Goal: Information Seeking & Learning: Learn about a topic

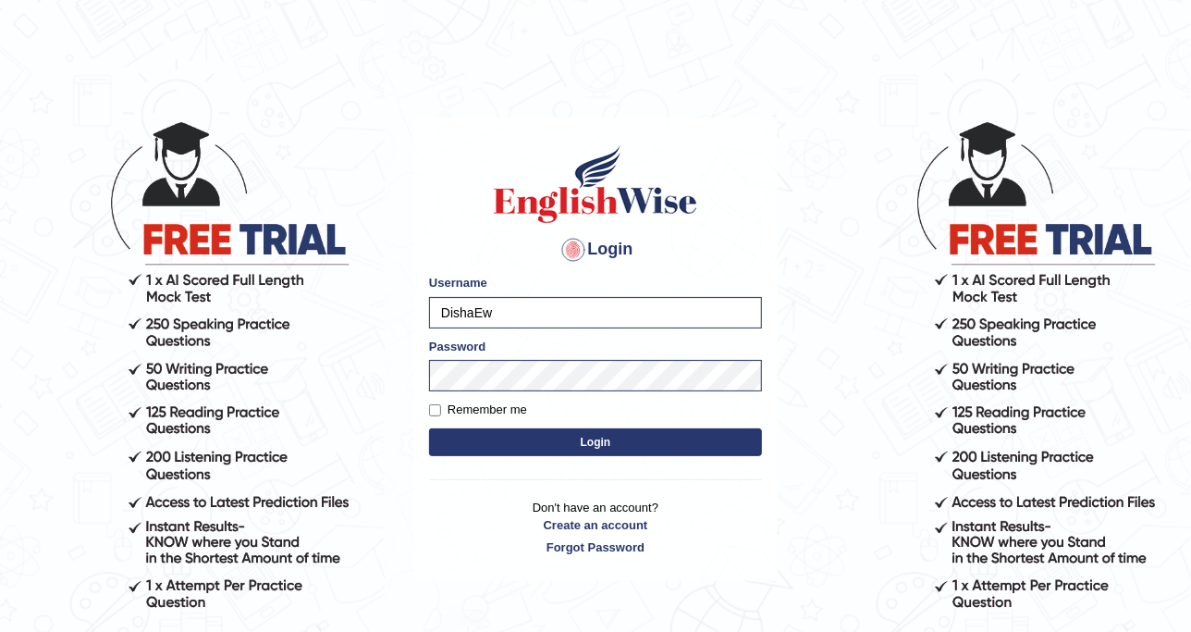
click at [537, 447] on button "Login" at bounding box center [595, 442] width 333 height 28
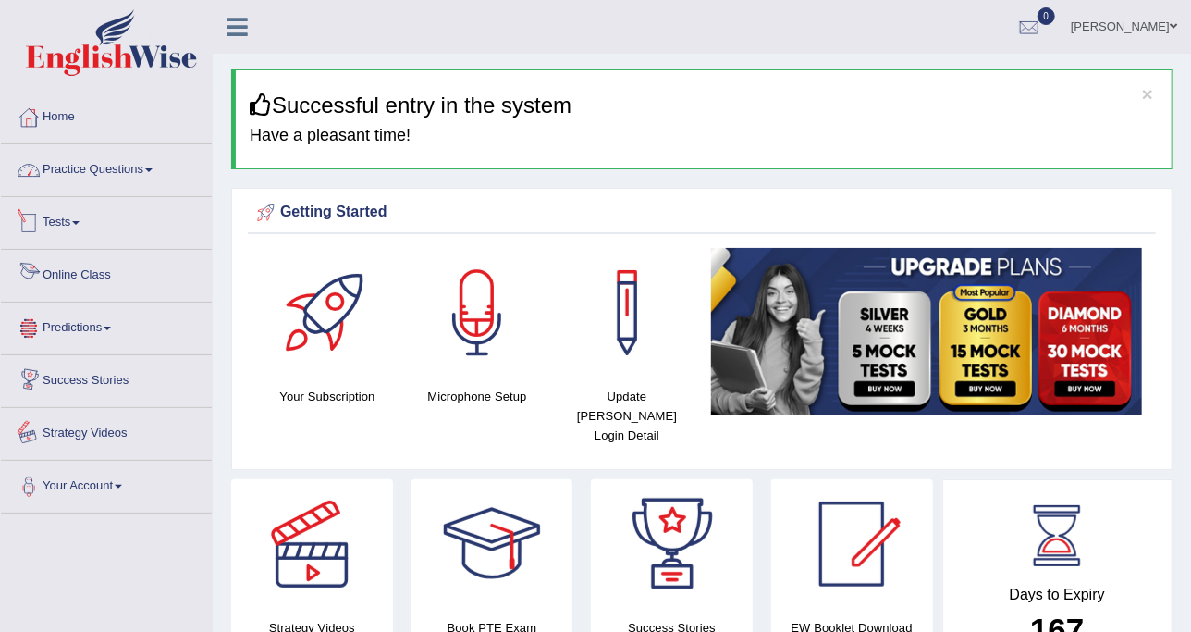
click at [110, 167] on link "Practice Questions" at bounding box center [106, 167] width 211 height 46
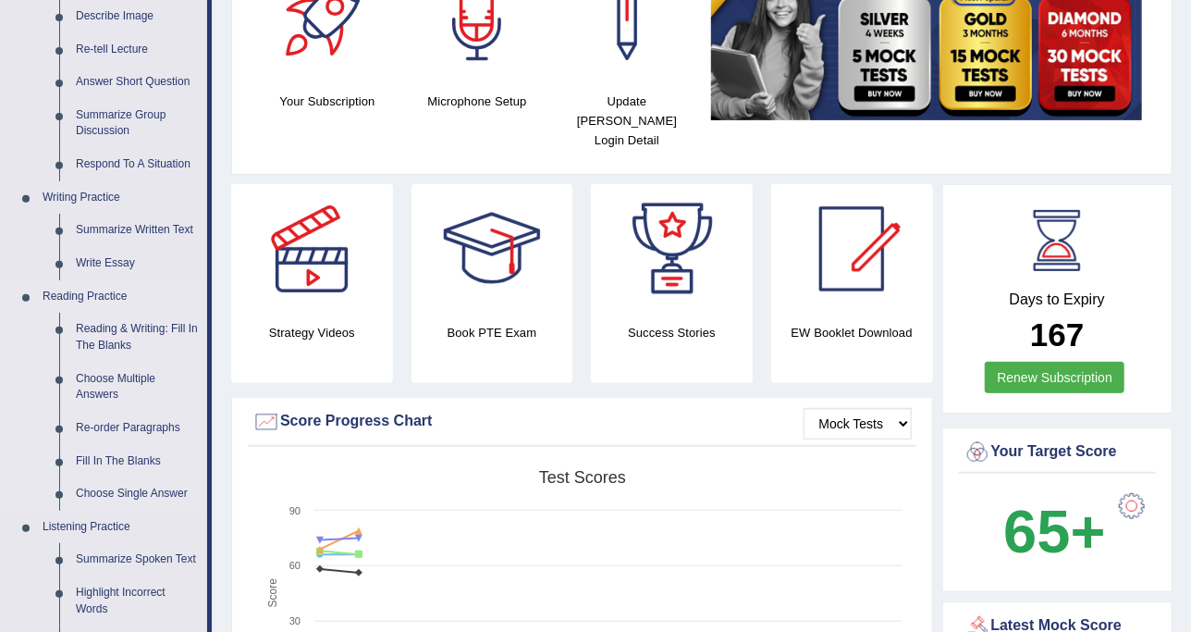
scroll to position [462, 0]
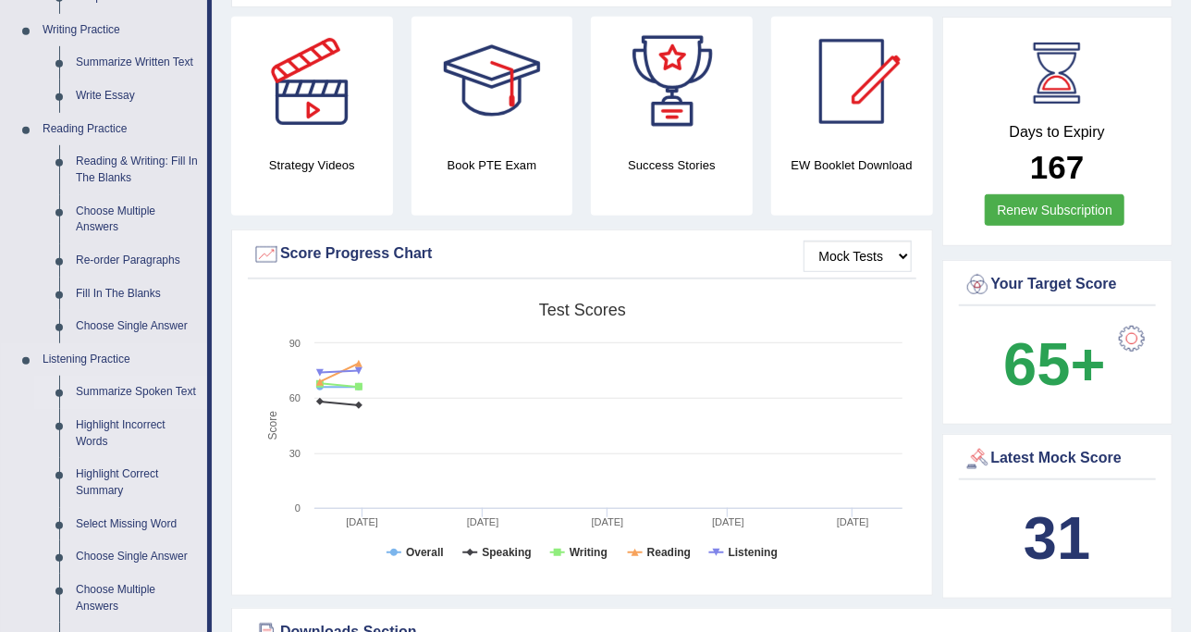
click at [156, 387] on link "Summarize Spoken Text" at bounding box center [138, 391] width 140 height 33
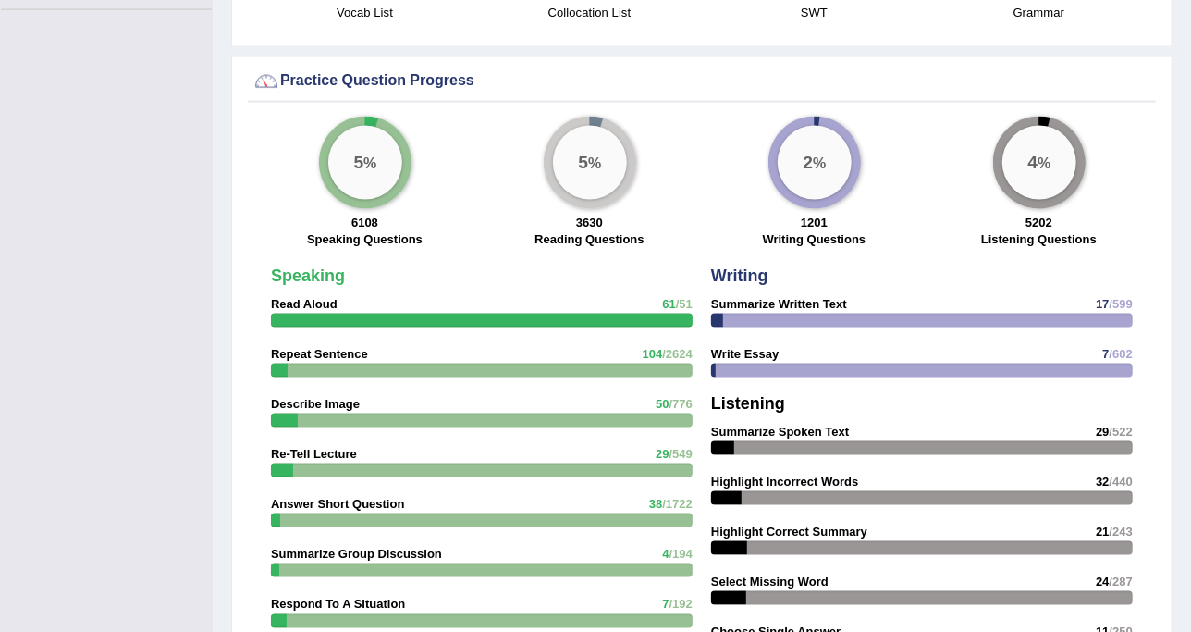
scroll to position [1332, 0]
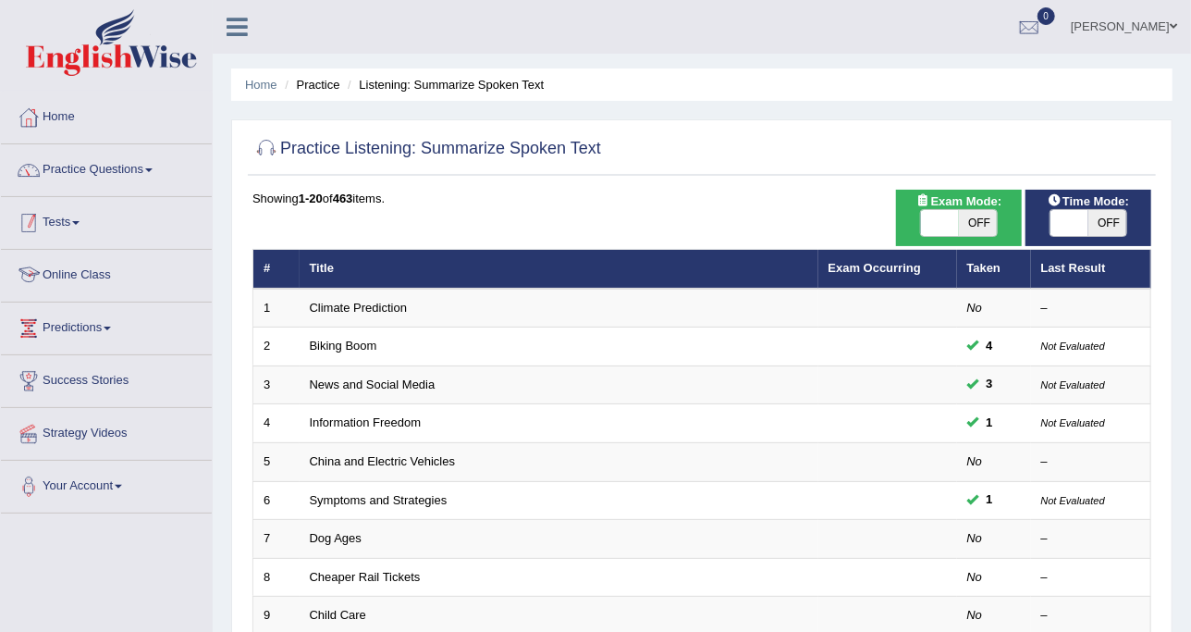
click at [162, 168] on link "Practice Questions" at bounding box center [106, 167] width 211 height 46
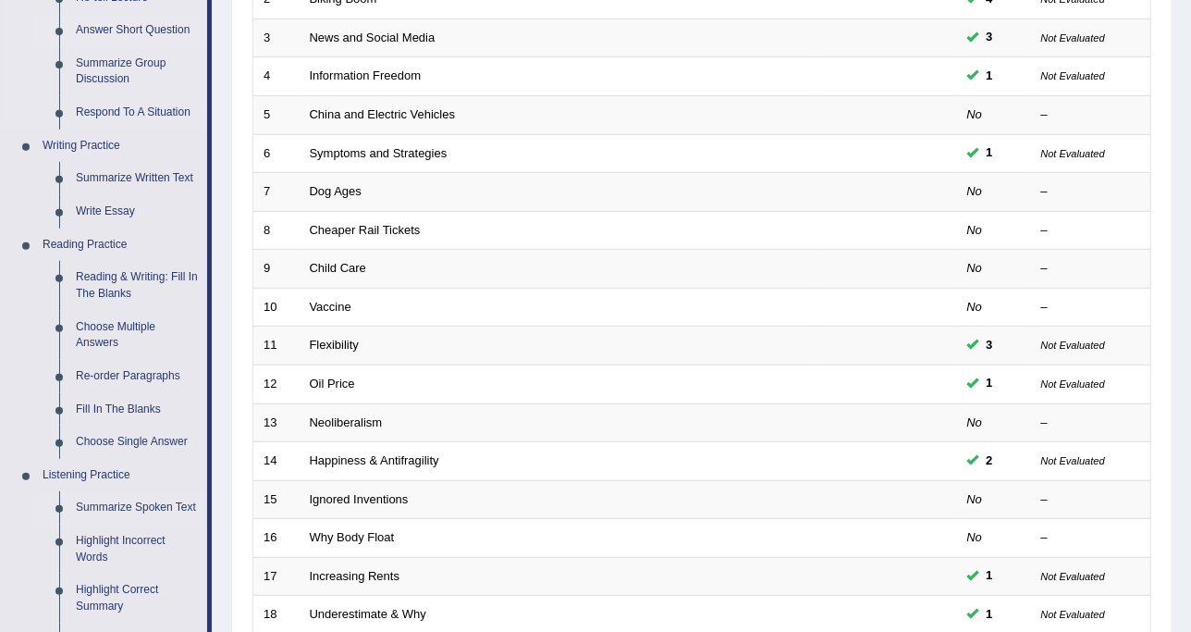
scroll to position [462, 0]
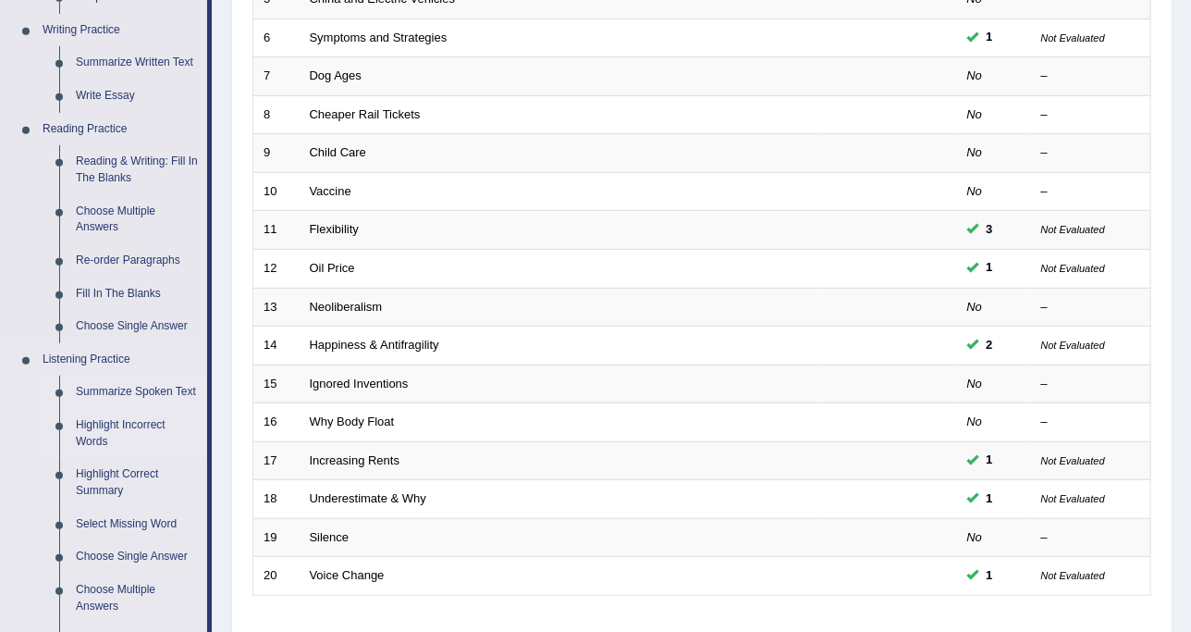
click at [124, 432] on link "Highlight Incorrect Words" at bounding box center [138, 433] width 140 height 49
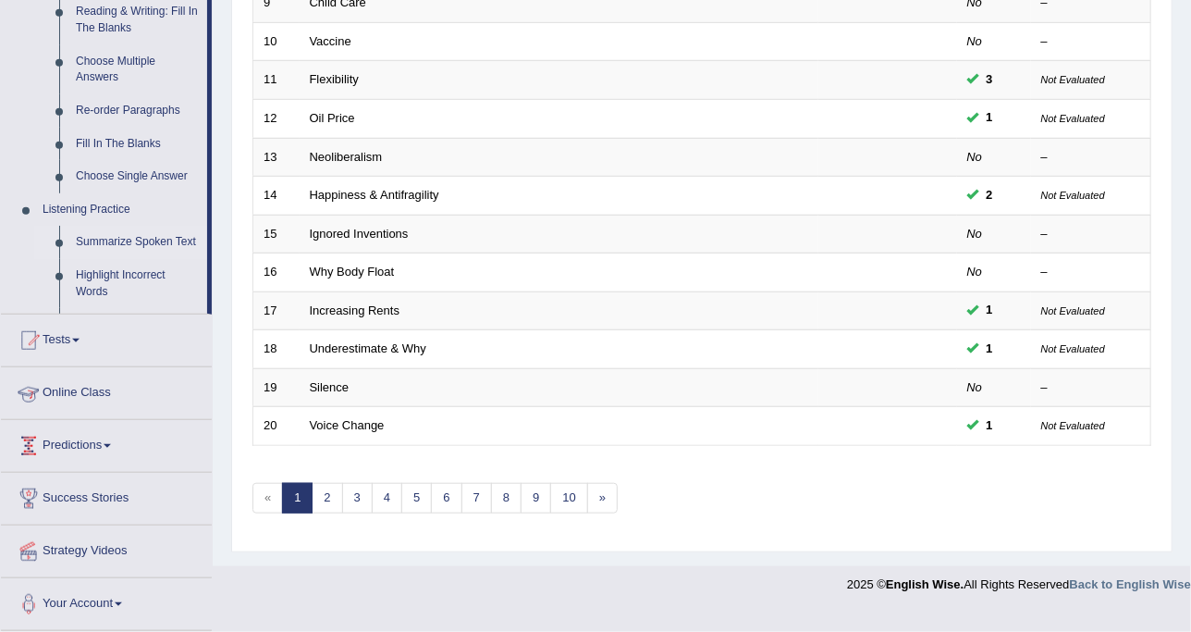
scroll to position [583, 0]
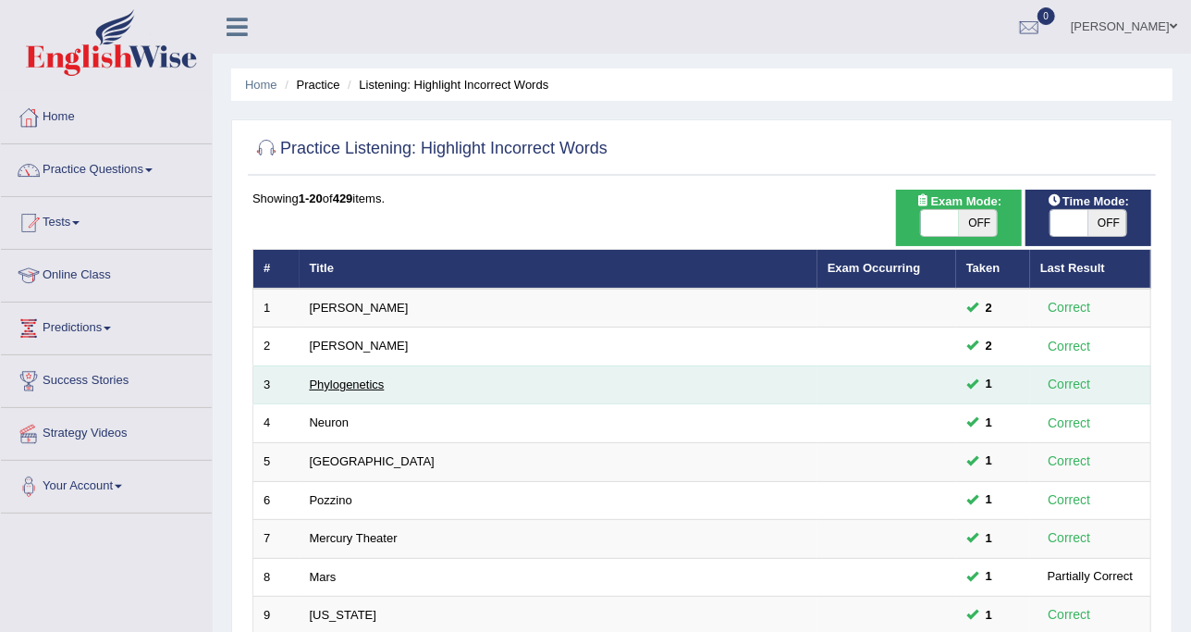
click at [331, 381] on link "Phylogenetics" at bounding box center [347, 384] width 75 height 14
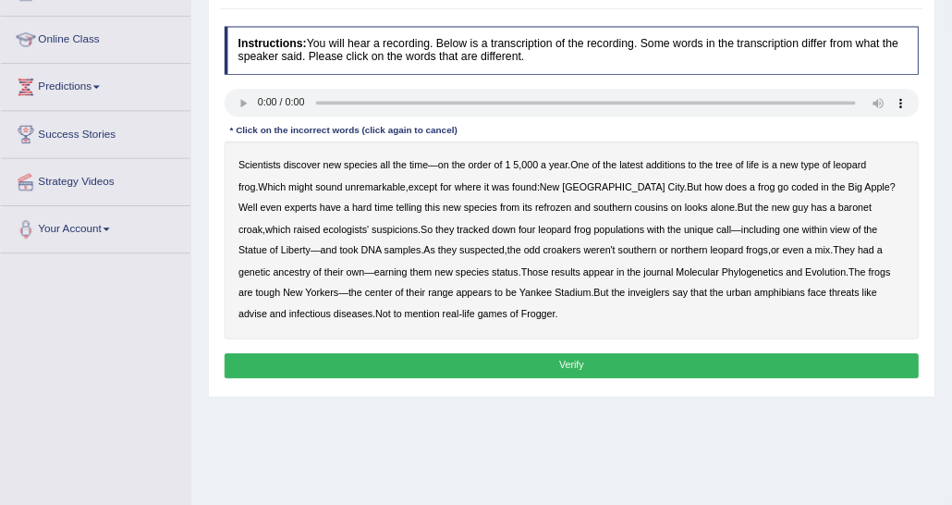
scroll to position [231, 0]
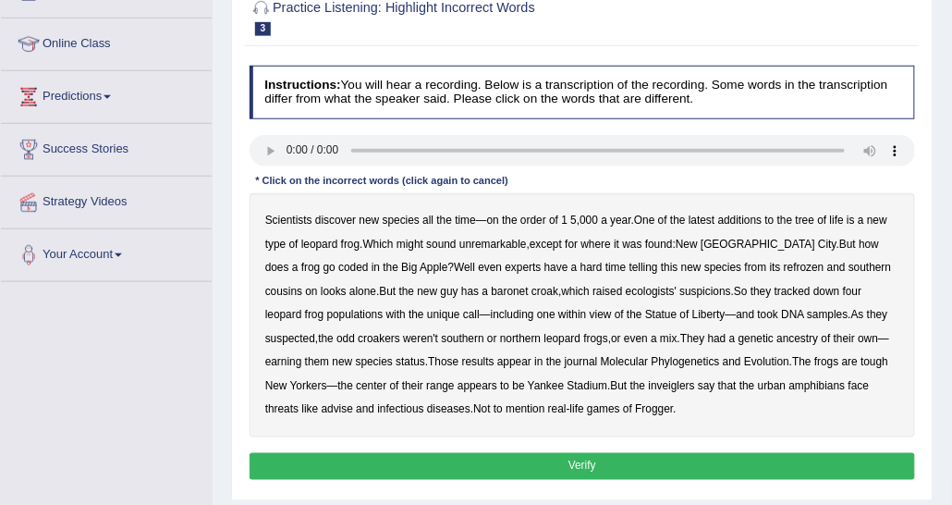
click at [338, 222] on b "discover" at bounding box center [335, 220] width 41 height 13
click at [338, 268] on b "coded" at bounding box center [353, 267] width 30 height 13
click at [784, 264] on b "refrozen" at bounding box center [804, 267] width 41 height 13
click at [492, 288] on b "baronet" at bounding box center [510, 291] width 37 height 13
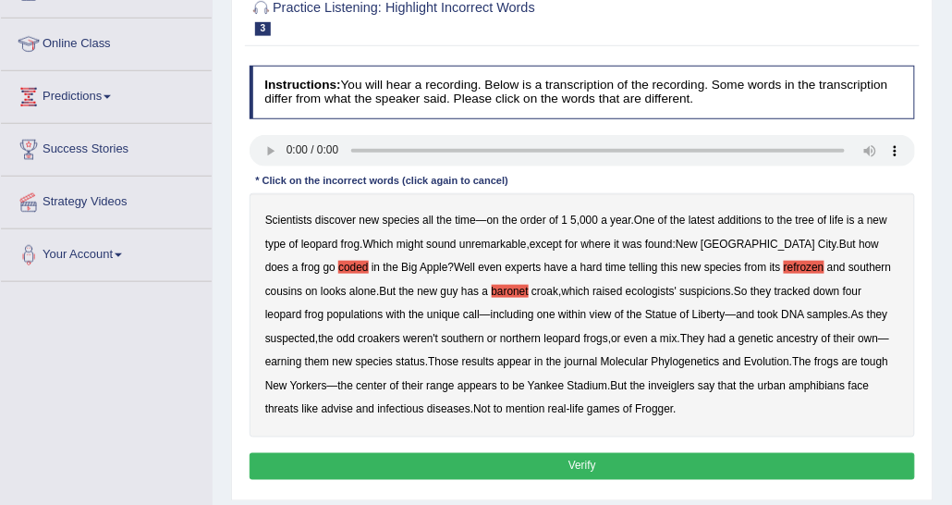
scroll to position [324, 0]
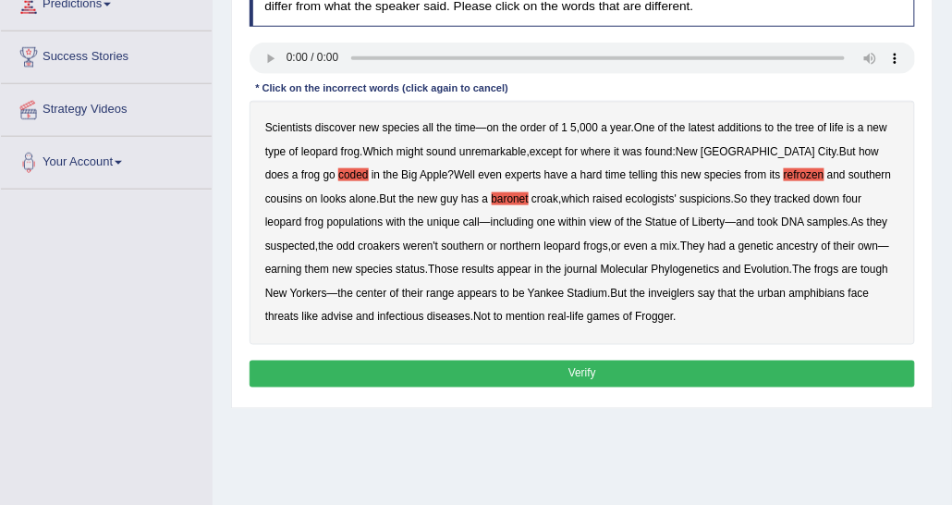
click at [649, 287] on b "inveiglers" at bounding box center [672, 293] width 46 height 13
click at [353, 310] on b "advise" at bounding box center [337, 316] width 31 height 13
click at [593, 317] on div "Scientists discover new species all the time — on the order of 1 5 , 000 a year…" at bounding box center [583, 223] width 667 height 244
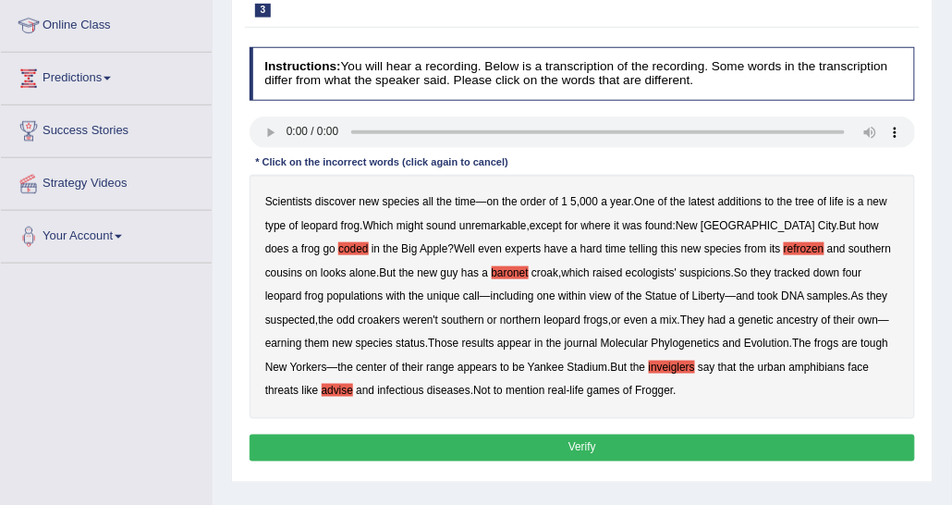
scroll to position [231, 0]
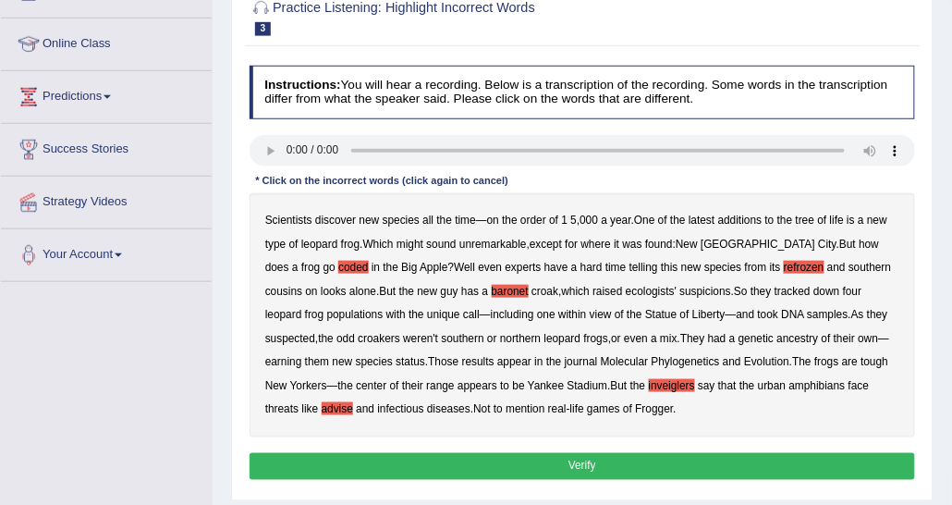
click at [476, 461] on button "Verify" at bounding box center [583, 466] width 667 height 27
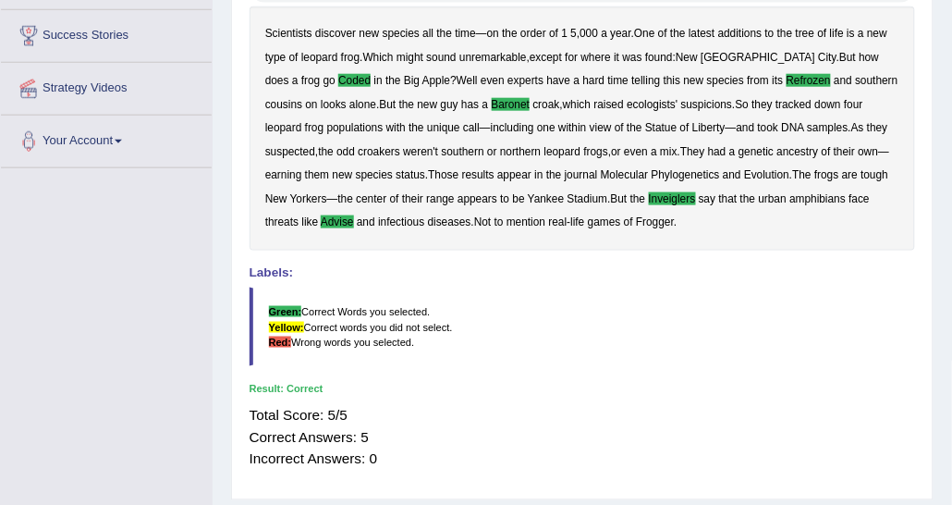
scroll to position [324, 0]
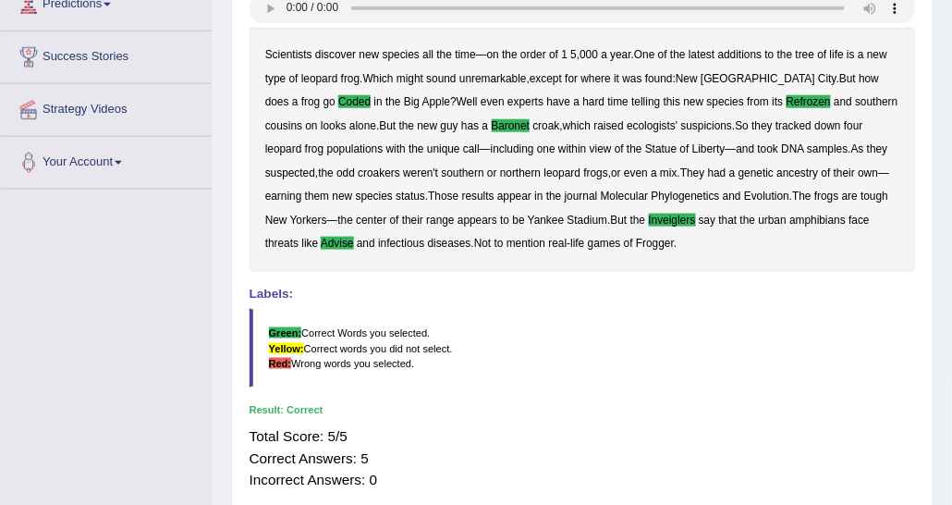
click at [790, 216] on b "amphibians" at bounding box center [818, 220] width 56 height 13
click at [790, 217] on b "amphibians" at bounding box center [818, 220] width 56 height 13
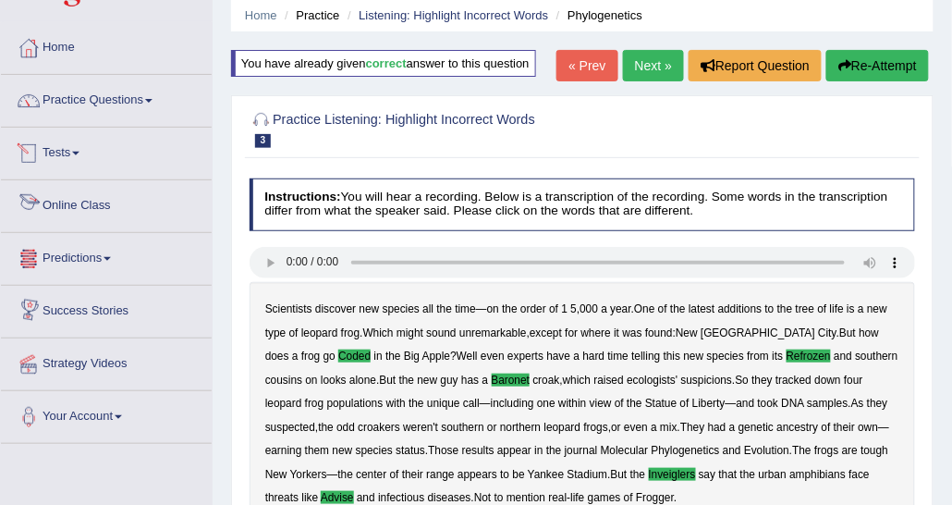
scroll to position [92, 0]
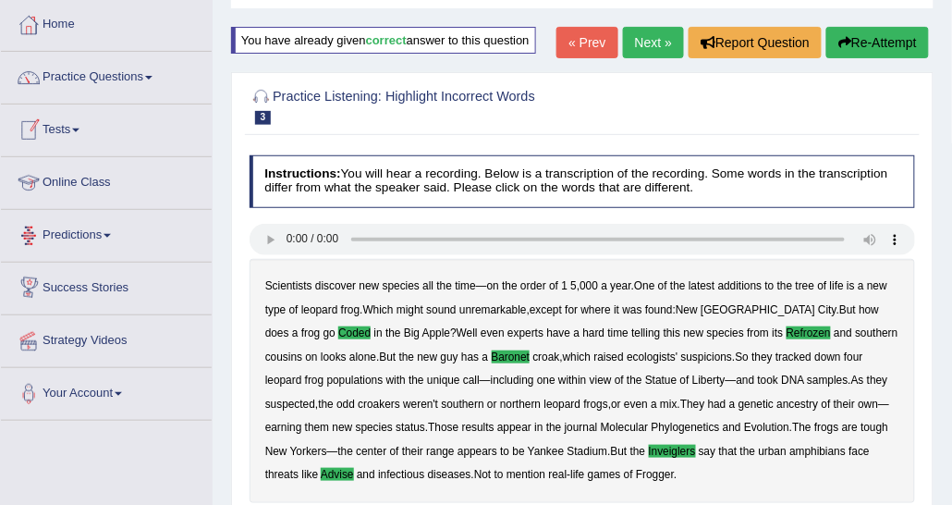
click at [99, 102] on li "Practice Questions Speaking Practice Read Aloud Repeat Sentence Describe Image …" at bounding box center [106, 78] width 211 height 53
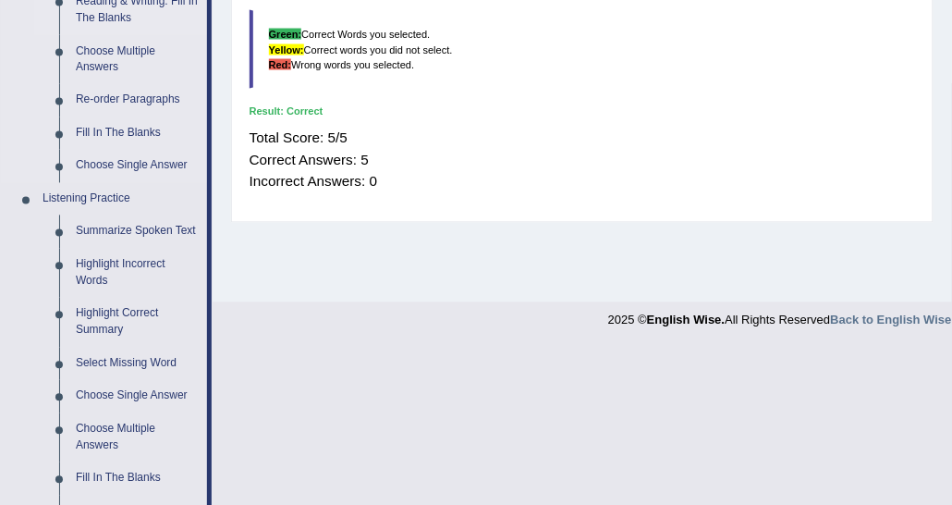
scroll to position [647, 0]
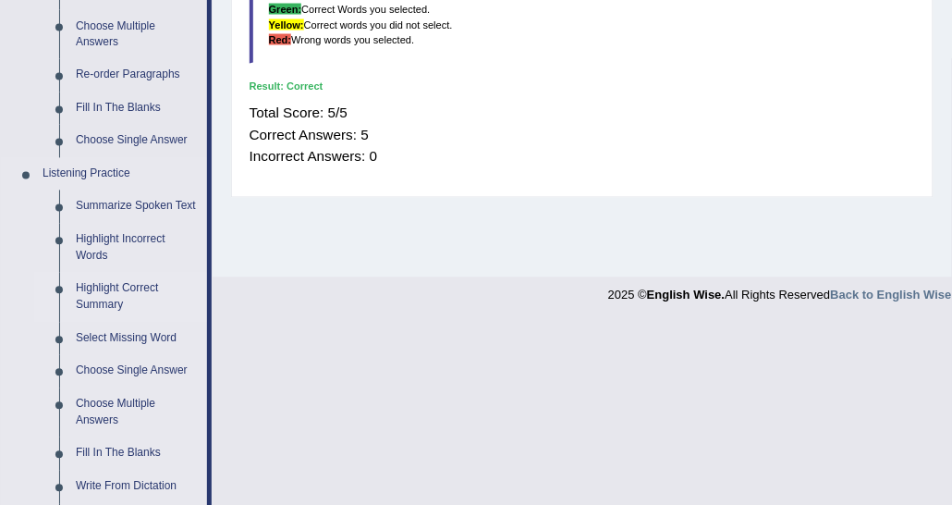
click at [101, 298] on link "Highlight Correct Summary" at bounding box center [138, 297] width 140 height 49
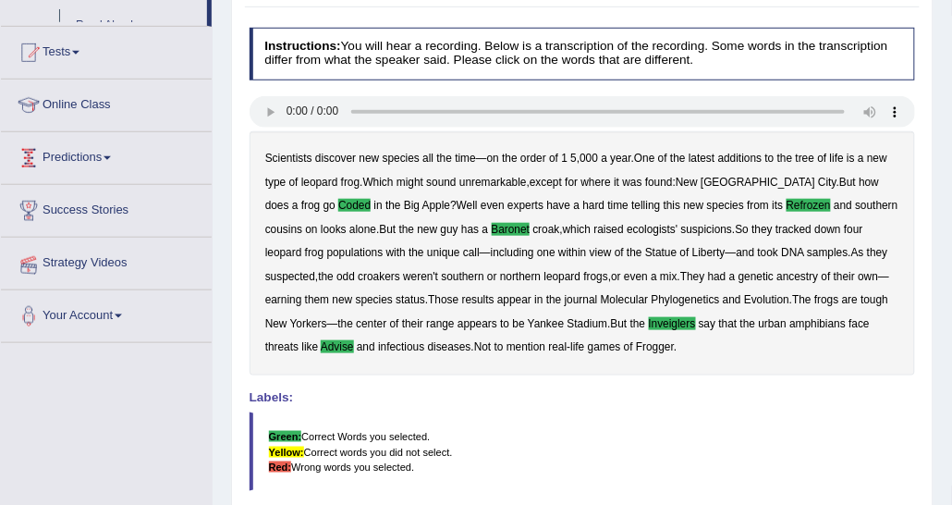
scroll to position [282, 0]
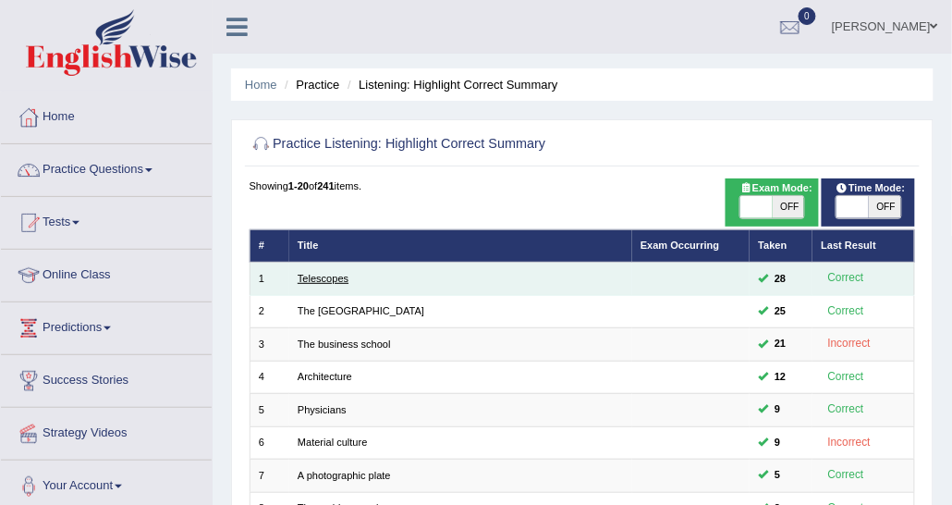
click at [331, 276] on link "Telescopes" at bounding box center [323, 278] width 51 height 11
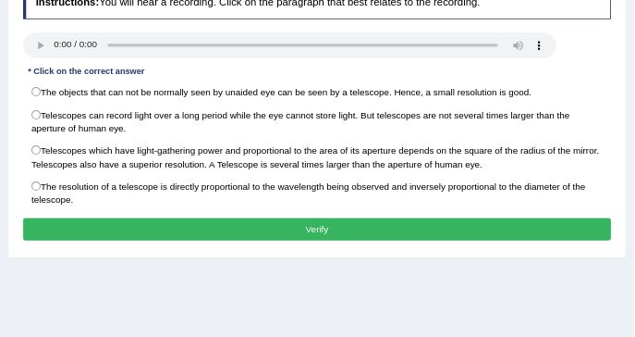
scroll to position [277, 0]
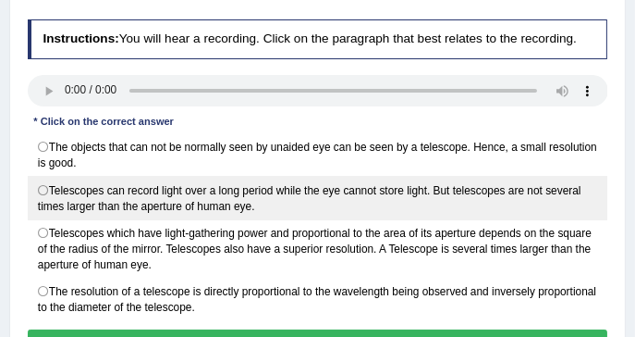
click at [142, 190] on label "Telescopes can record light over a long period while the eye cannot store light…" at bounding box center [318, 197] width 581 height 43
radio input "true"
click at [50, 189] on label "Telescopes can record light over a long period while the eye cannot store light…" at bounding box center [318, 197] width 581 height 43
click at [42, 185] on label "Telescopes can record light over a long period while the eye cannot store light…" at bounding box center [318, 197] width 581 height 43
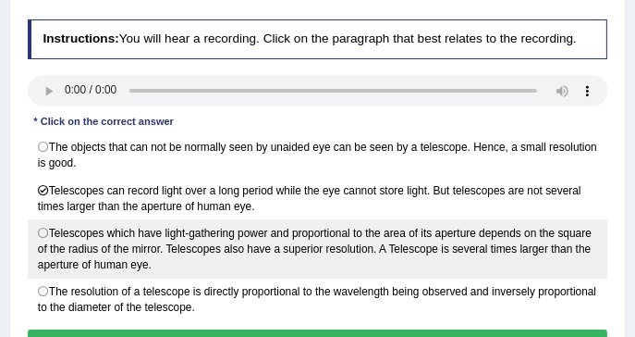
click at [203, 232] on label "Telescopes which have light-gathering power and proportional to the area of its…" at bounding box center [318, 248] width 581 height 59
radio input "true"
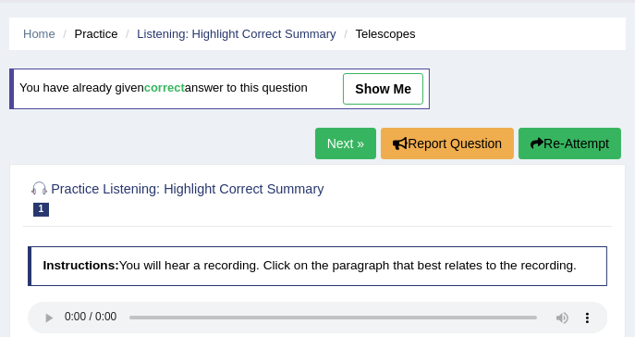
scroll to position [31, 0]
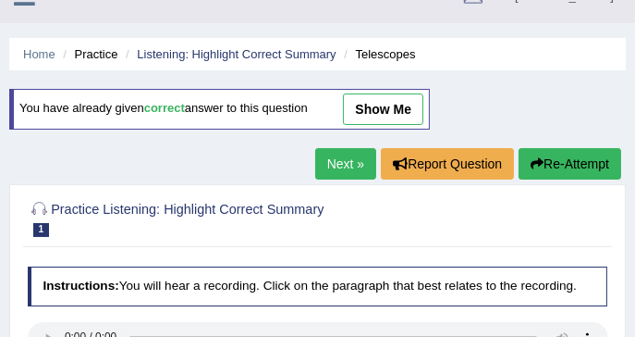
click at [390, 89] on div "You have already given correct answer to this question show me" at bounding box center [219, 109] width 421 height 41
click at [436, 55] on ul "Home Practice Listening: Highlight Correct Summary Telescopes" at bounding box center [317, 54] width 617 height 32
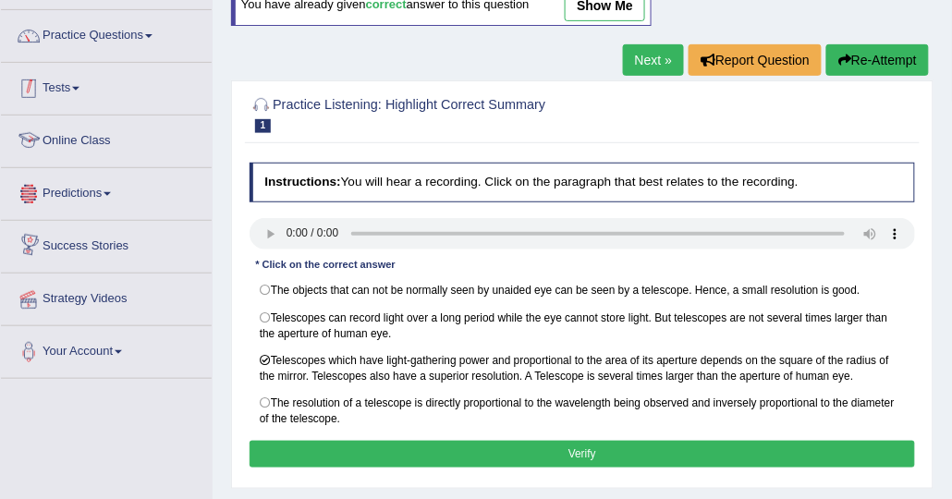
scroll to position [0, 0]
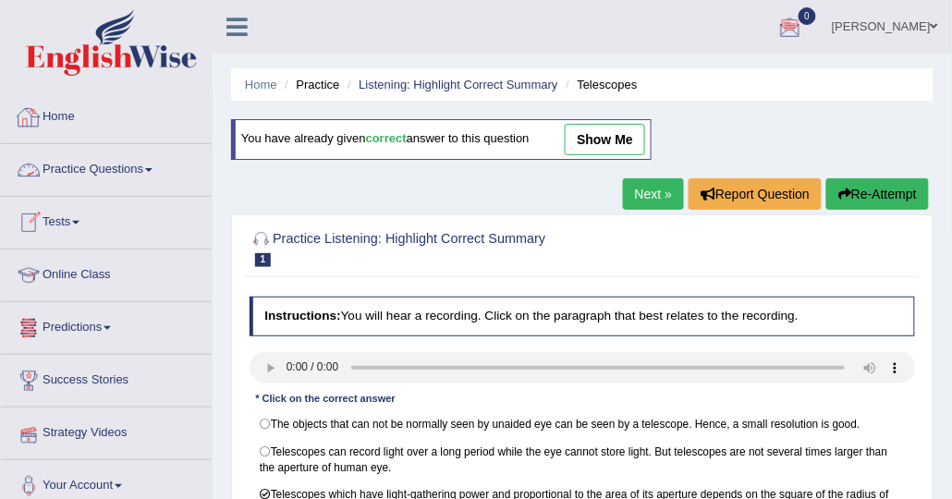
click at [137, 178] on link "Practice Questions" at bounding box center [106, 167] width 211 height 46
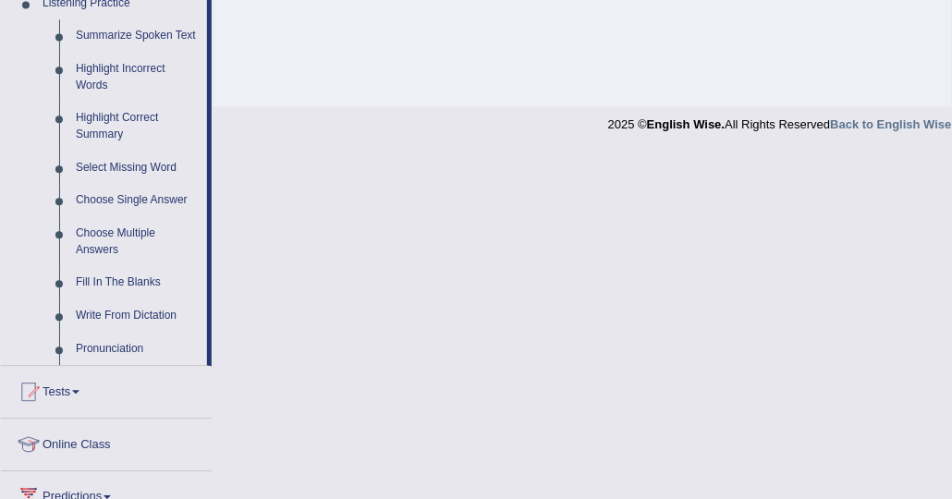
scroll to position [832, 0]
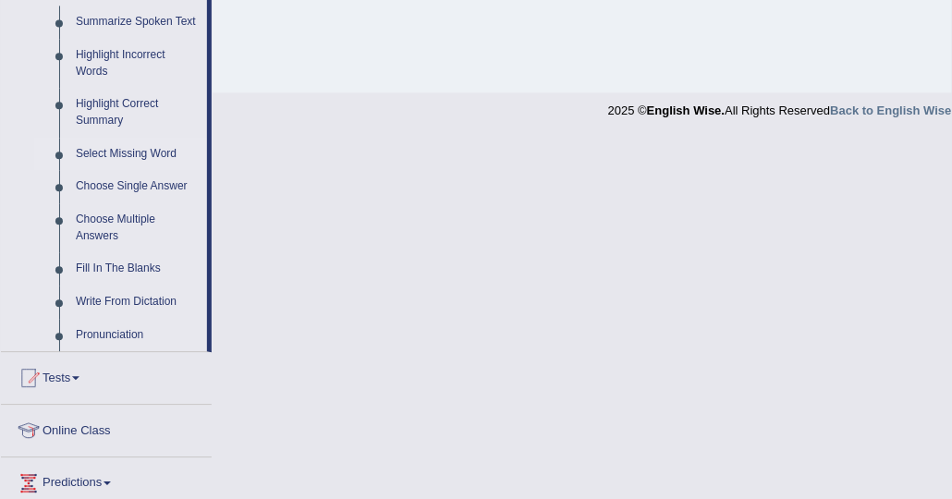
click at [120, 142] on link "Select Missing Word" at bounding box center [138, 154] width 140 height 33
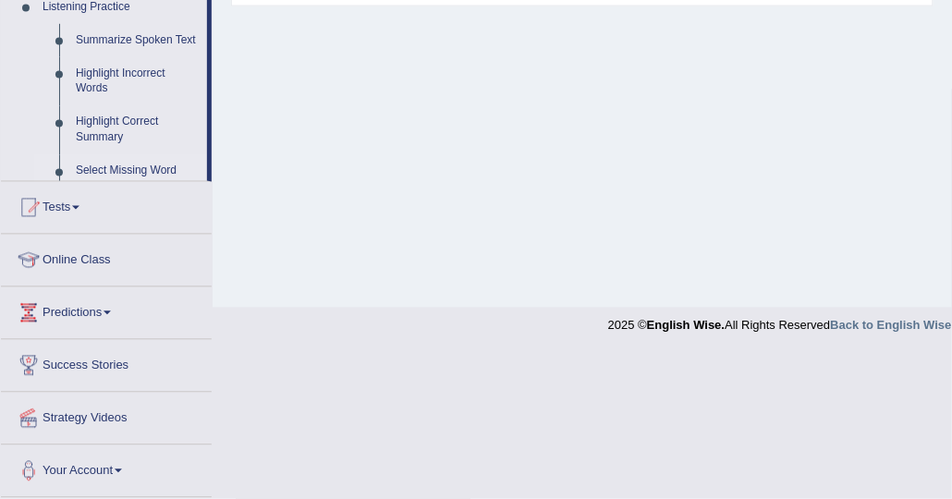
scroll to position [299, 0]
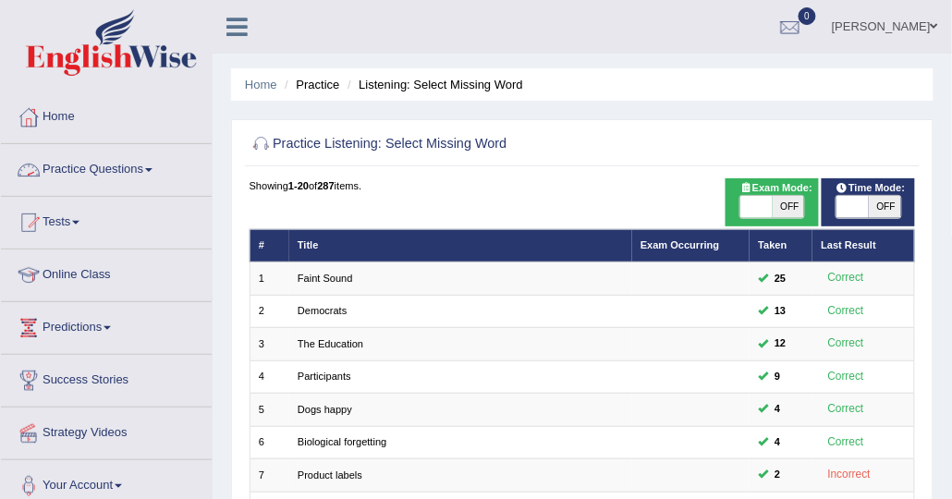
click at [332, 280] on link "Faint Sound" at bounding box center [325, 278] width 55 height 11
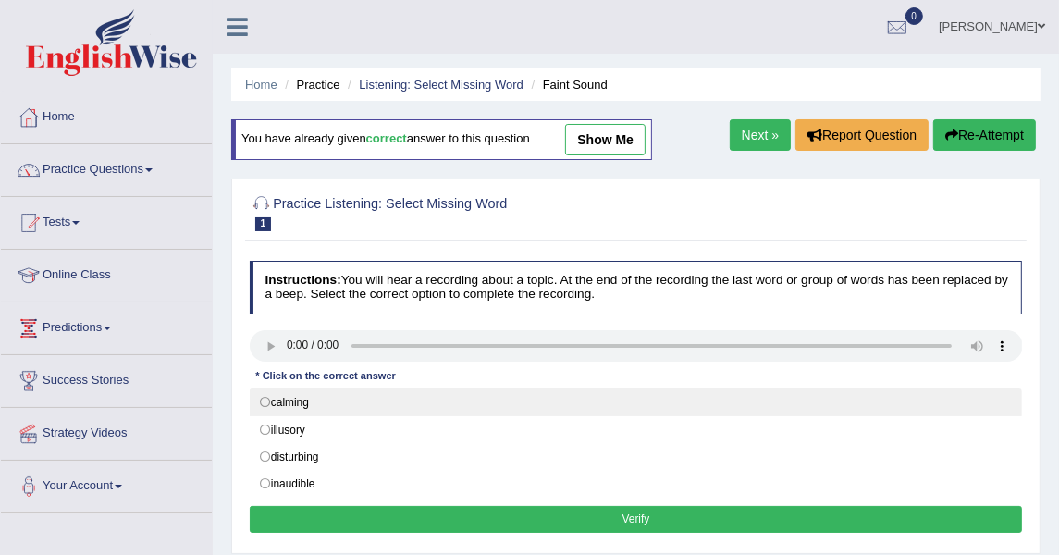
drag, startPoint x: 726, startPoint y: 2, endPoint x: 485, endPoint y: 399, distance: 464.6
click at [485, 399] on label "calming" at bounding box center [636, 402] width 773 height 28
radio input "true"
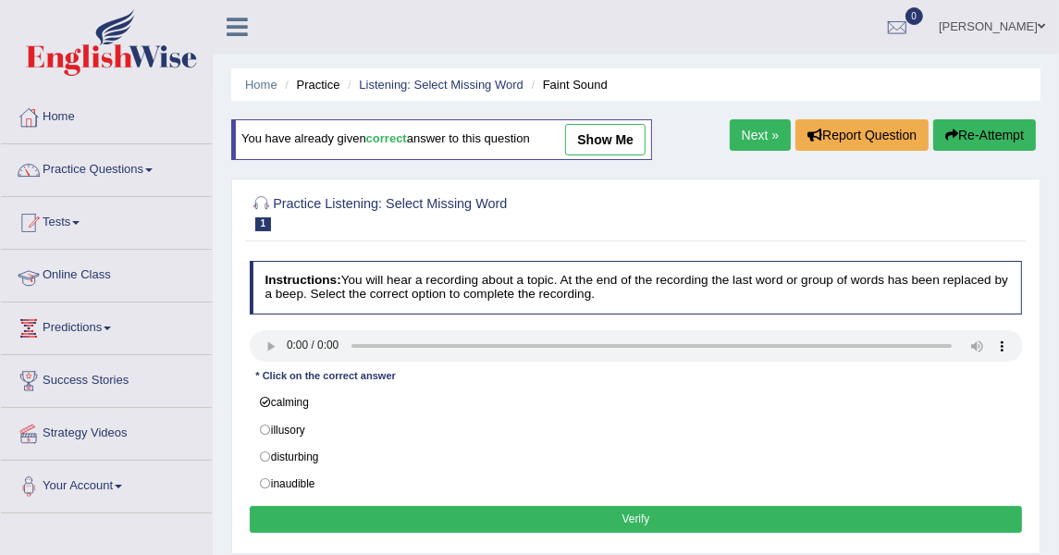
scroll to position [103, 0]
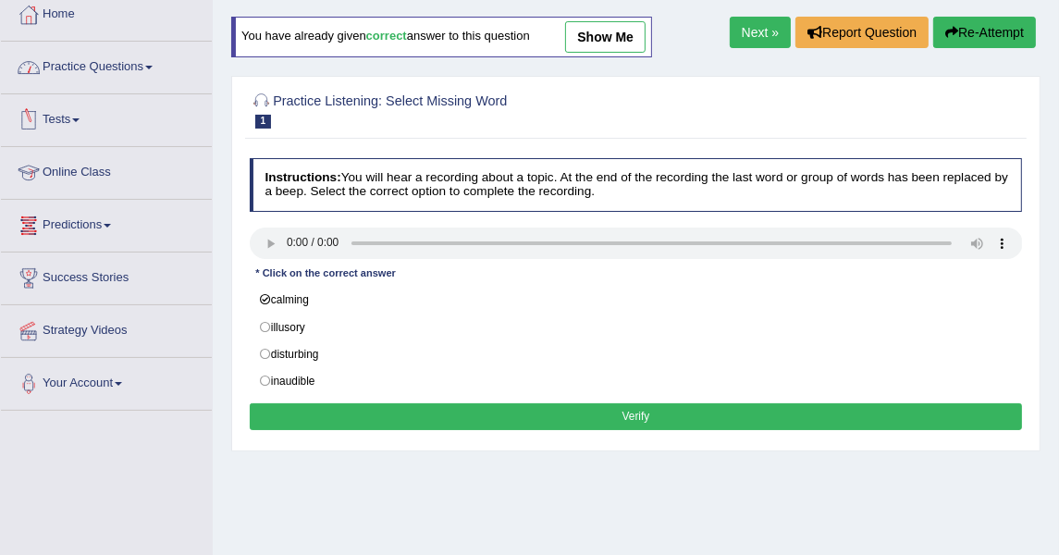
click at [83, 47] on link "Practice Questions" at bounding box center [106, 65] width 211 height 46
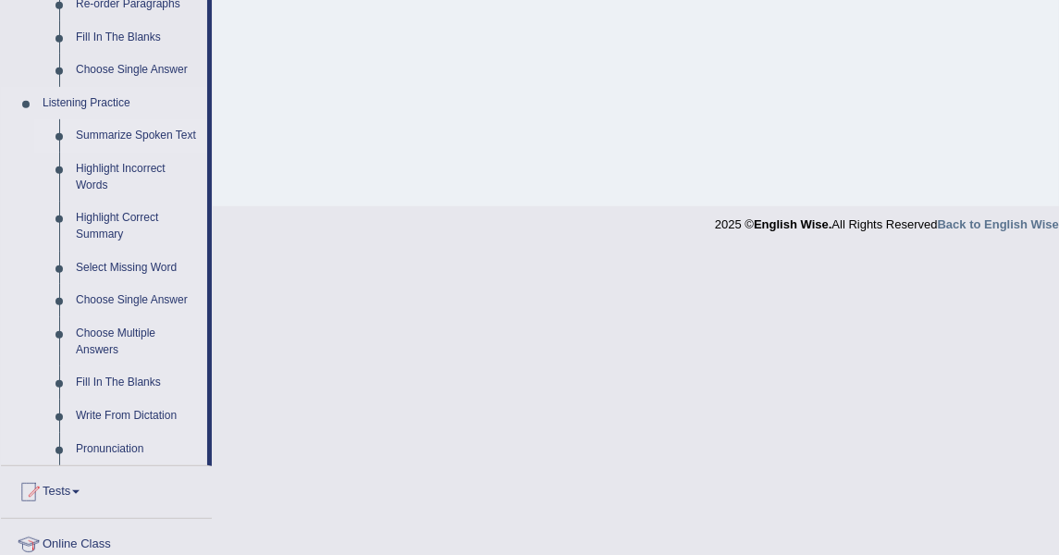
scroll to position [719, 0]
click at [148, 295] on link "Choose Single Answer" at bounding box center [138, 299] width 140 height 33
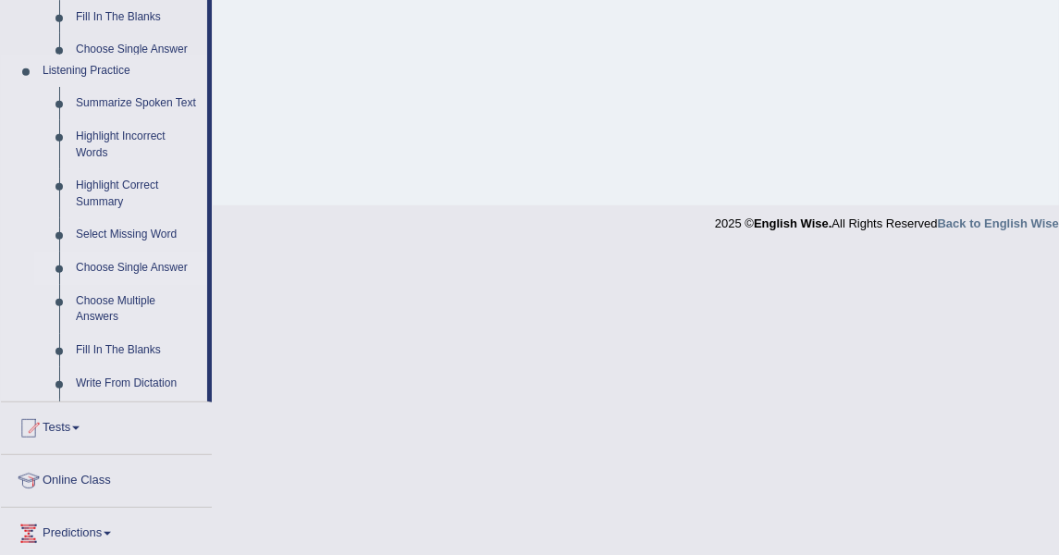
scroll to position [415, 0]
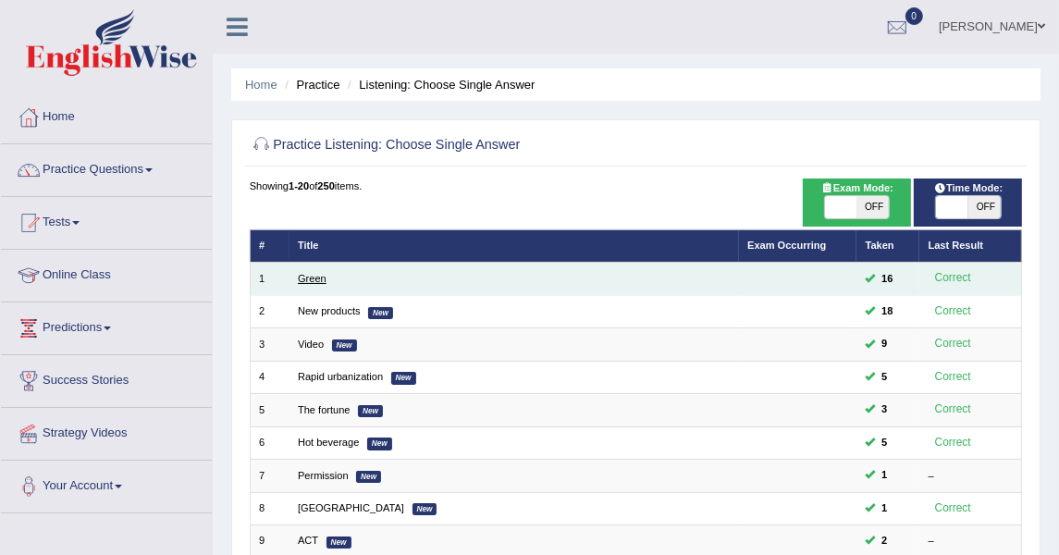
click at [317, 274] on link "Green" at bounding box center [312, 278] width 29 height 11
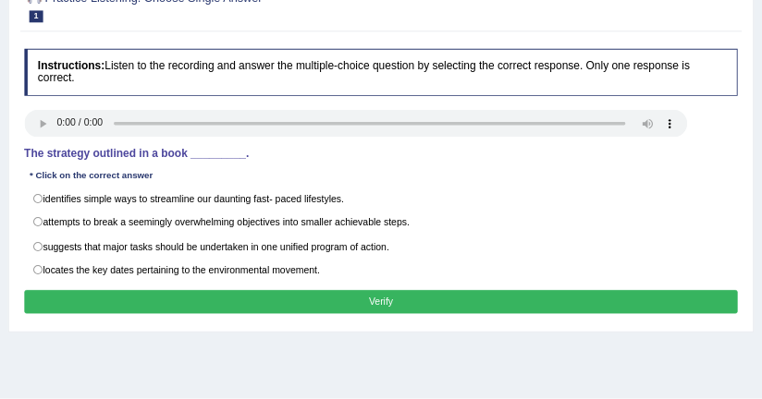
scroll to position [205, 0]
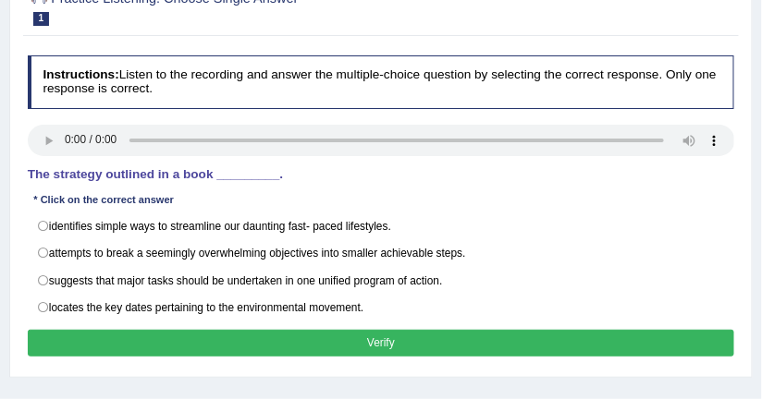
drag, startPoint x: 1028, startPoint y: 0, endPoint x: 276, endPoint y: 108, distance: 760.4
click at [276, 108] on div "Instructions: Listen to the recording and answer the multiple-choice question b…" at bounding box center [380, 209] width 715 height 322
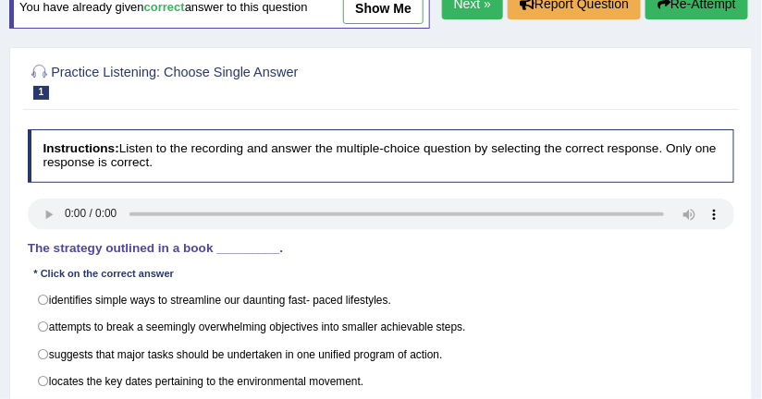
scroll to position [57, 0]
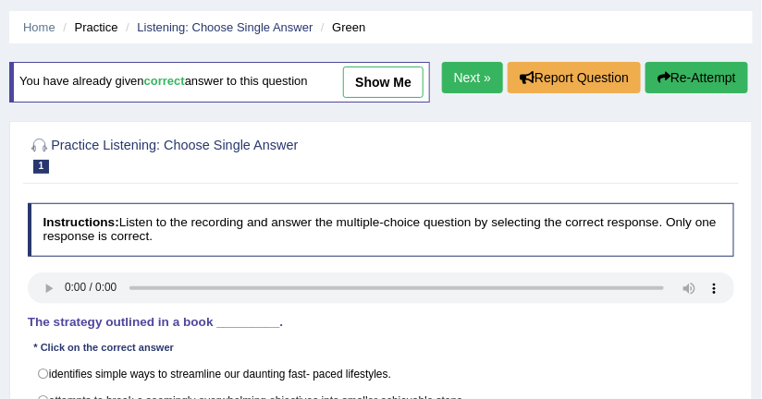
click at [373, 86] on link "show me" at bounding box center [383, 82] width 80 height 31
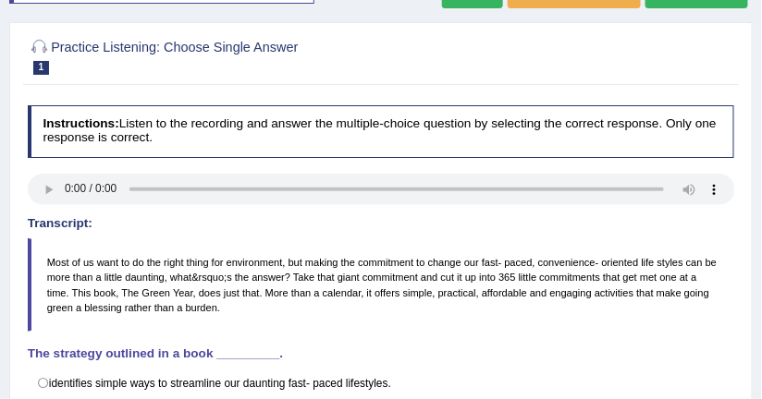
scroll to position [296, 0]
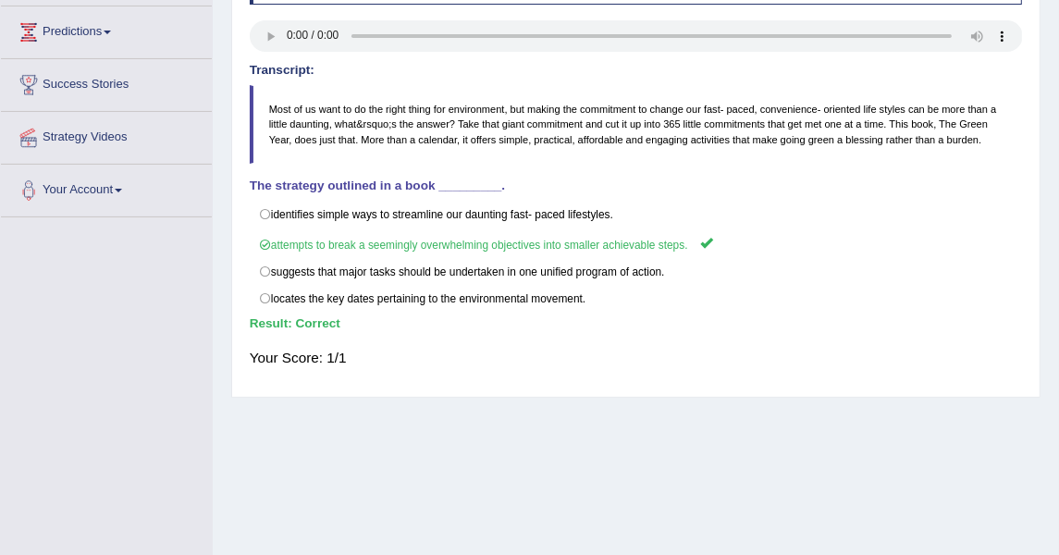
drag, startPoint x: 664, startPoint y: 4, endPoint x: 215, endPoint y: 143, distance: 469.7
click at [306, 143] on blockquote "Most of us want to do the right thing for environment, but making the commitmen…" at bounding box center [636, 124] width 773 height 79
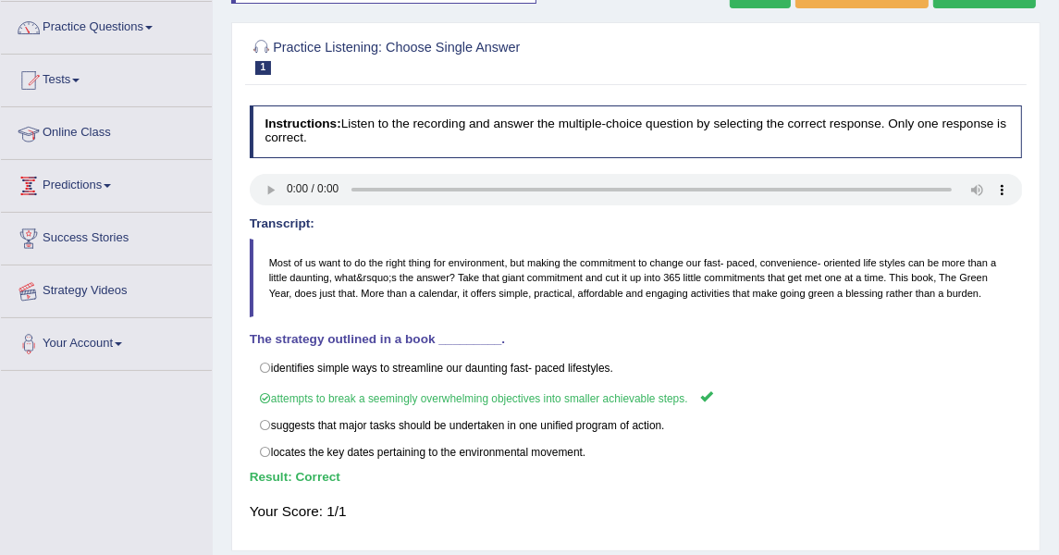
scroll to position [91, 0]
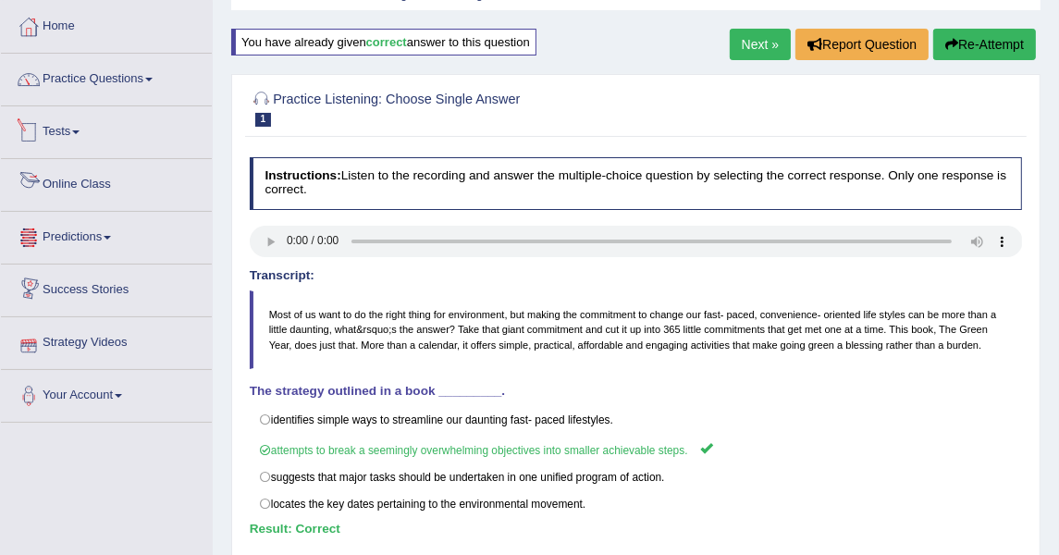
click at [123, 81] on link "Practice Questions" at bounding box center [106, 77] width 211 height 46
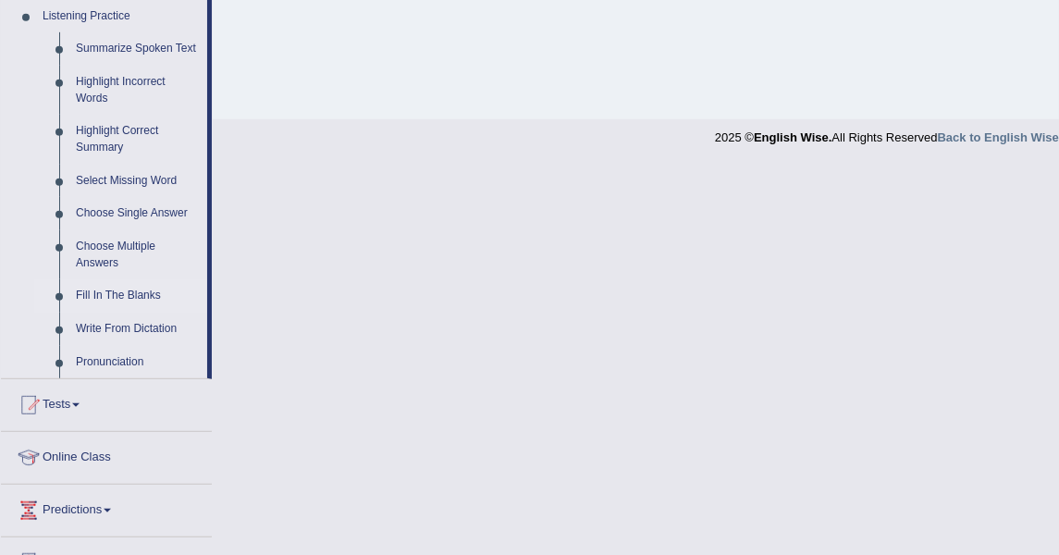
scroll to position [810, 0]
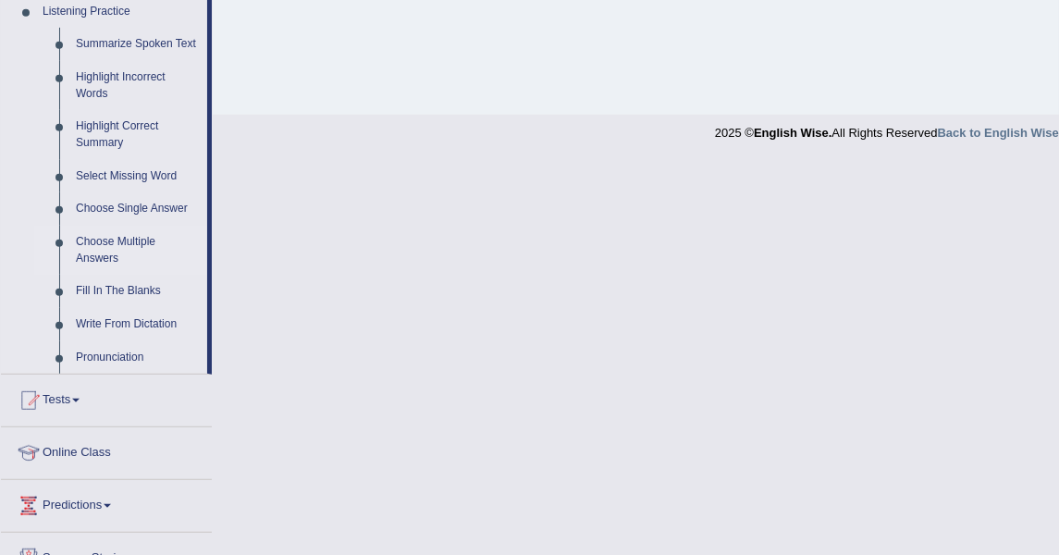
click at [123, 239] on link "Choose Multiple Answers" at bounding box center [138, 250] width 140 height 49
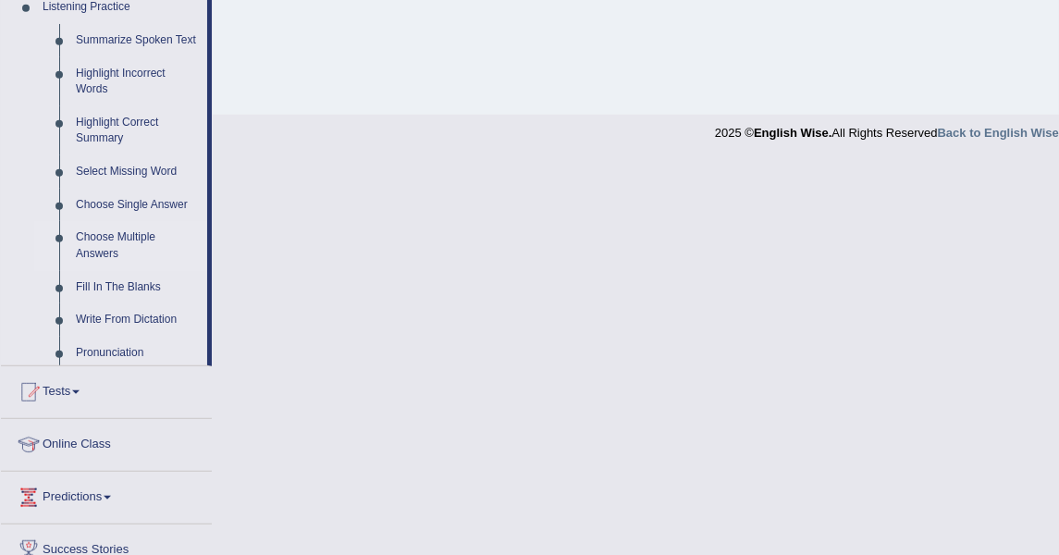
scroll to position [415, 0]
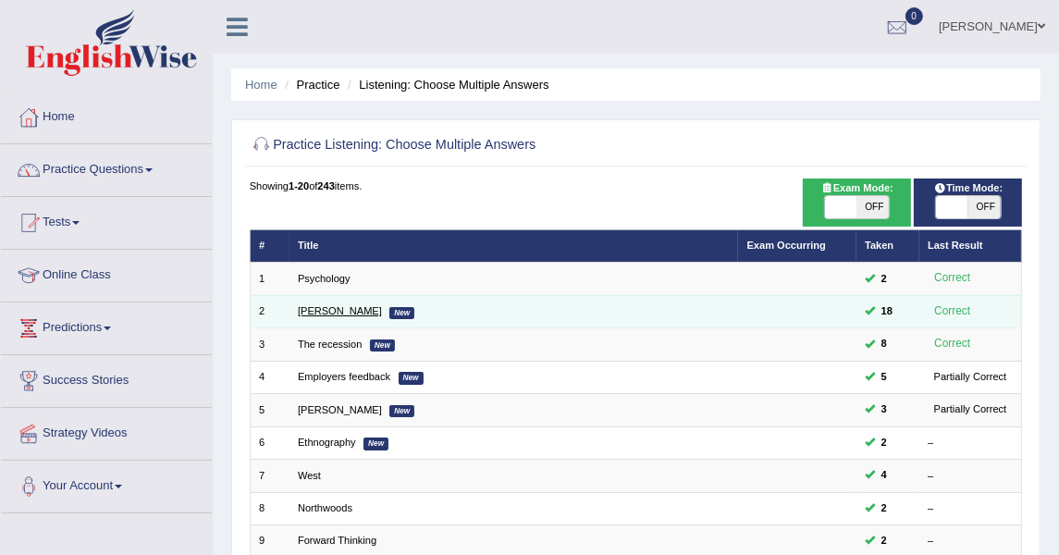
click at [302, 308] on link "[PERSON_NAME]" at bounding box center [340, 310] width 84 height 11
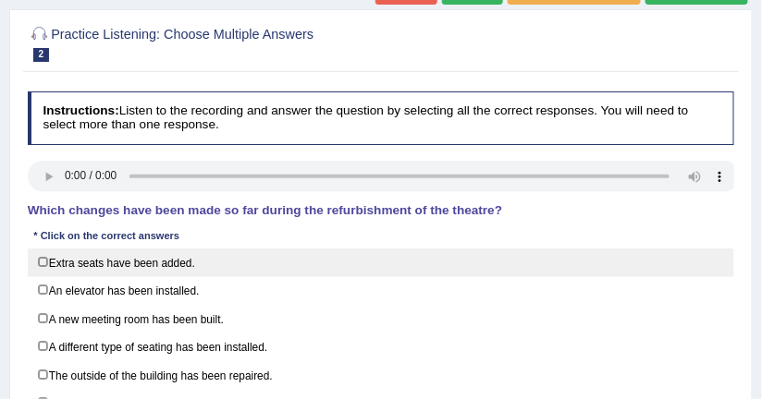
scroll to position [279, 0]
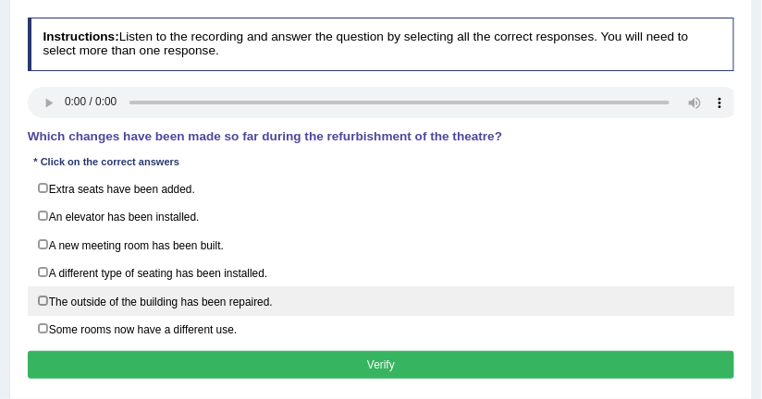
click at [107, 293] on label "The outside of the building has been repaired." at bounding box center [381, 301] width 707 height 29
checkbox input "true"
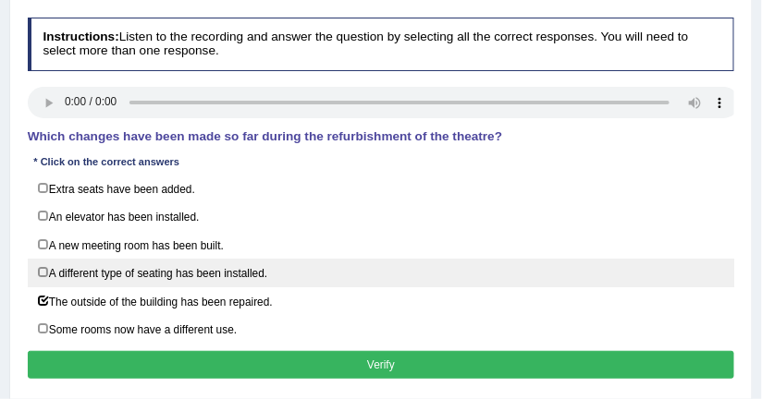
click at [206, 272] on label "A different type of seating has been installed." at bounding box center [381, 273] width 707 height 29
checkbox input "true"
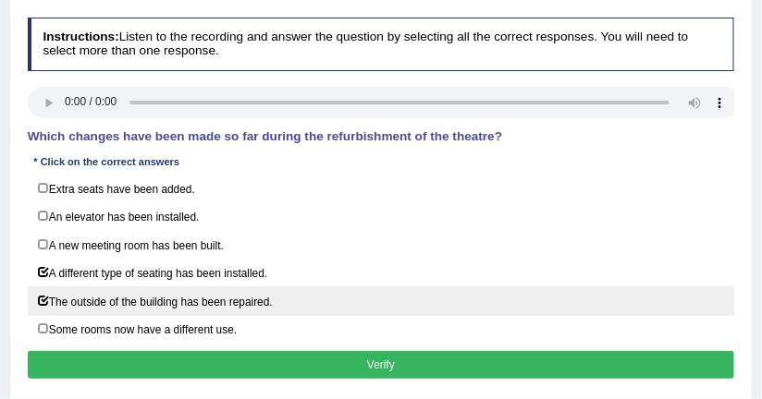
click at [202, 289] on label "The outside of the building has been repaired." at bounding box center [381, 301] width 707 height 29
checkbox input "false"
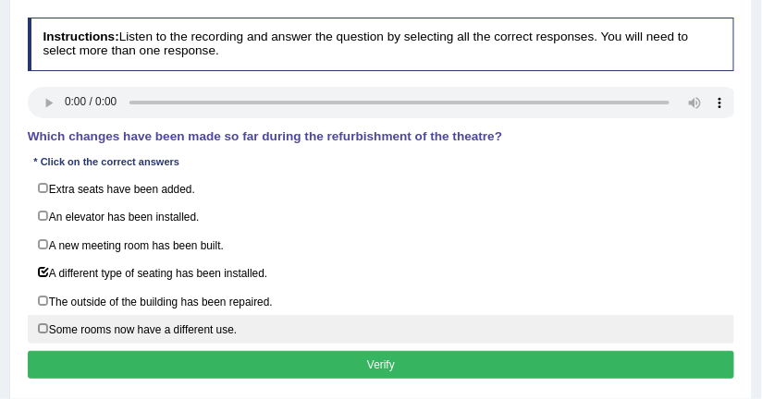
click at [148, 319] on label "Some rooms now have a different use." at bounding box center [381, 329] width 707 height 29
checkbox input "true"
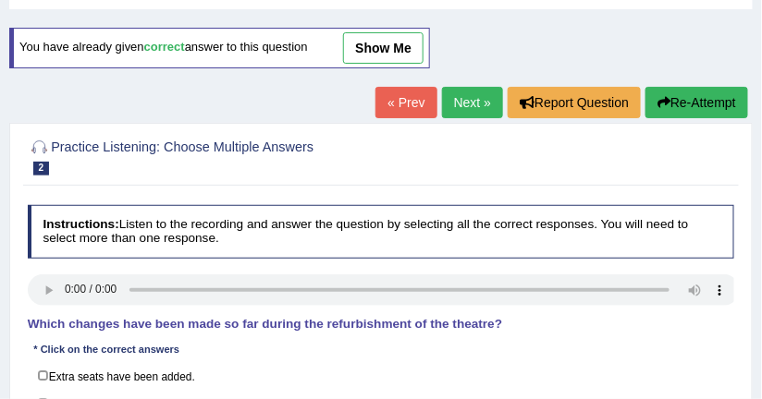
scroll to position [57, 0]
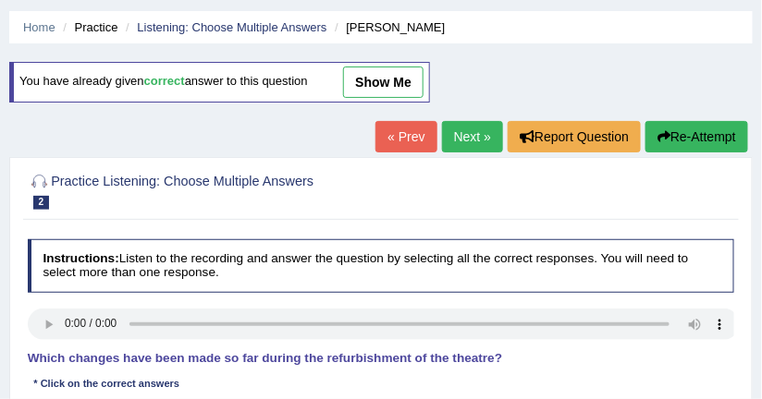
click at [366, 95] on link "show me" at bounding box center [383, 82] width 80 height 31
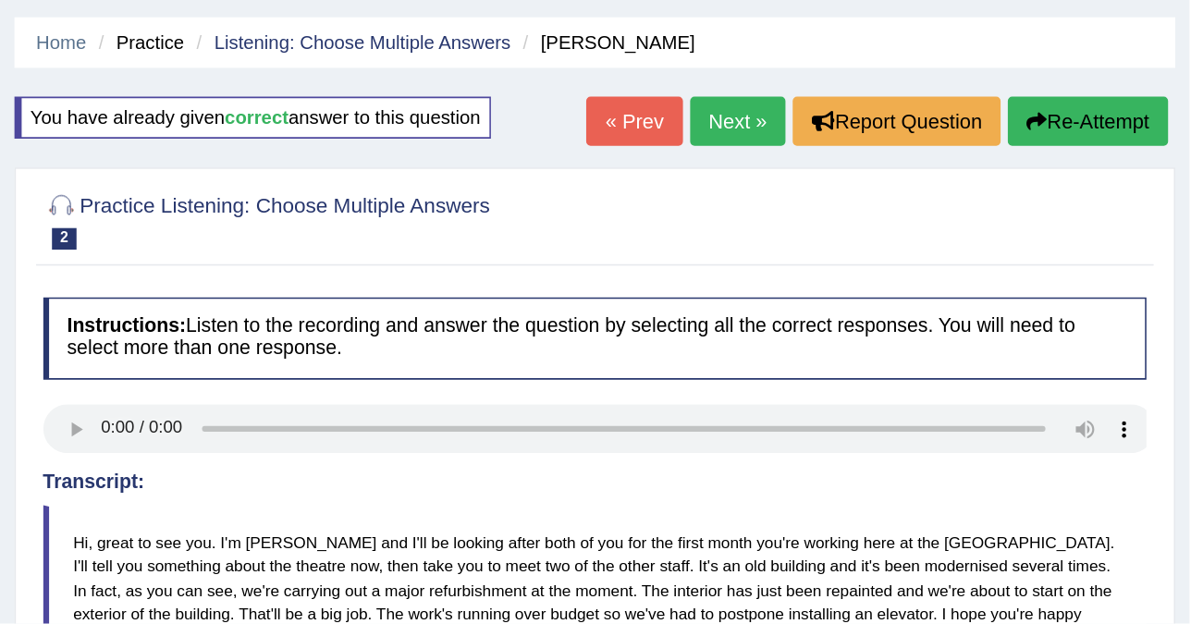
scroll to position [0, 0]
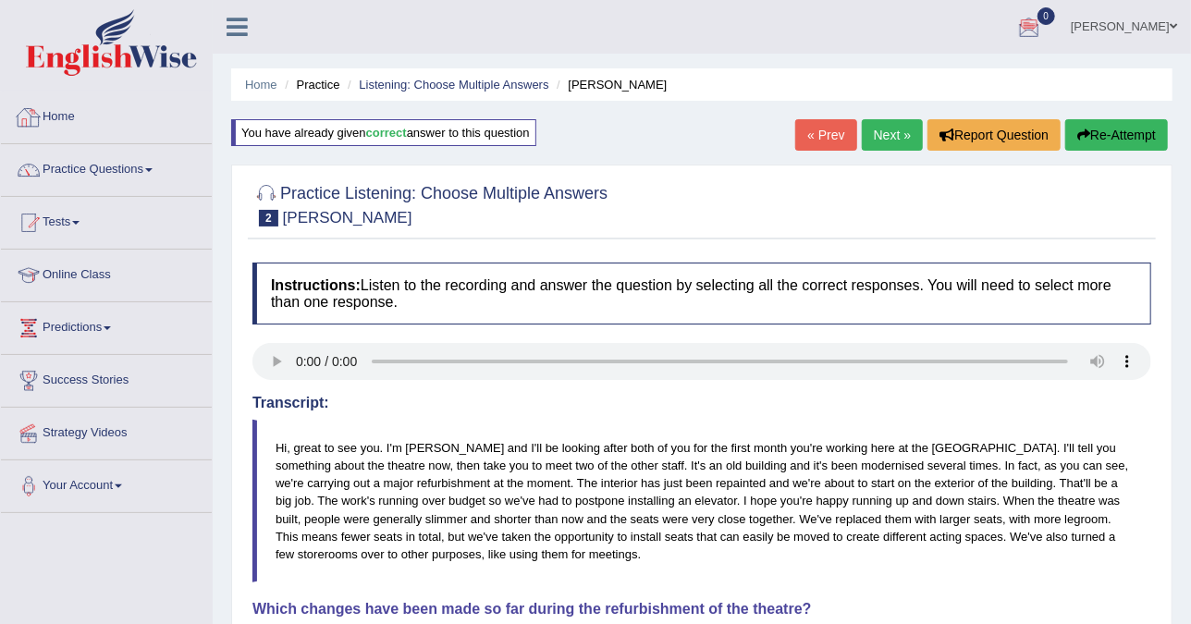
click at [143, 120] on link "Home" at bounding box center [106, 115] width 211 height 46
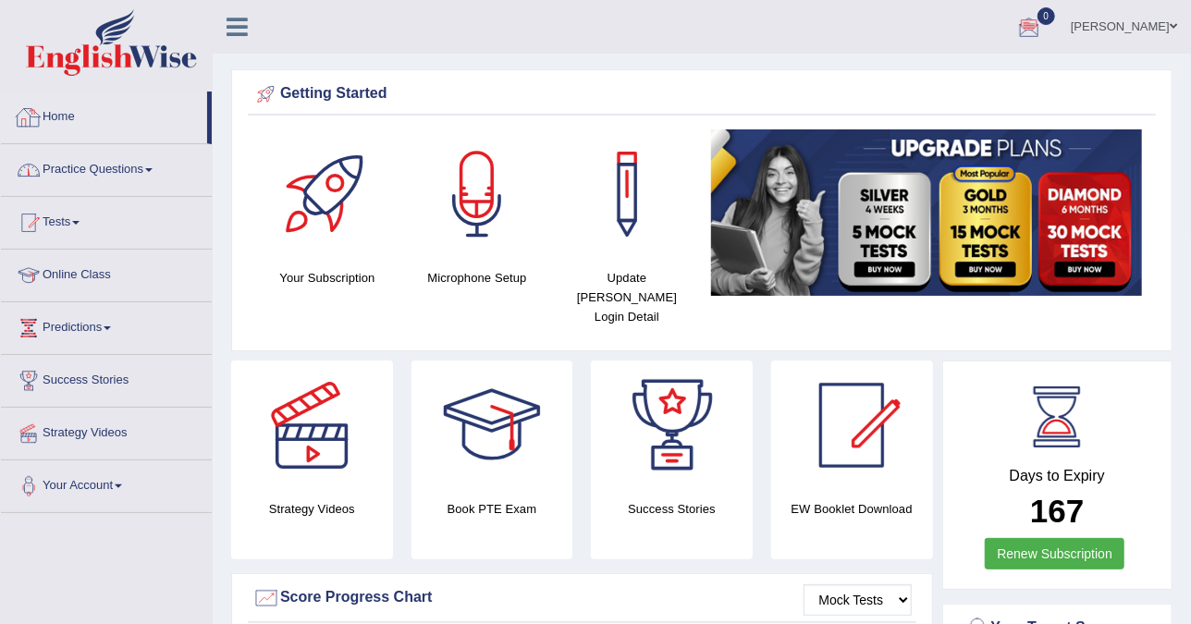
click at [158, 156] on link "Practice Questions" at bounding box center [106, 167] width 211 height 46
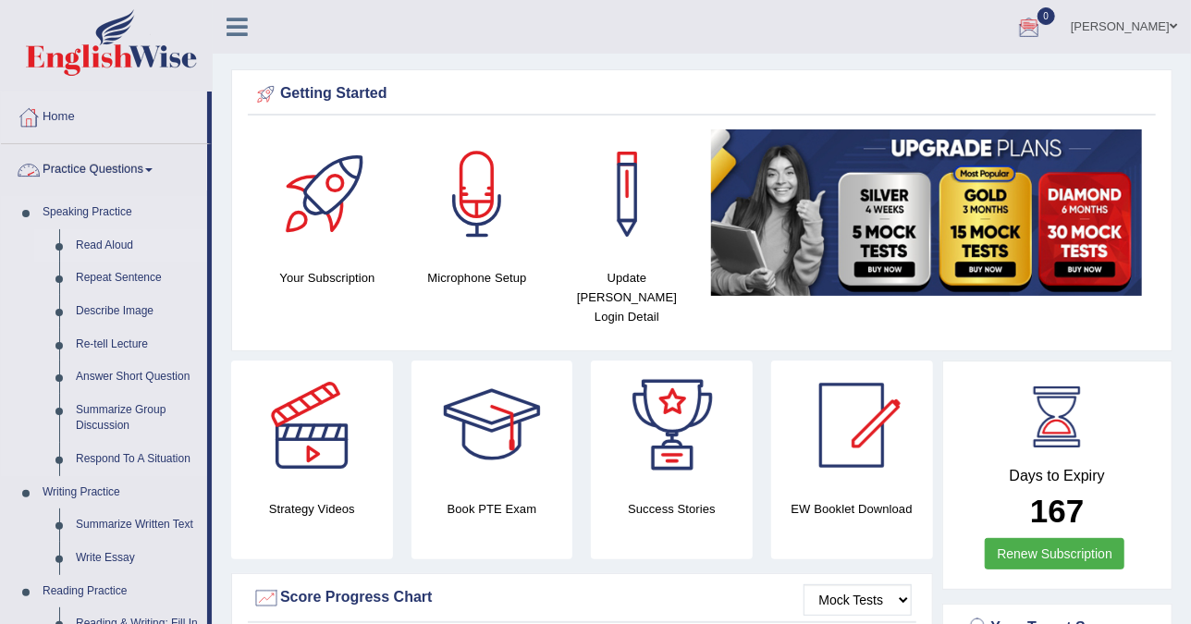
click at [105, 245] on link "Read Aloud" at bounding box center [138, 245] width 140 height 33
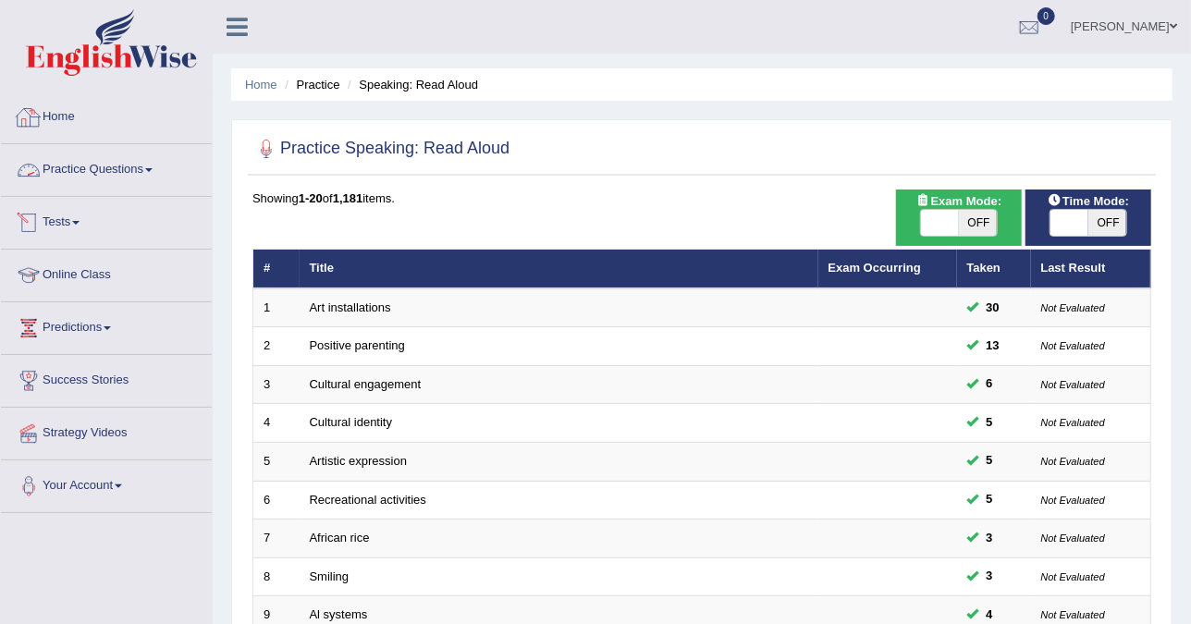
click at [78, 115] on link "Home" at bounding box center [106, 115] width 211 height 46
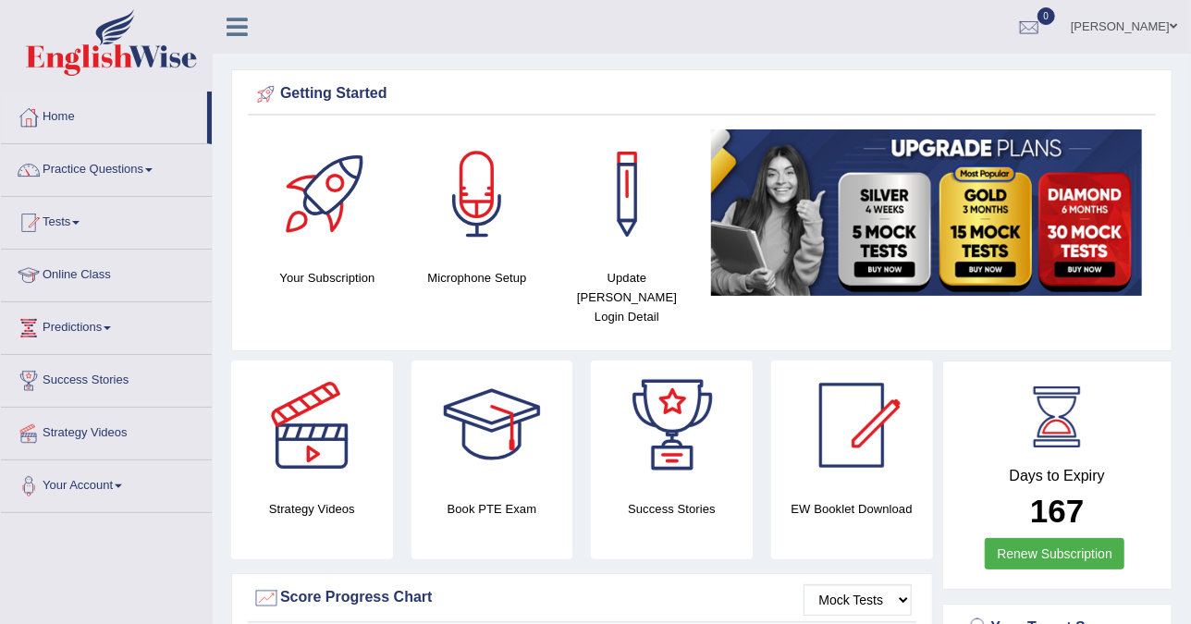
click at [148, 173] on link "Practice Questions" at bounding box center [106, 167] width 211 height 46
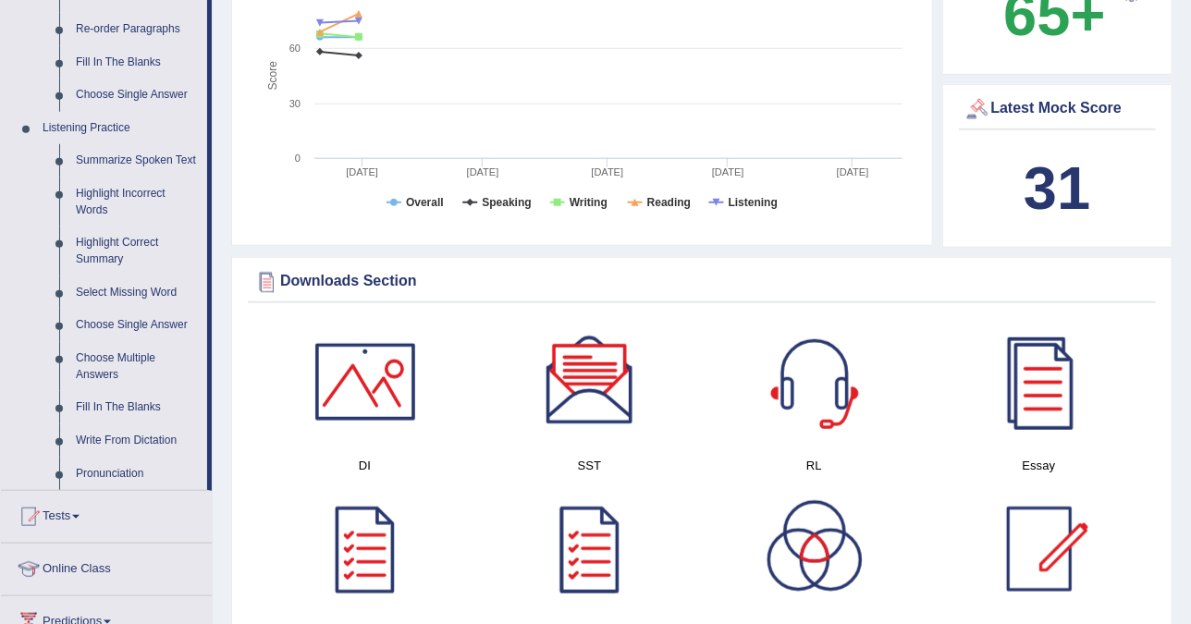
scroll to position [809, 0]
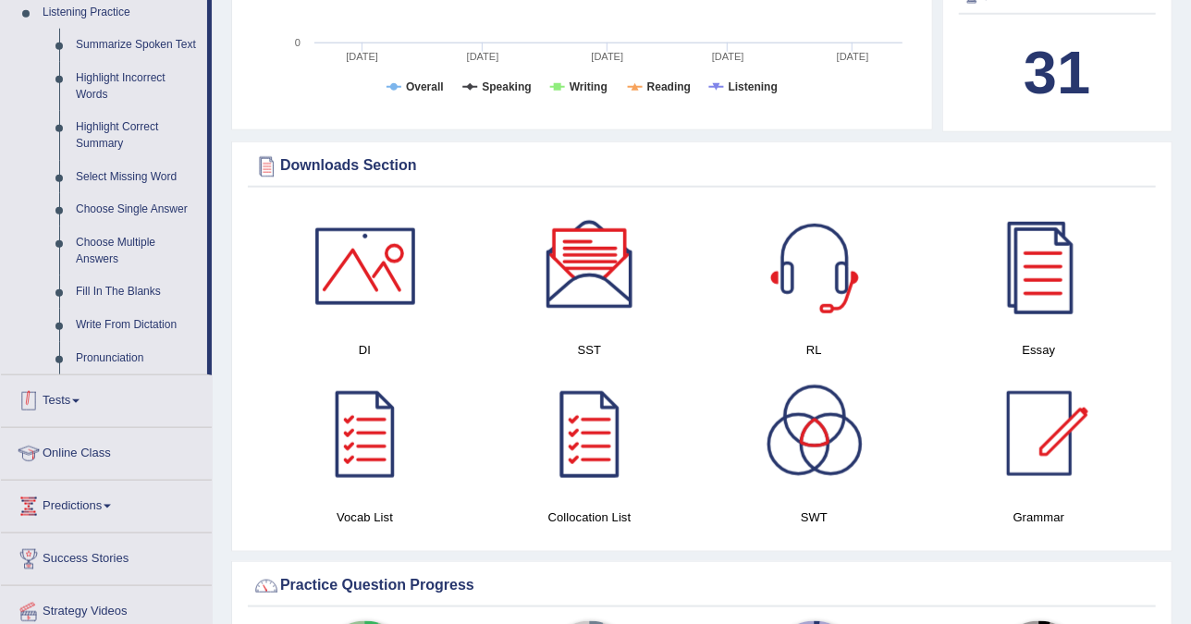
click at [80, 386] on link "Tests" at bounding box center [106, 398] width 211 height 46
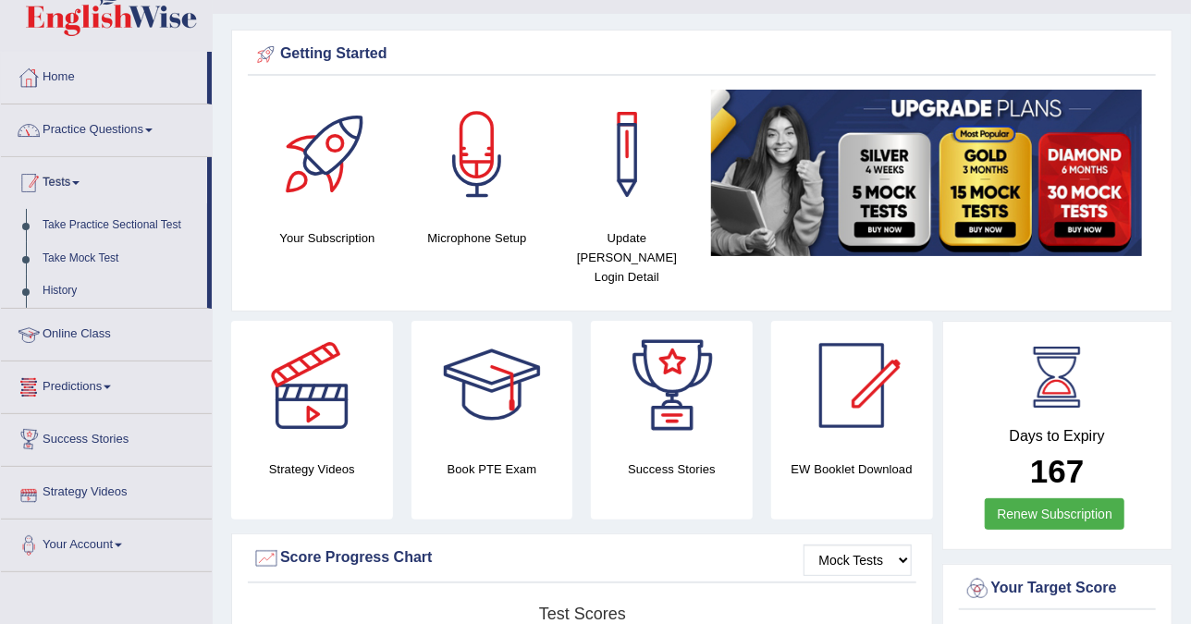
scroll to position [0, 0]
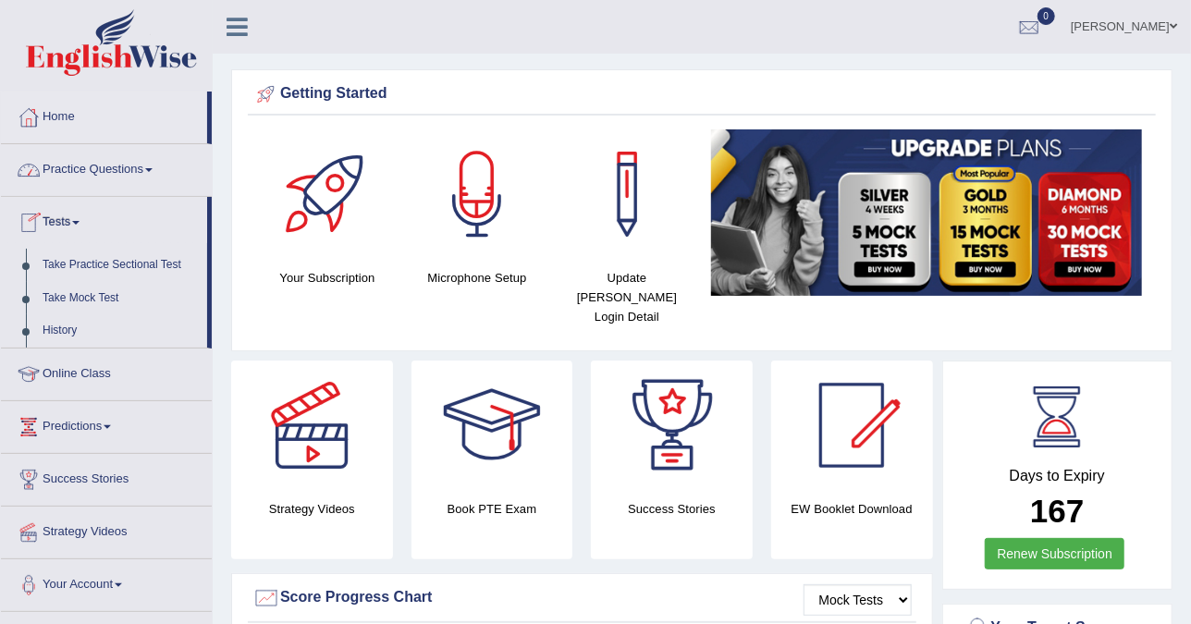
click at [85, 435] on link "Predictions" at bounding box center [106, 424] width 211 height 46
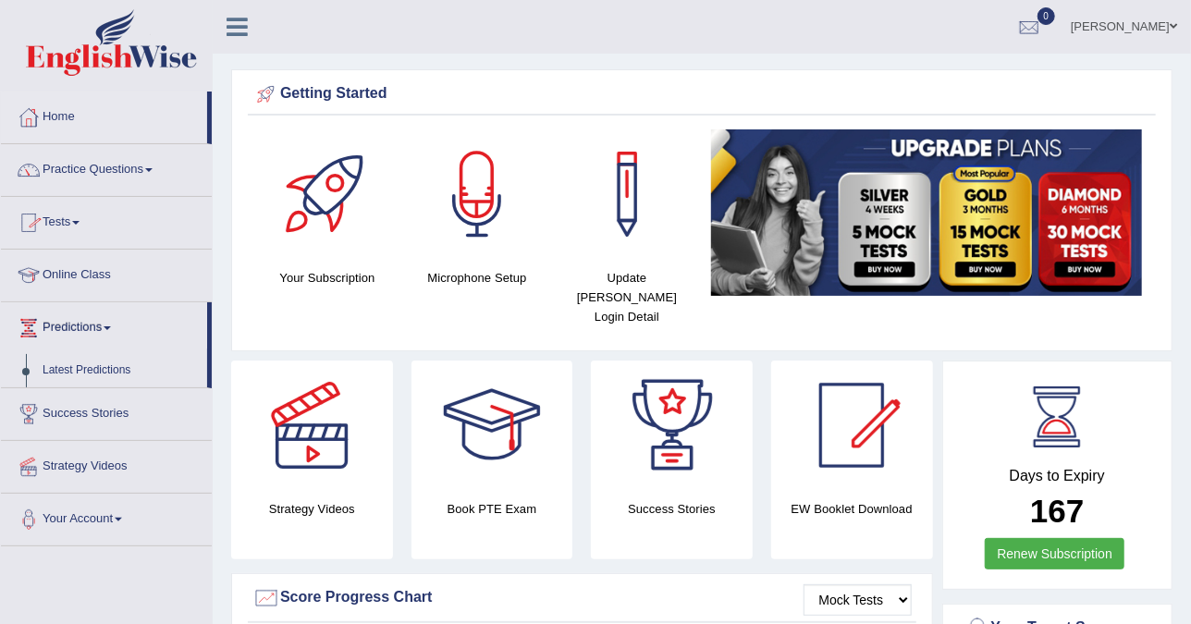
click at [73, 227] on link "Tests" at bounding box center [106, 220] width 211 height 46
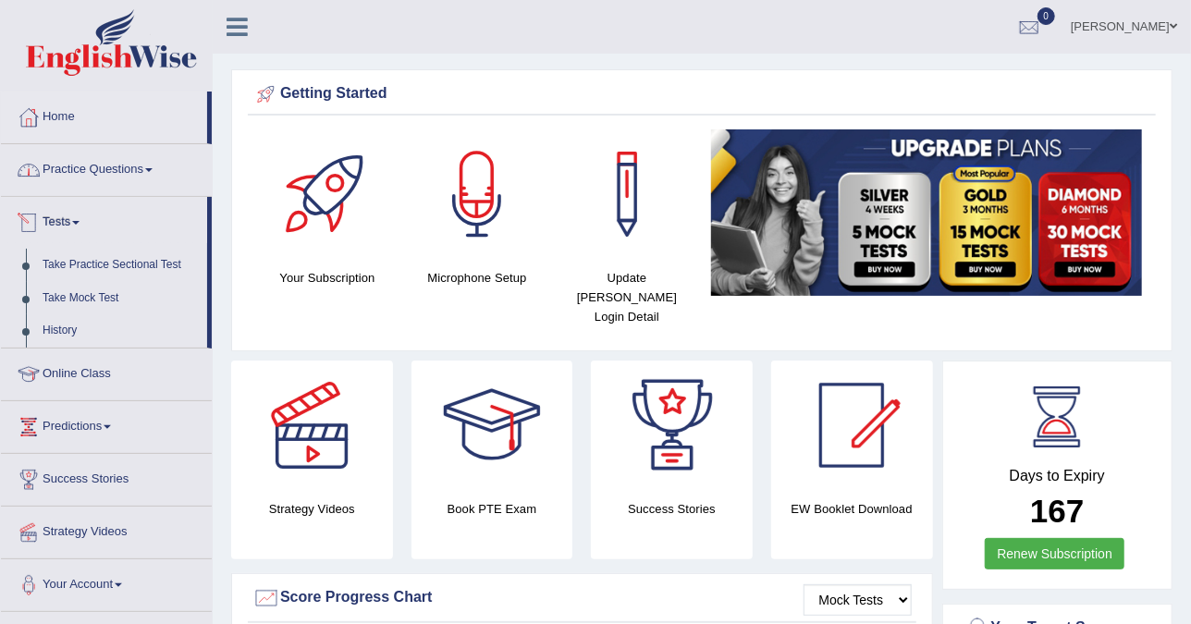
click at [153, 168] on span at bounding box center [148, 170] width 7 height 4
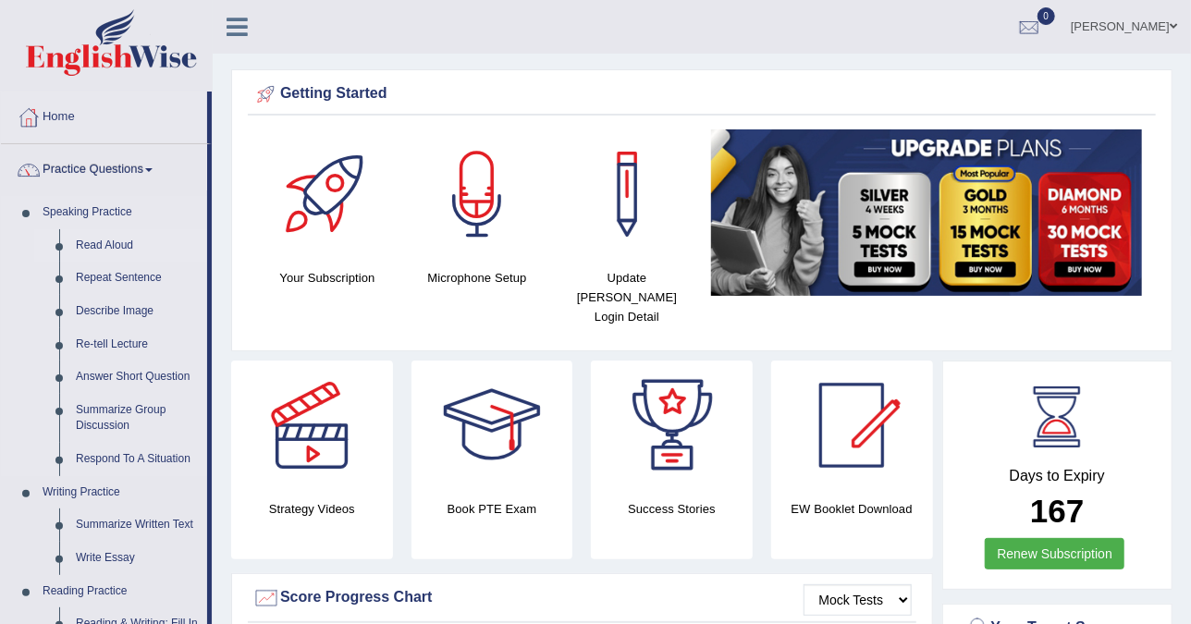
click at [113, 239] on link "Read Aloud" at bounding box center [138, 245] width 140 height 33
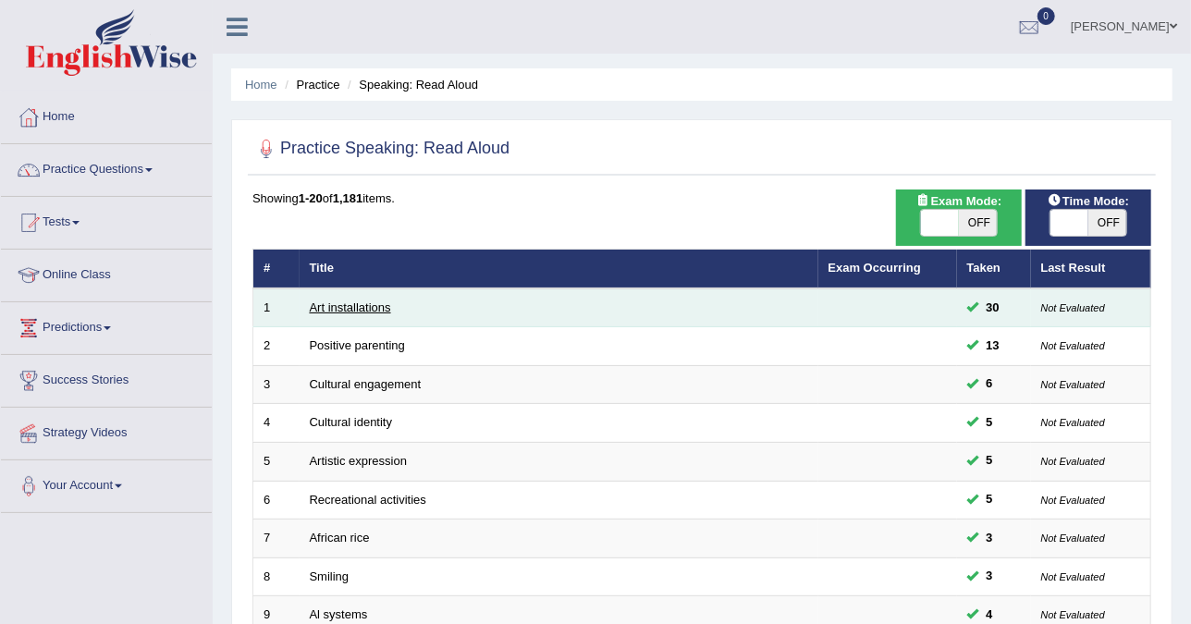
click at [323, 309] on link "Art installations" at bounding box center [350, 308] width 81 height 14
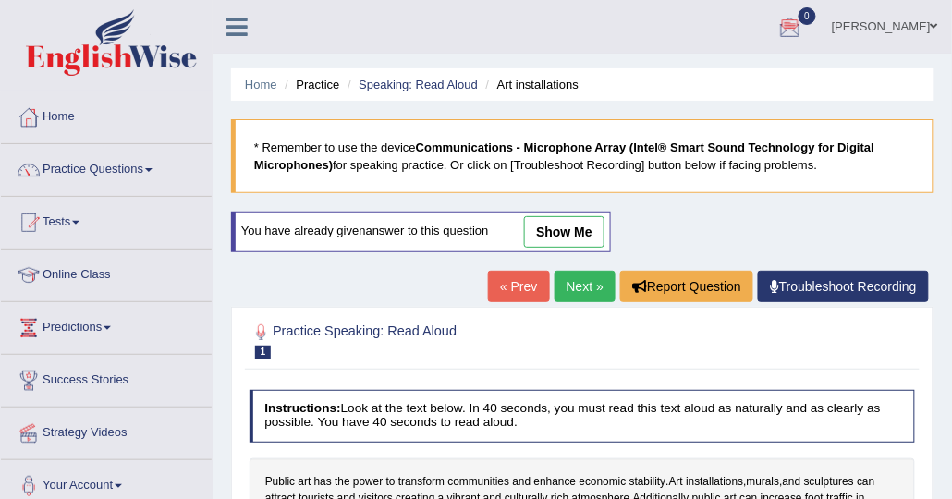
drag, startPoint x: 792, startPoint y: 0, endPoint x: 147, endPoint y: 180, distance: 669.2
click at [147, 180] on link "Practice Questions" at bounding box center [106, 167] width 211 height 46
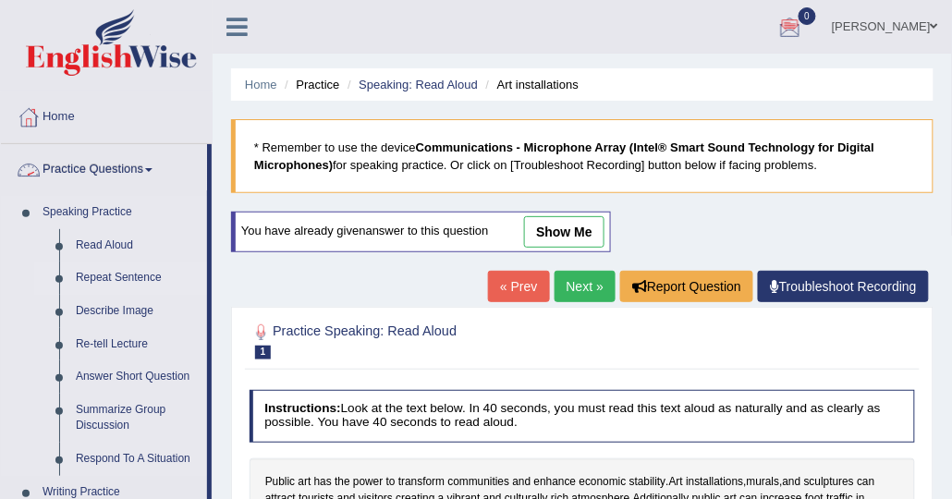
click at [125, 276] on link "Repeat Sentence" at bounding box center [138, 278] width 140 height 33
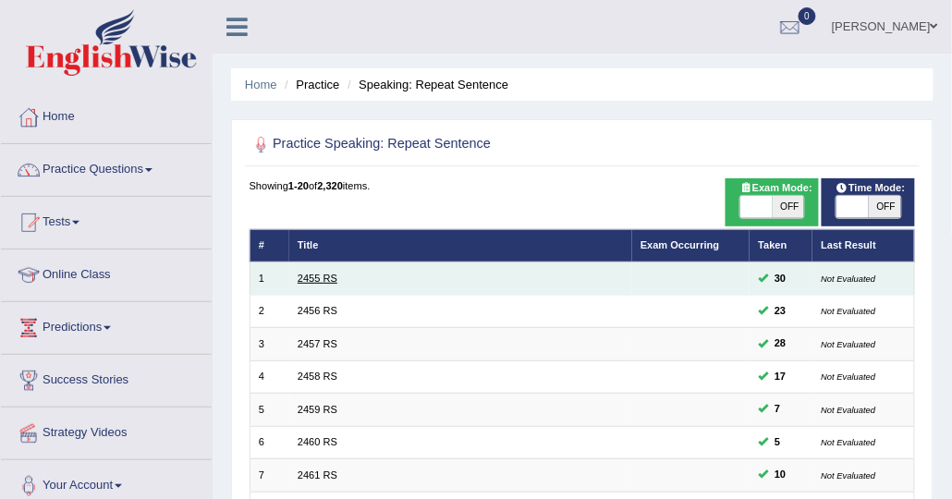
click at [312, 276] on link "2455 RS" at bounding box center [318, 278] width 40 height 11
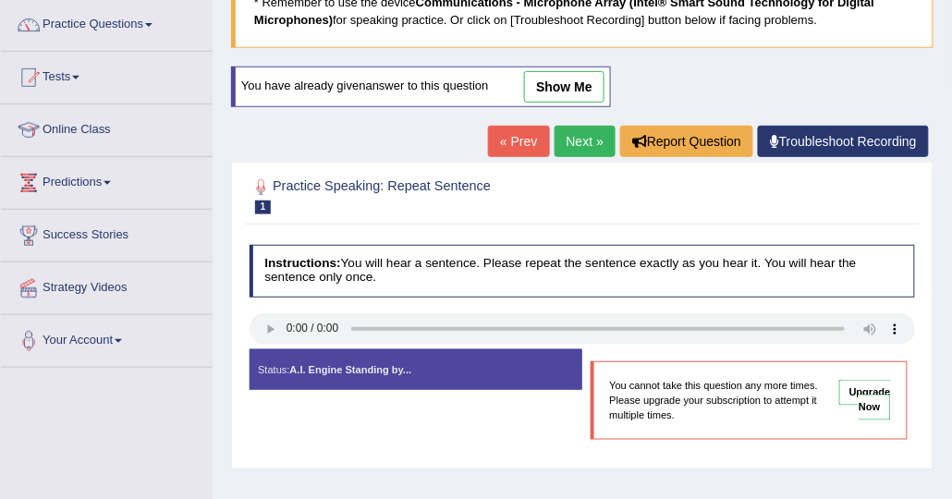
scroll to position [92, 0]
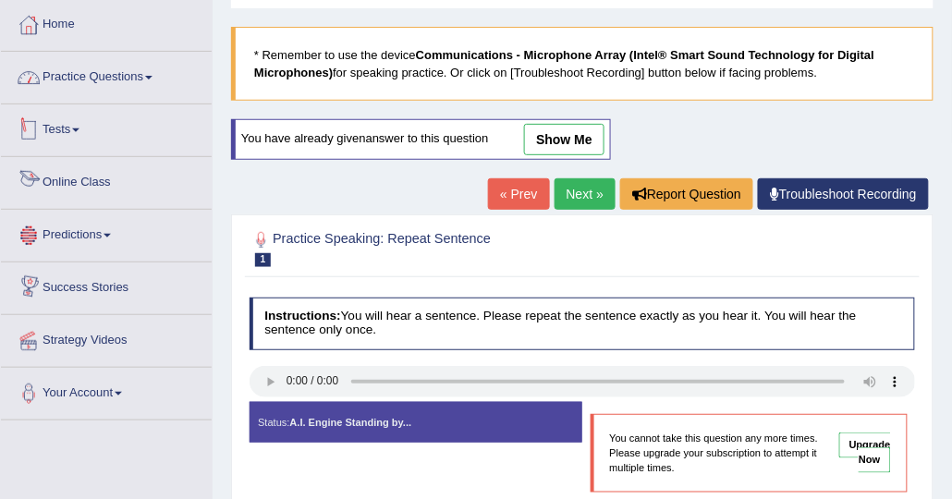
click at [99, 77] on link "Practice Questions" at bounding box center [106, 75] width 211 height 46
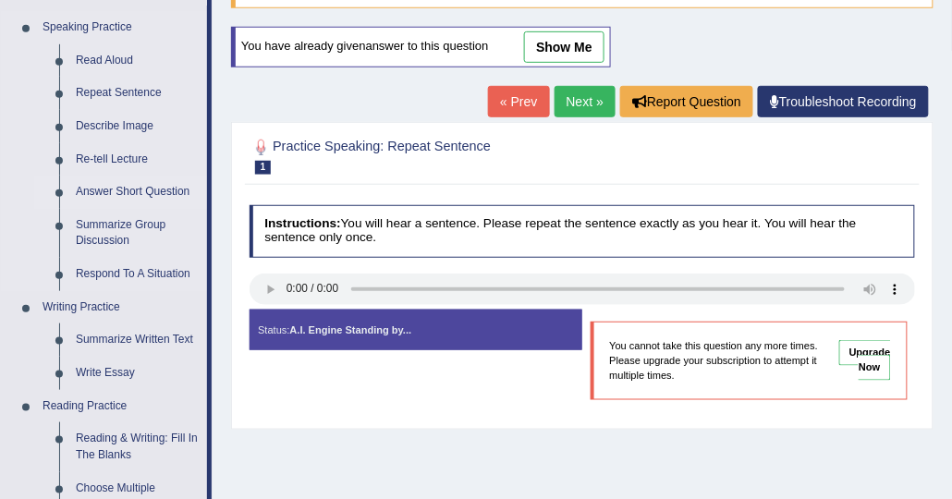
scroll to position [185, 0]
click at [117, 123] on link "Describe Image" at bounding box center [138, 126] width 140 height 33
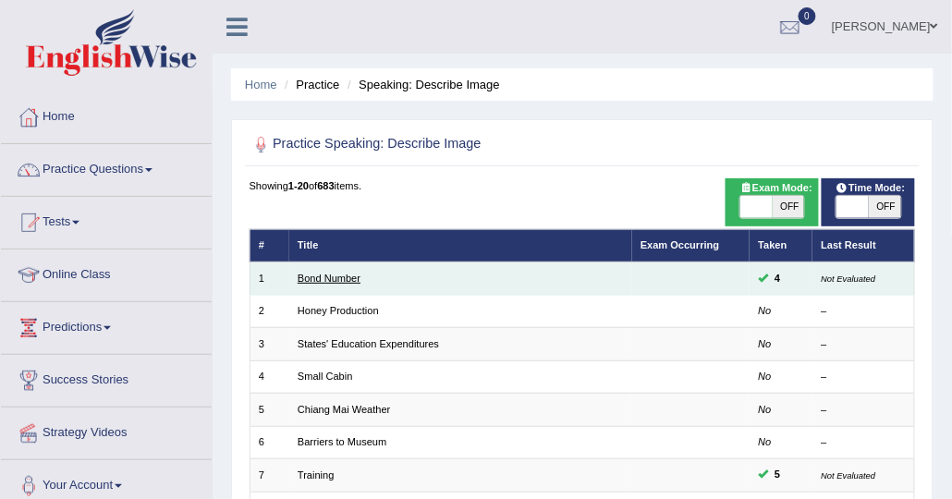
click at [326, 276] on link "Bond Number" at bounding box center [329, 278] width 63 height 11
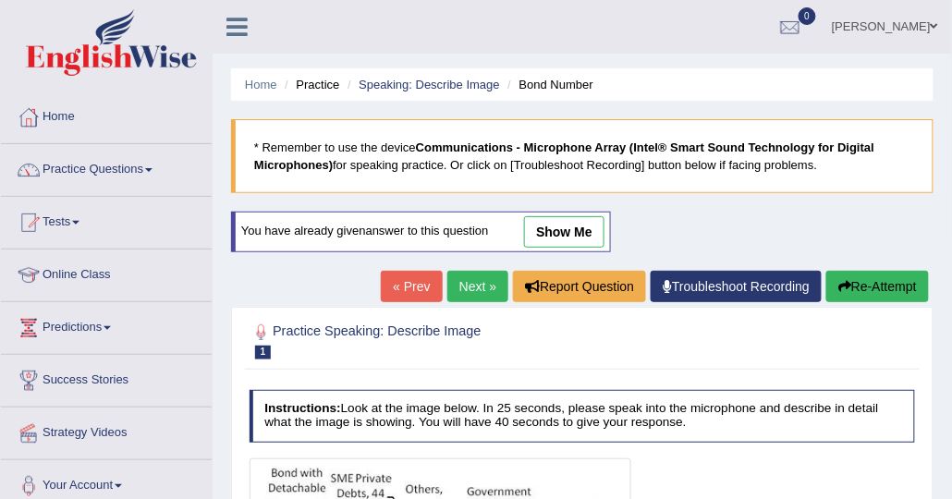
click at [492, 276] on link "Next »" at bounding box center [478, 286] width 61 height 31
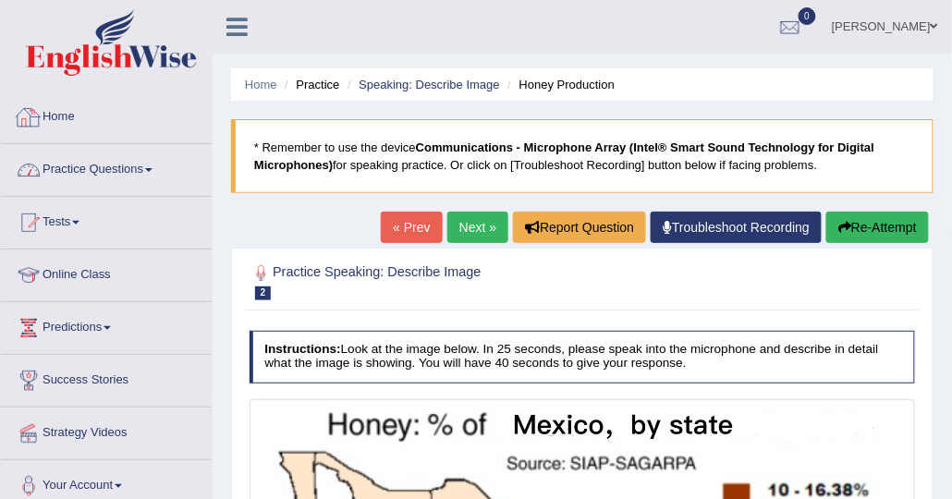
click at [126, 171] on link "Practice Questions" at bounding box center [106, 167] width 211 height 46
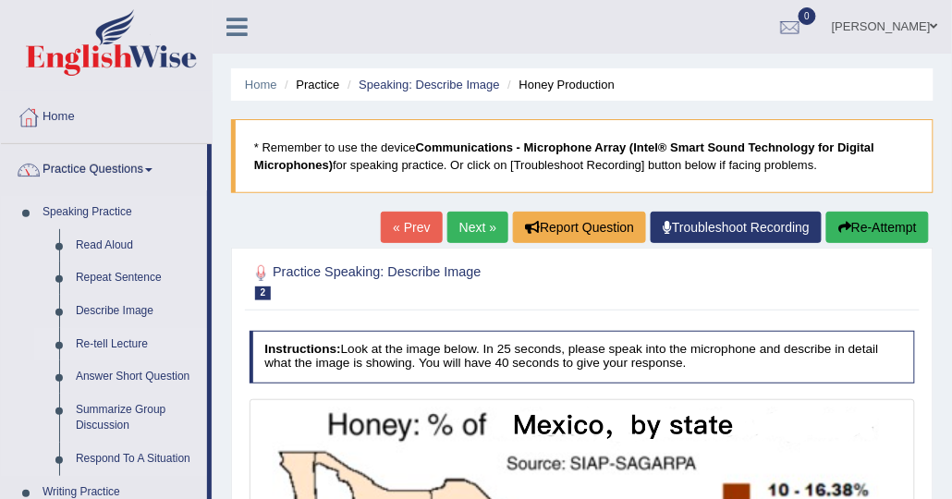
click at [129, 341] on link "Re-tell Lecture" at bounding box center [138, 344] width 140 height 33
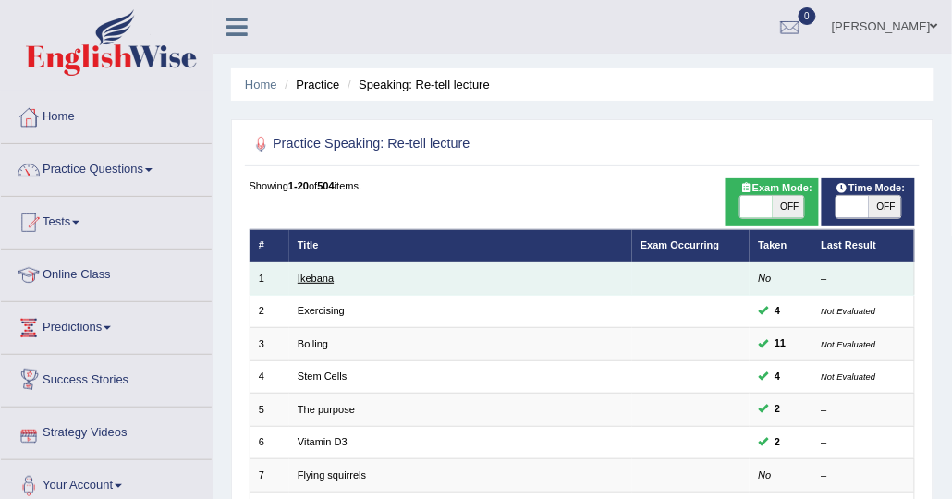
click at [307, 278] on link "Ikebana" at bounding box center [316, 278] width 36 height 11
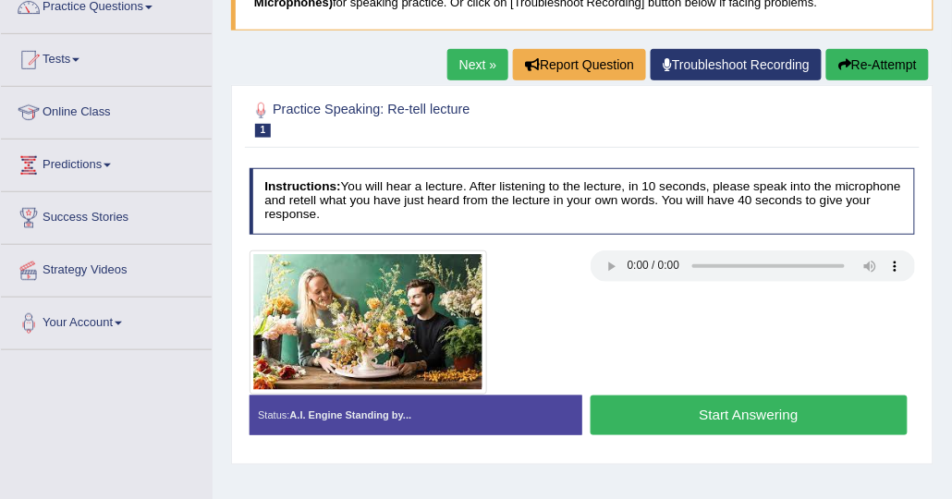
scroll to position [185, 0]
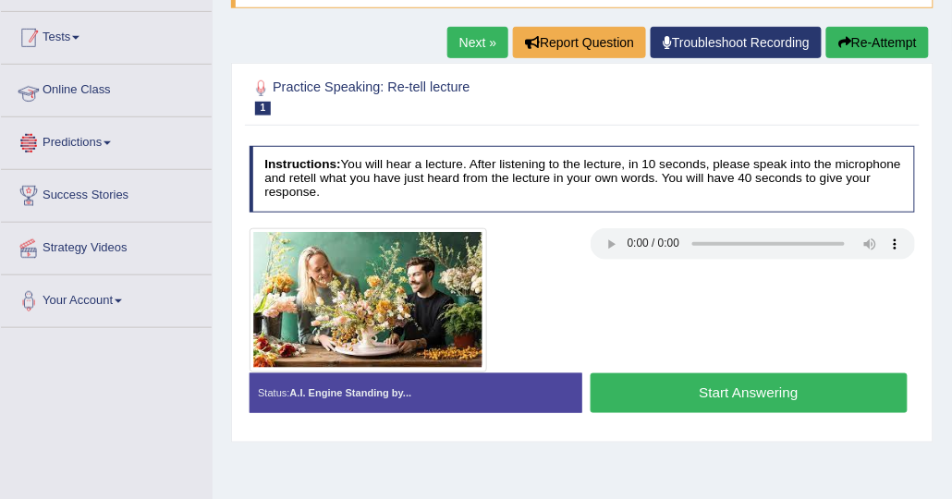
click at [55, 32] on link "Tests" at bounding box center [106, 35] width 211 height 46
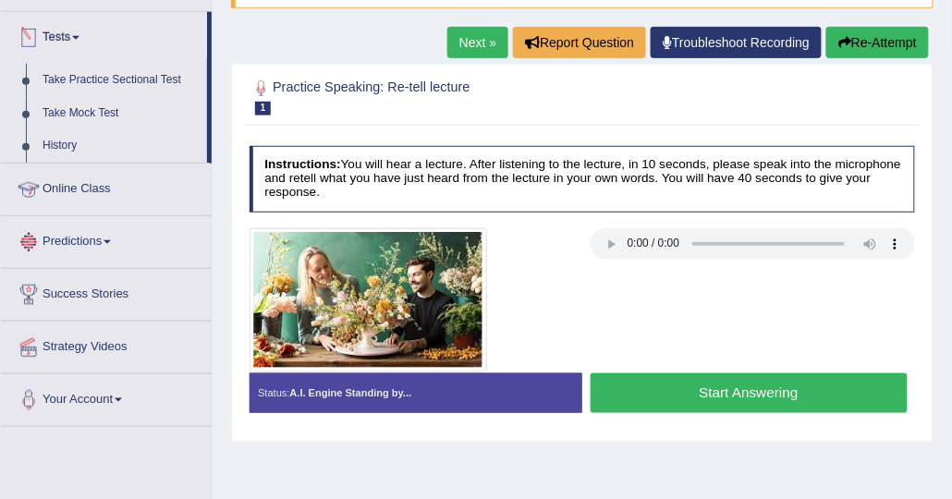
scroll to position [0, 0]
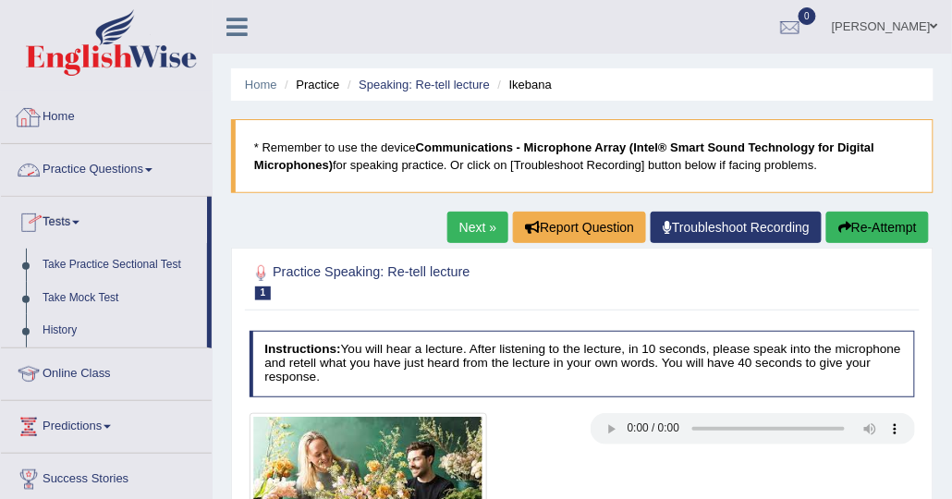
click at [74, 185] on link "Practice Questions" at bounding box center [106, 167] width 211 height 46
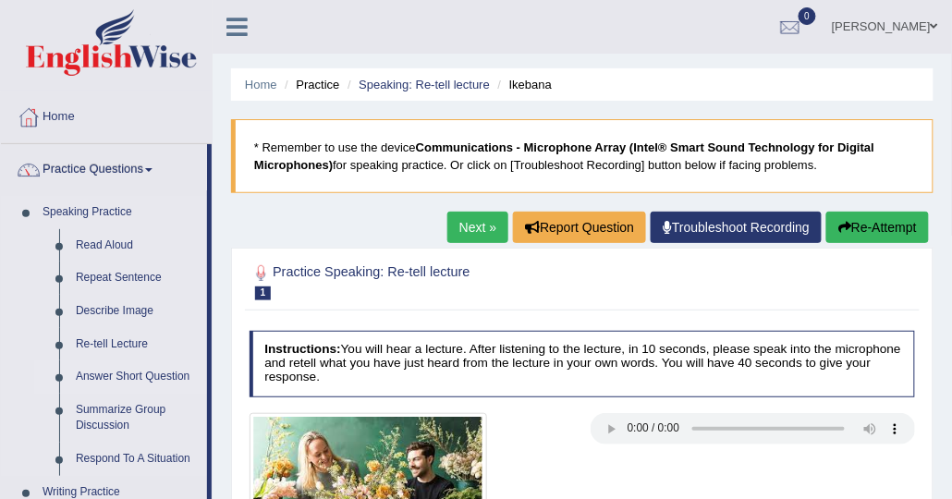
click at [160, 374] on link "Answer Short Question" at bounding box center [138, 377] width 140 height 33
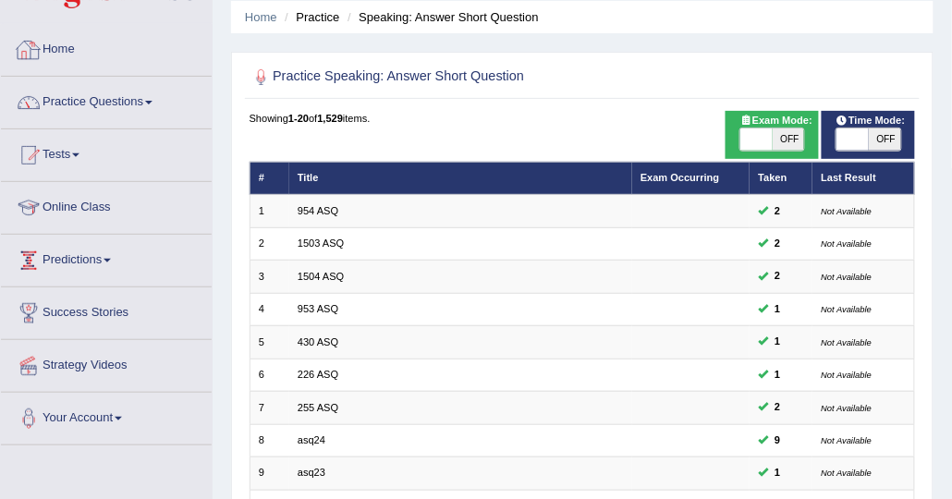
scroll to position [92, 0]
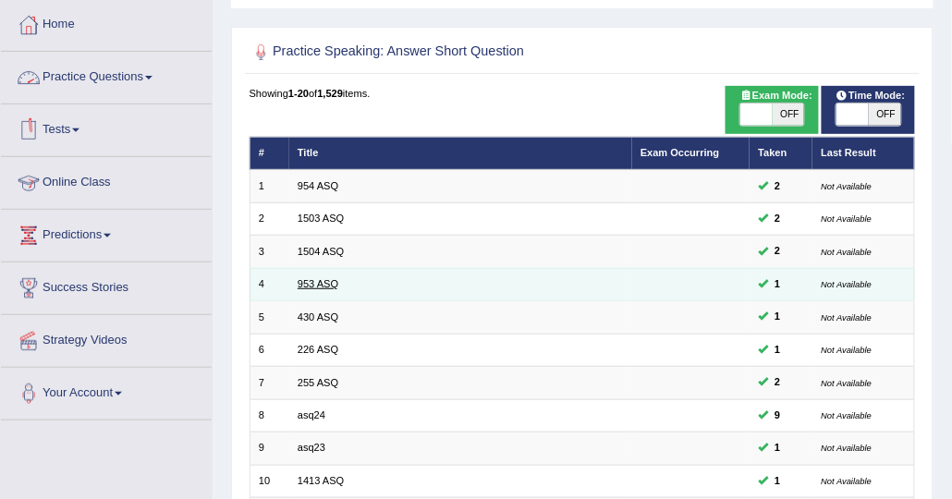
click at [312, 280] on link "953 ASQ" at bounding box center [318, 283] width 41 height 11
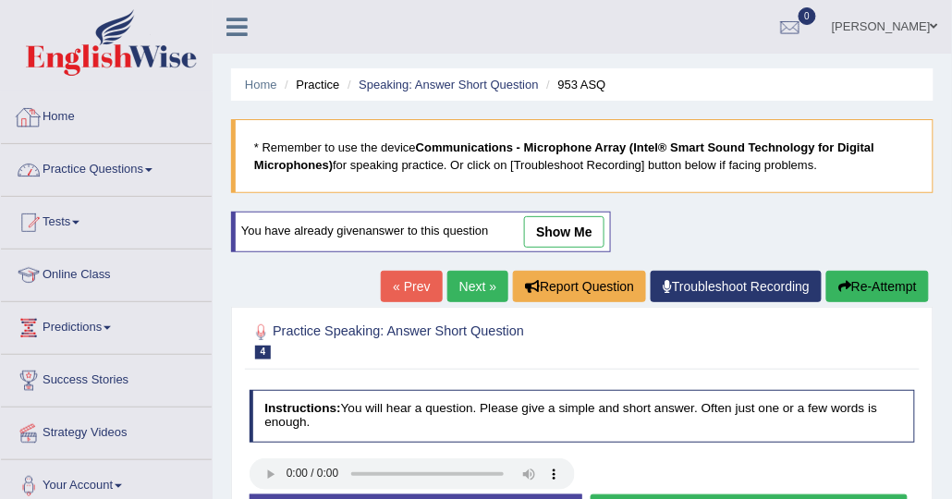
click at [117, 162] on link "Practice Questions" at bounding box center [106, 167] width 211 height 46
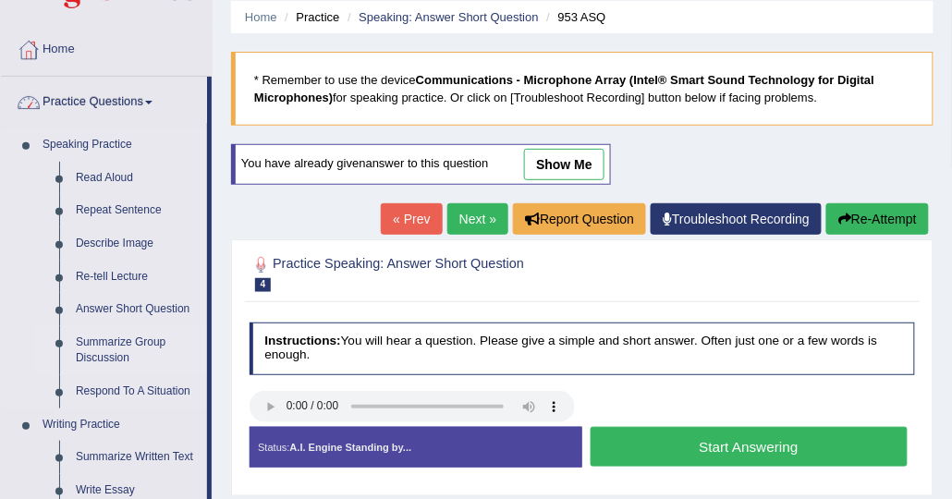
scroll to position [92, 0]
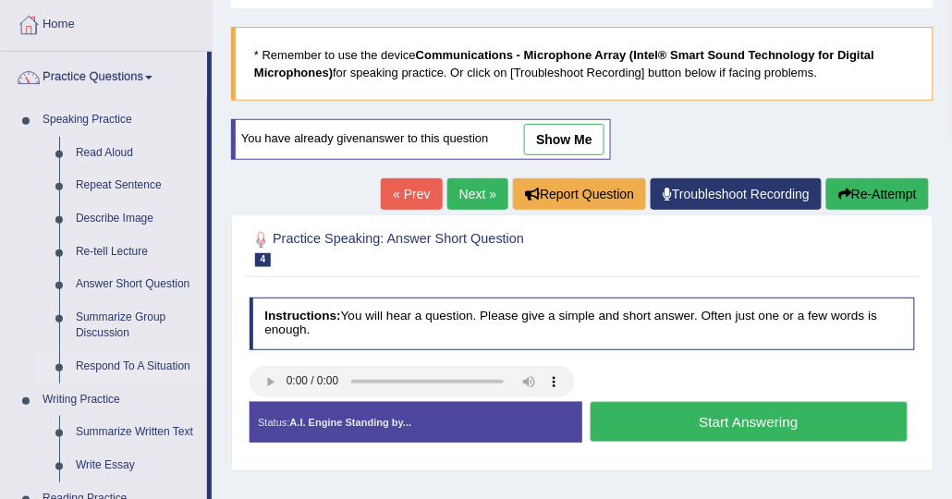
click at [129, 369] on link "Respond To A Situation" at bounding box center [138, 366] width 140 height 33
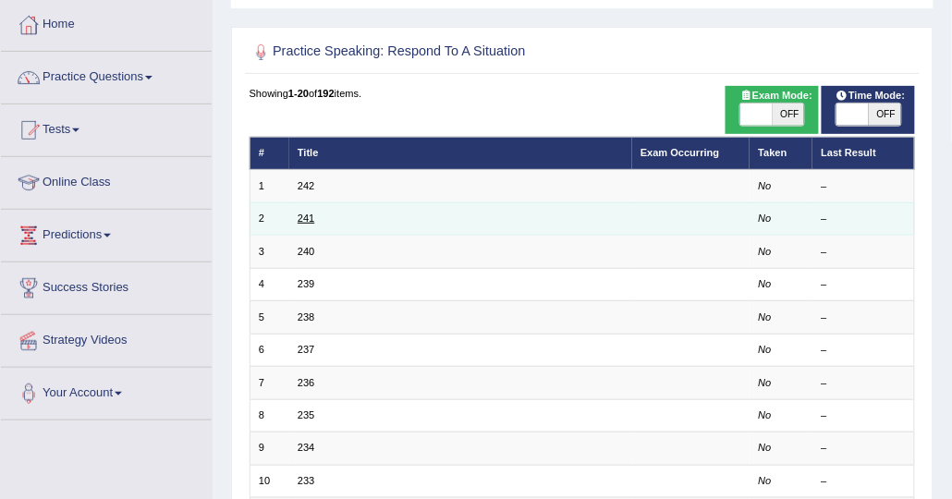
click at [308, 215] on link "241" at bounding box center [306, 218] width 17 height 11
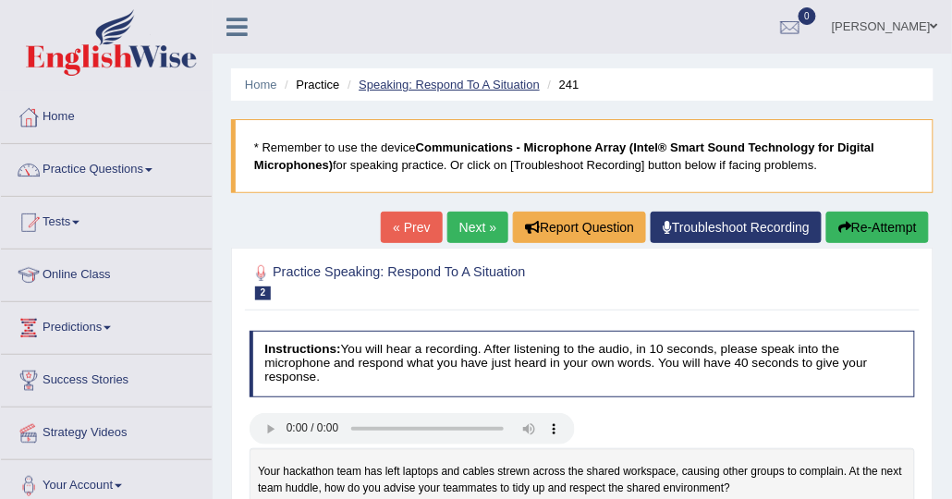
click at [417, 82] on link "Speaking: Respond To A Situation" at bounding box center [449, 85] width 181 height 14
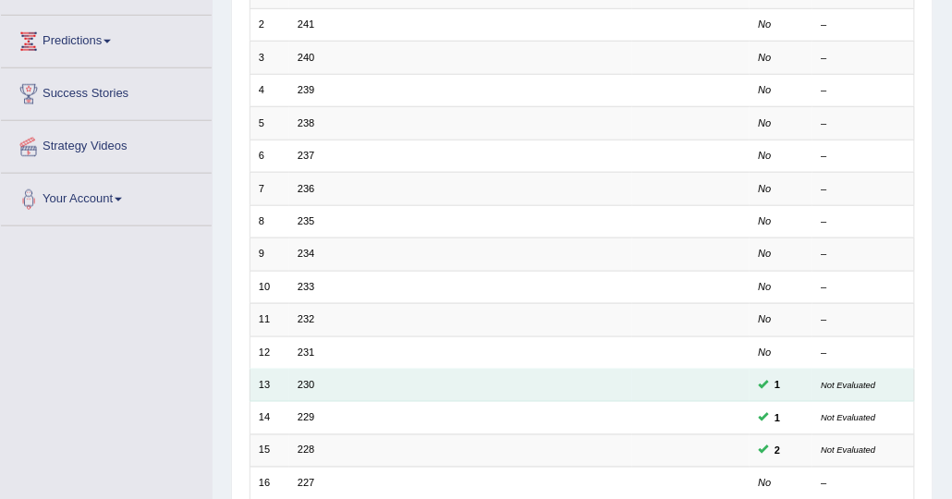
scroll to position [282, 0]
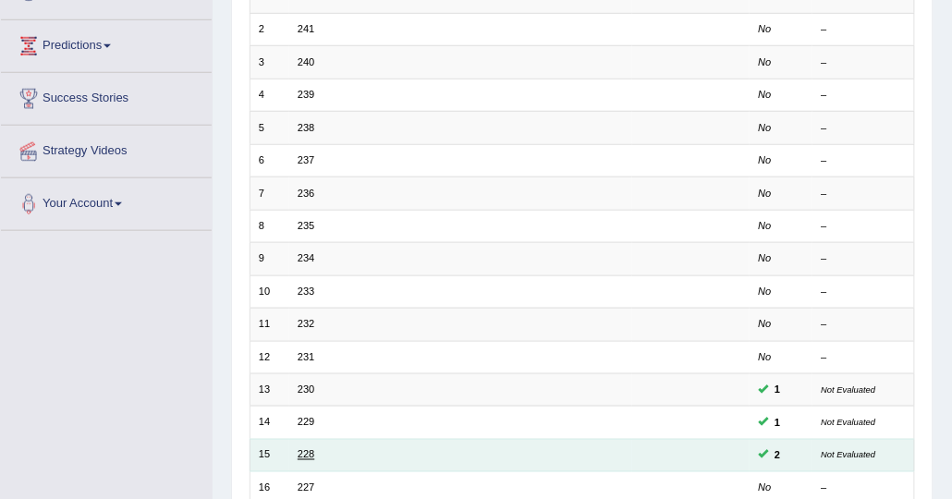
click at [298, 449] on link "228" at bounding box center [306, 454] width 17 height 11
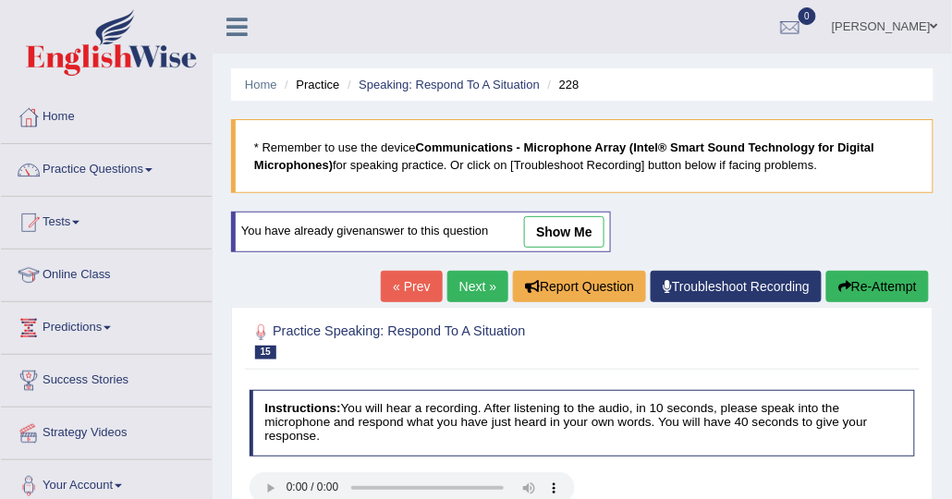
click at [565, 235] on link "show me" at bounding box center [564, 231] width 80 height 31
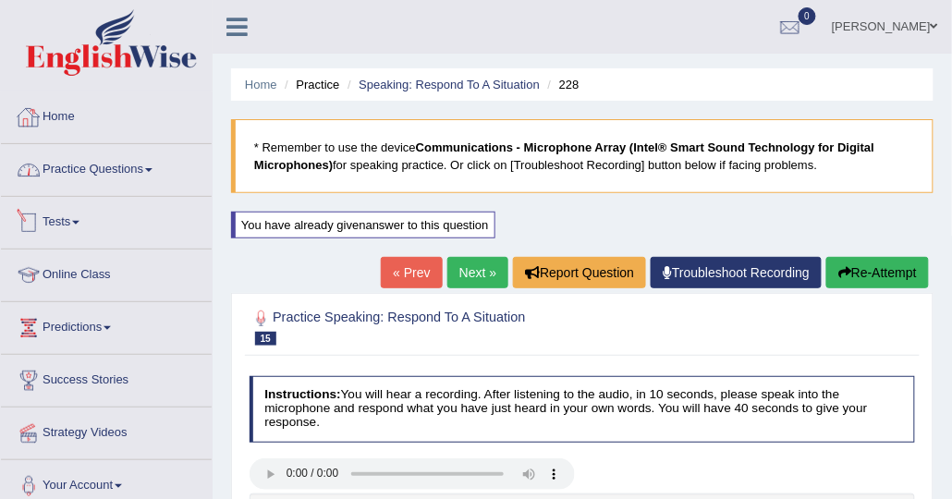
click at [49, 121] on link "Home" at bounding box center [106, 115] width 211 height 46
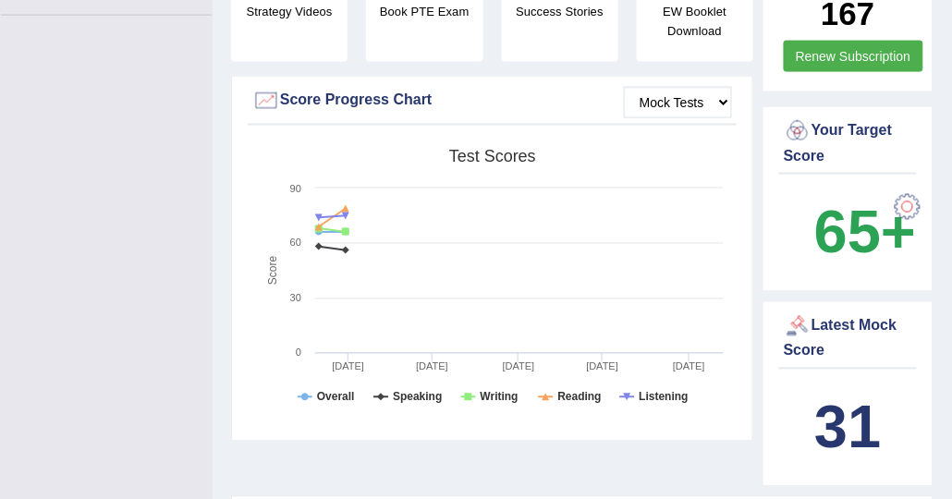
scroll to position [740, 0]
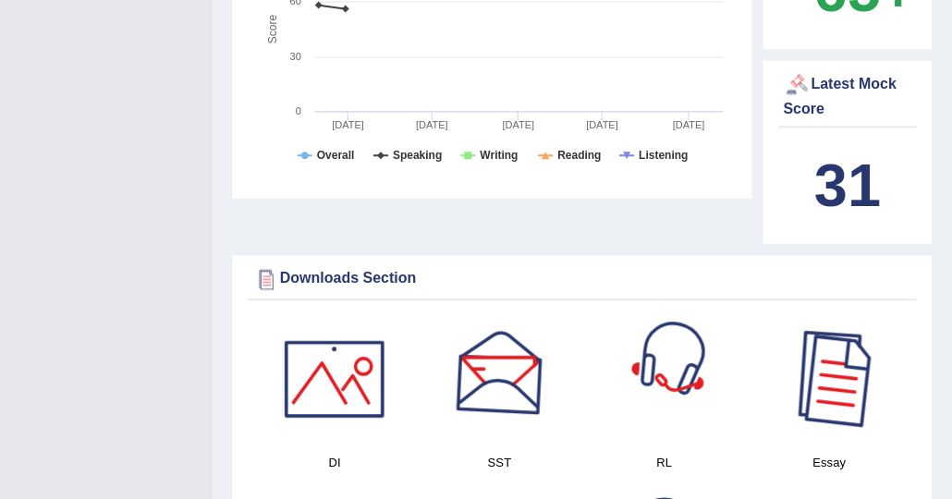
click at [806, 372] on div at bounding box center [830, 378] width 129 height 129
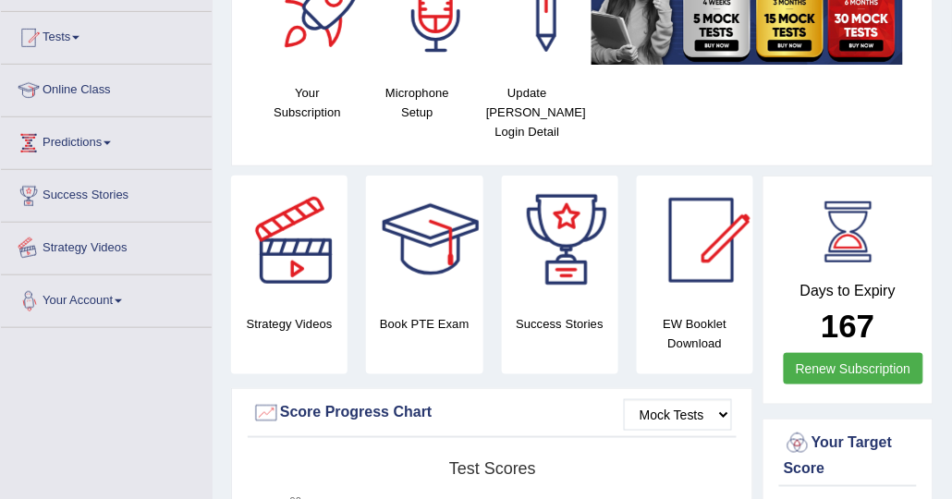
scroll to position [0, 0]
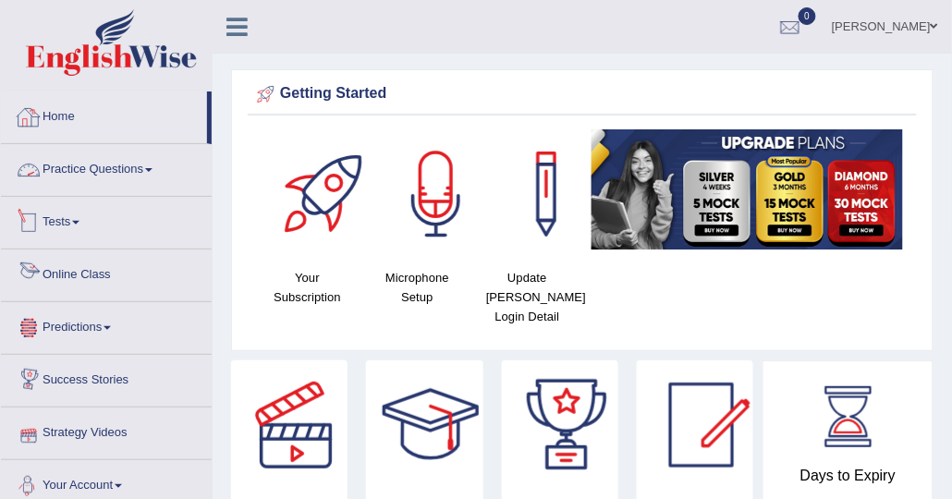
click at [92, 166] on link "Practice Questions" at bounding box center [106, 167] width 211 height 46
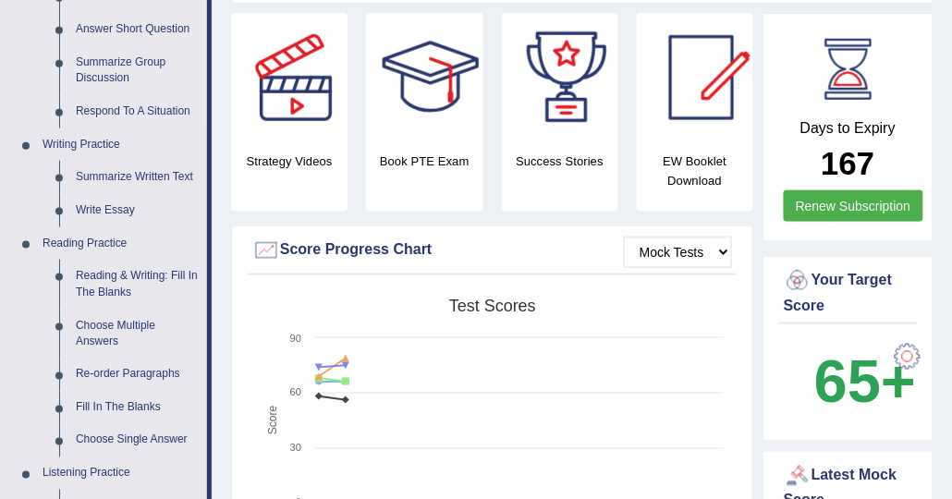
scroll to position [370, 0]
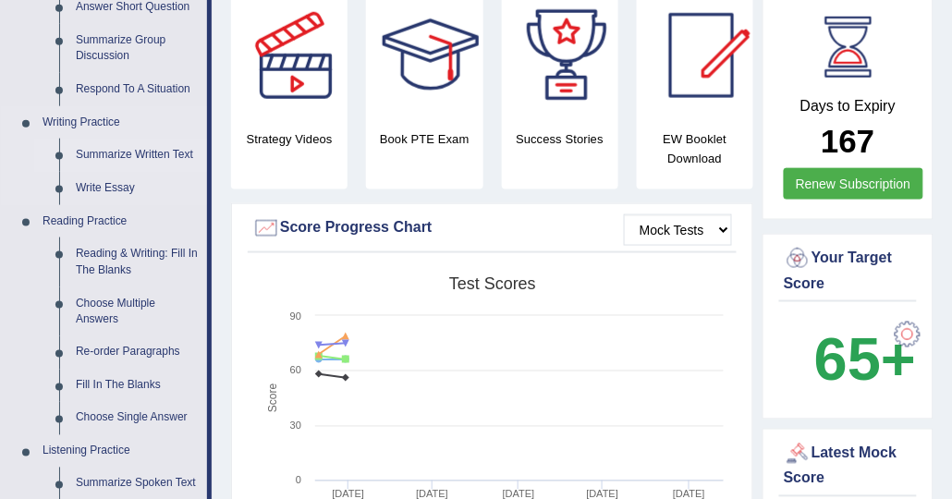
click at [123, 162] on link "Summarize Written Text" at bounding box center [138, 155] width 140 height 33
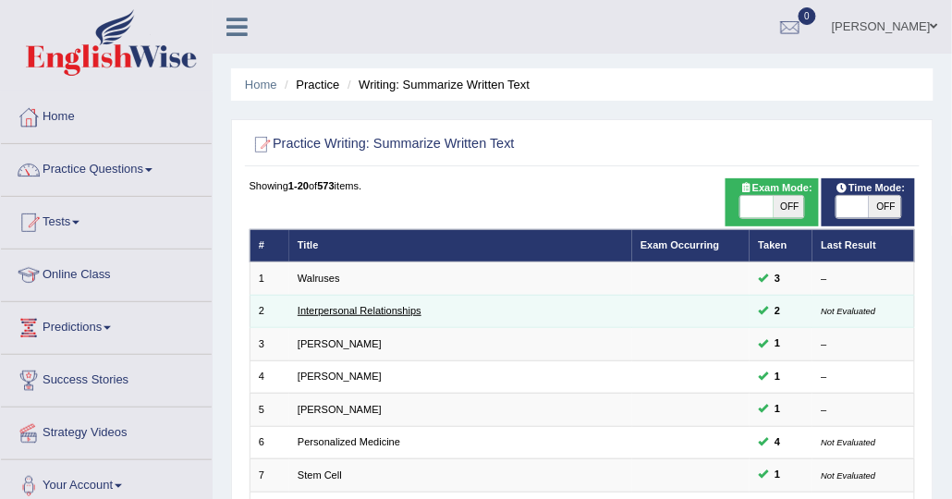
click at [390, 306] on link "Interpersonal Relationships" at bounding box center [360, 310] width 124 height 11
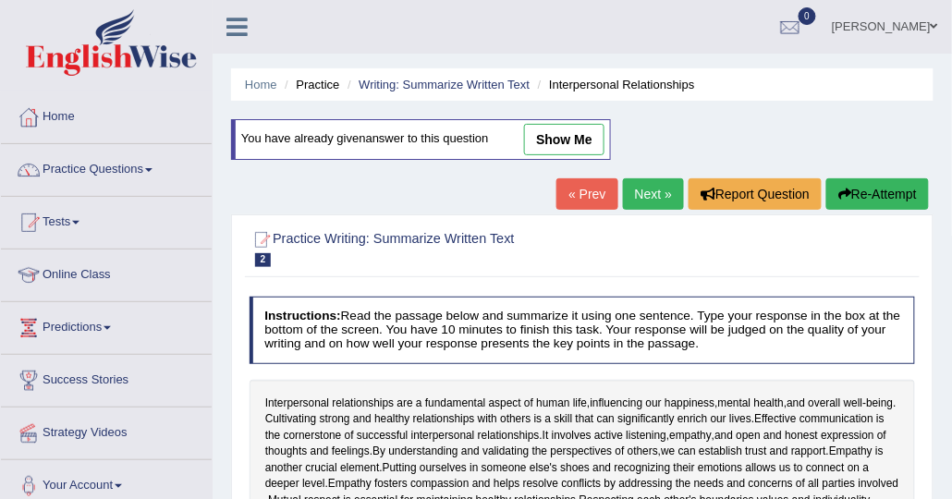
click at [553, 135] on link "show me" at bounding box center [564, 139] width 80 height 31
type textarea "Cultivating strong and healthy relationships with others is a skill that can si…"
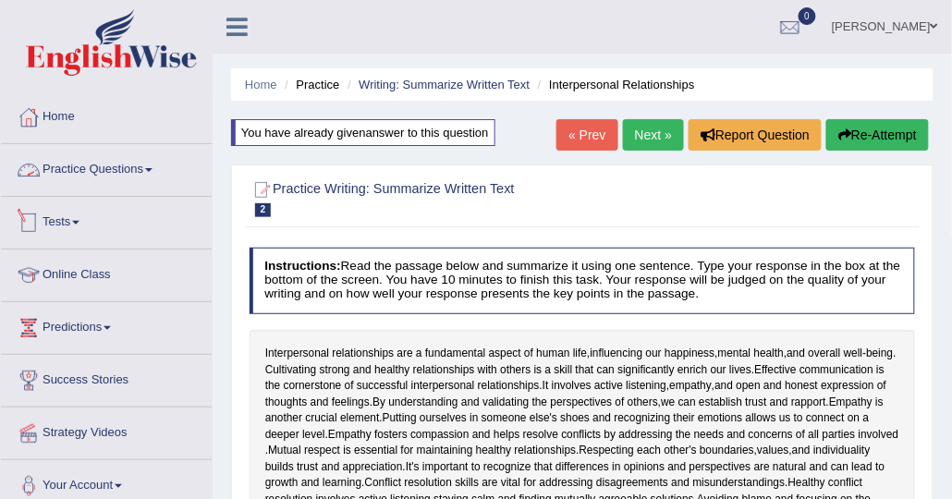
click at [55, 181] on link "Practice Questions" at bounding box center [106, 167] width 211 height 46
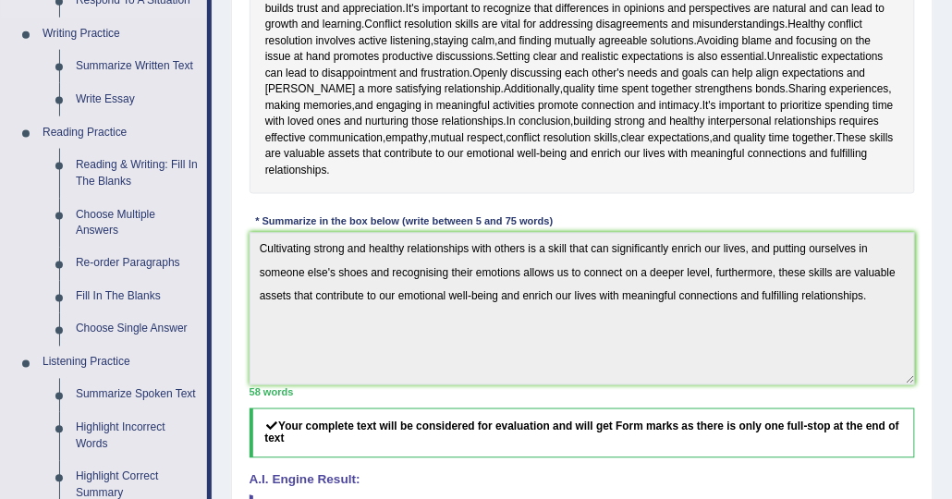
scroll to position [462, 0]
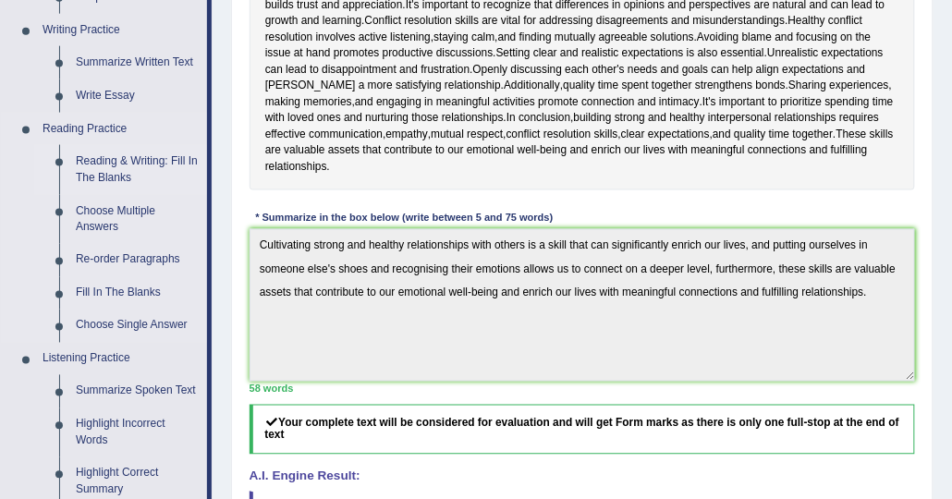
click at [140, 160] on link "Reading & Writing: Fill In The Blanks" at bounding box center [138, 169] width 140 height 49
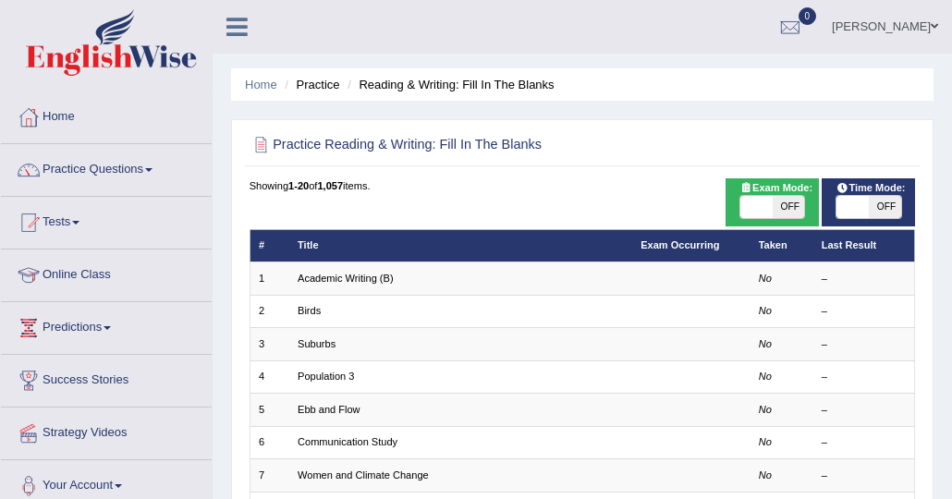
click at [362, 277] on link "Academic Writing (B)" at bounding box center [346, 278] width 96 height 11
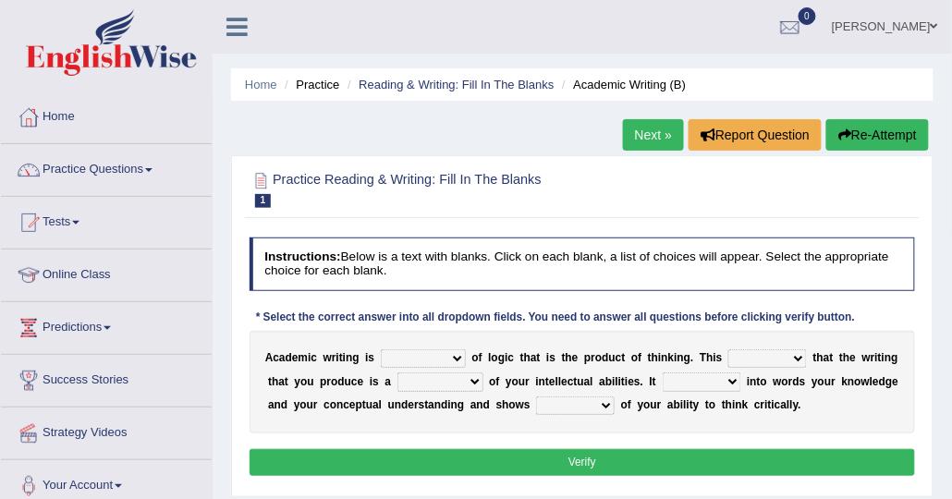
scroll to position [92, 0]
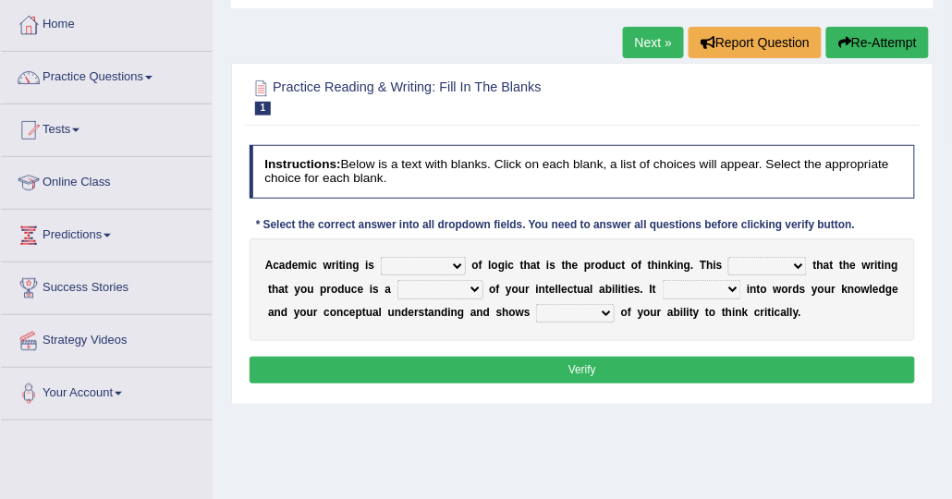
click at [394, 265] on select "expectation entitlement expression exchange" at bounding box center [423, 266] width 85 height 18
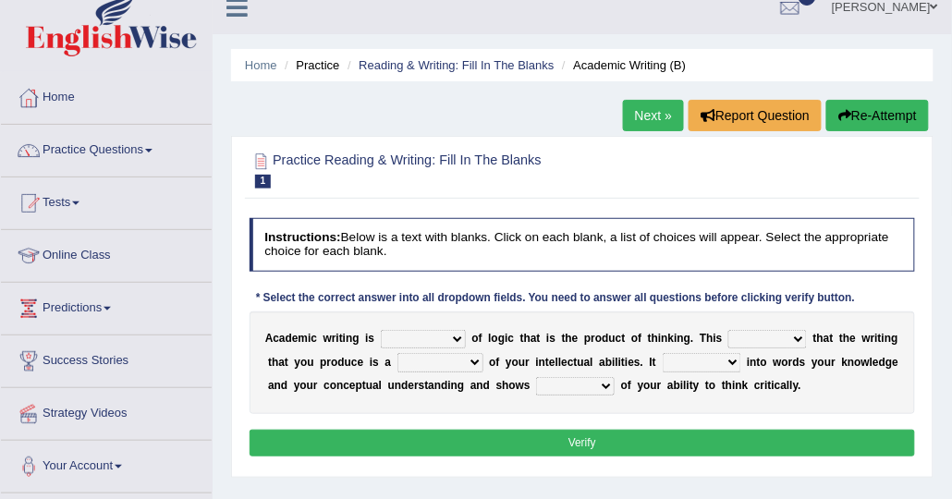
scroll to position [0, 0]
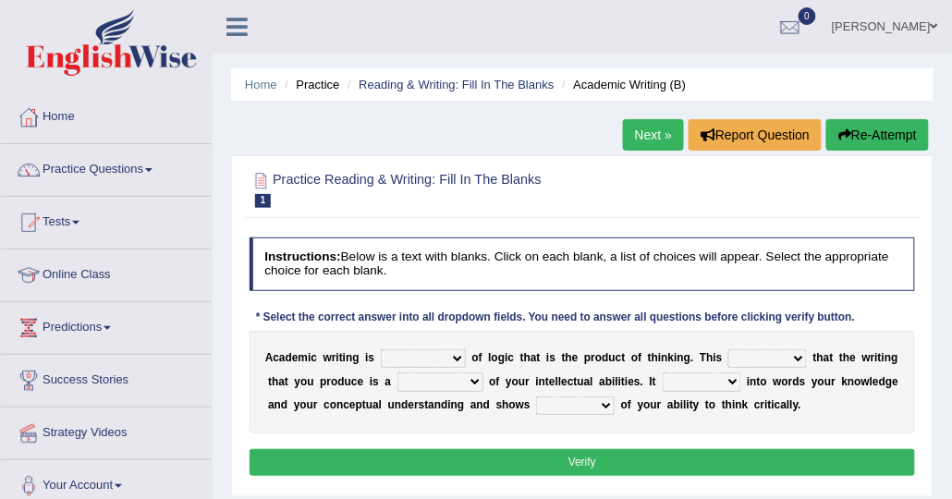
click at [632, 141] on link "Next »" at bounding box center [653, 134] width 61 height 31
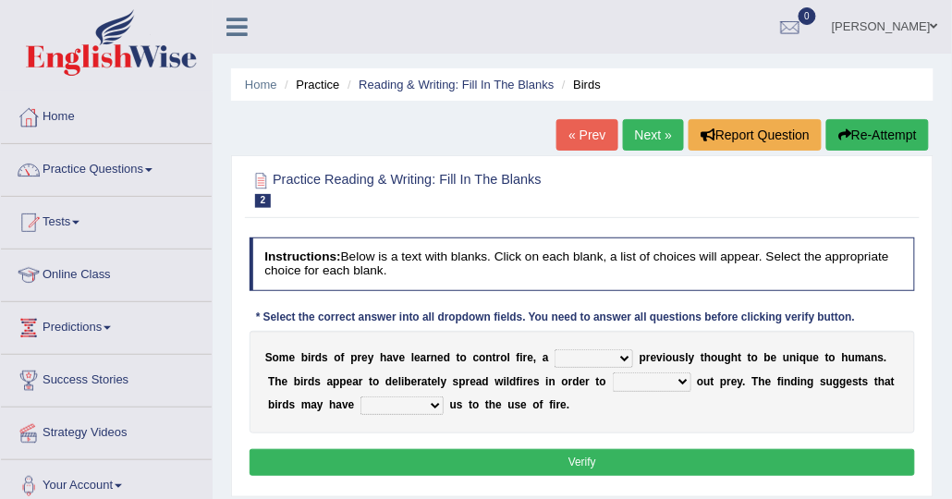
click at [631, 143] on link "Next »" at bounding box center [653, 134] width 61 height 31
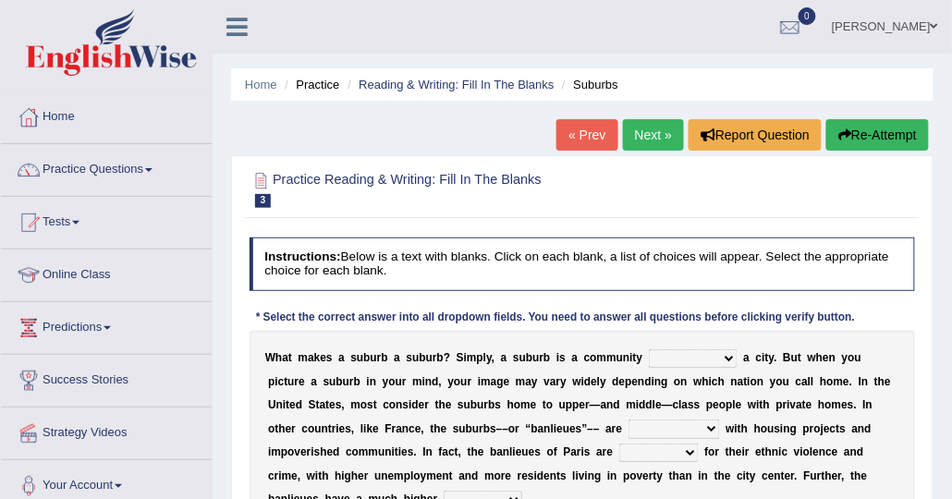
click at [659, 139] on link "Next »" at bounding box center [653, 134] width 61 height 31
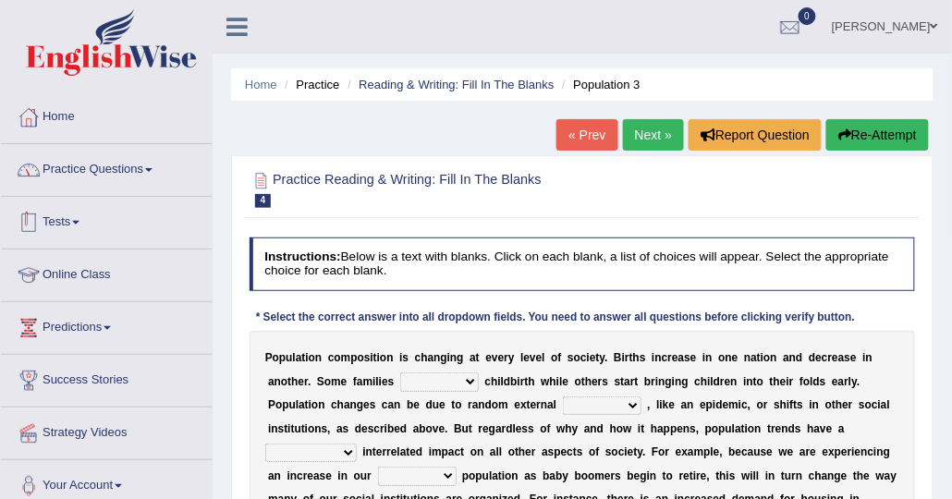
click at [153, 175] on link "Practice Questions" at bounding box center [106, 167] width 211 height 46
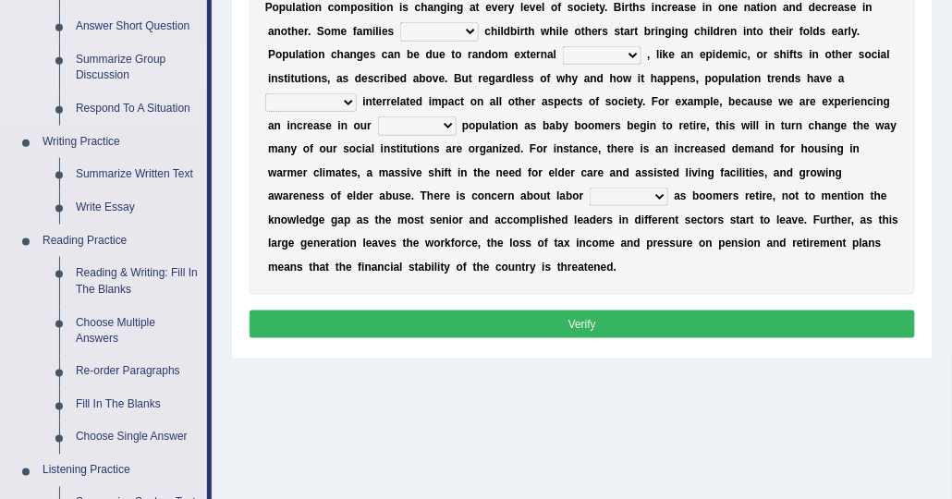
scroll to position [370, 0]
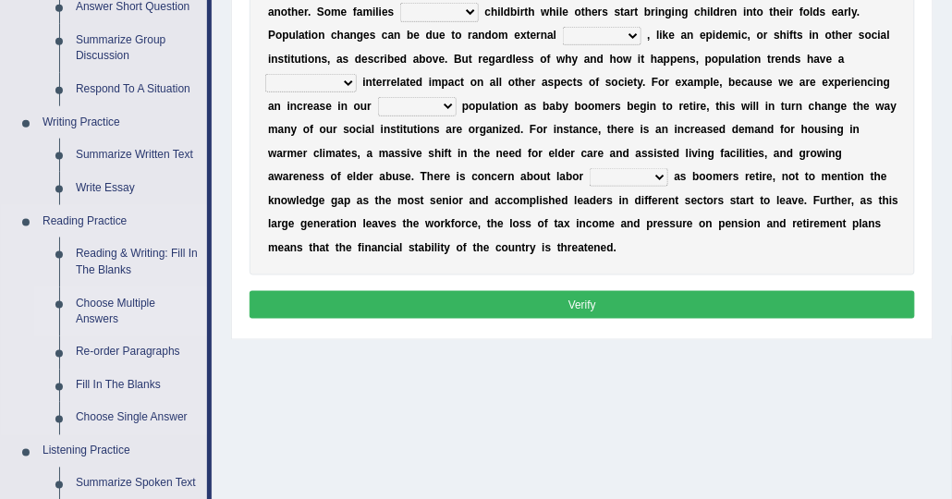
click at [101, 312] on link "Choose Multiple Answers" at bounding box center [138, 312] width 140 height 49
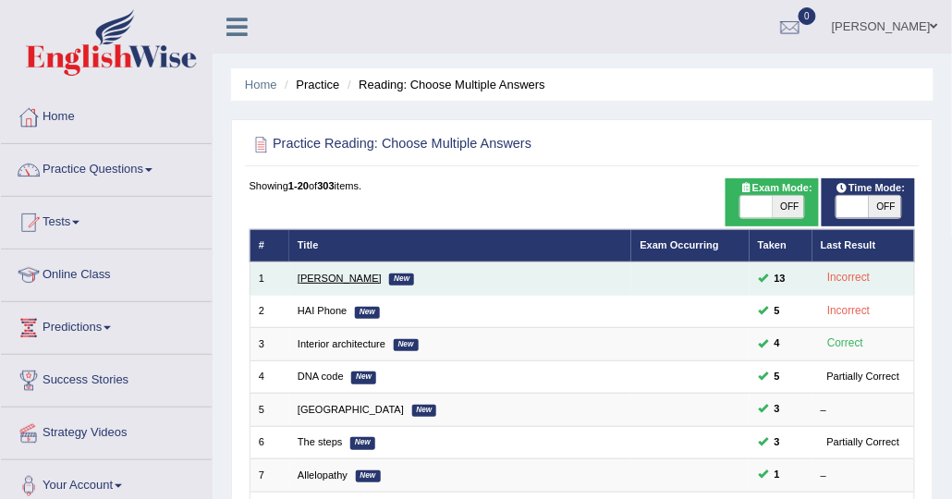
click at [322, 276] on link "[PERSON_NAME]" at bounding box center [340, 278] width 84 height 11
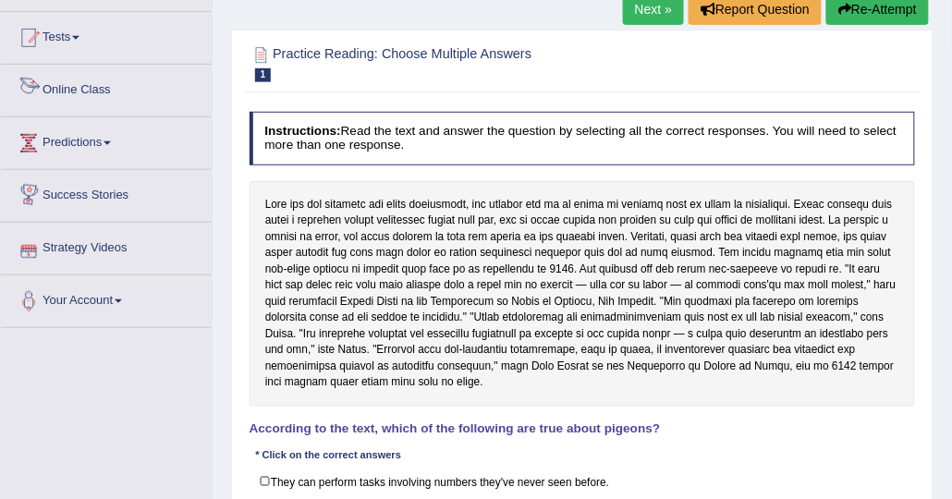
scroll to position [92, 0]
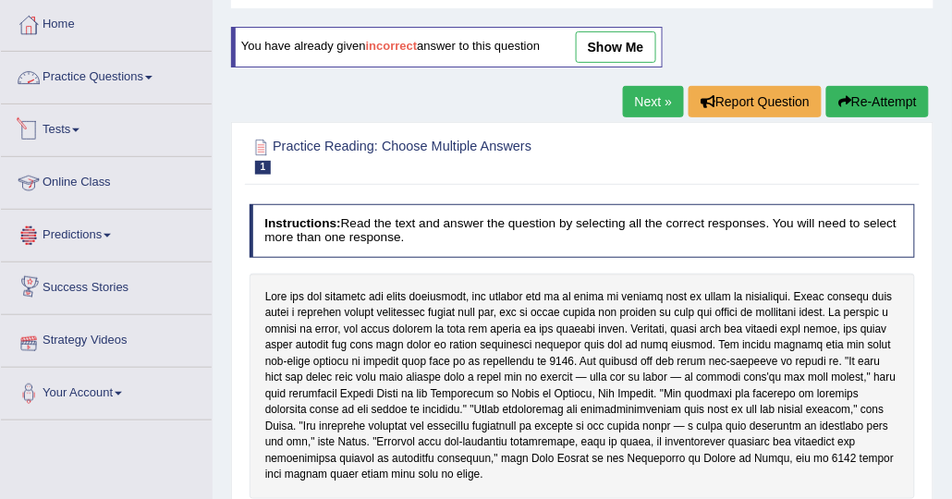
click at [82, 63] on link "Practice Questions" at bounding box center [106, 75] width 211 height 46
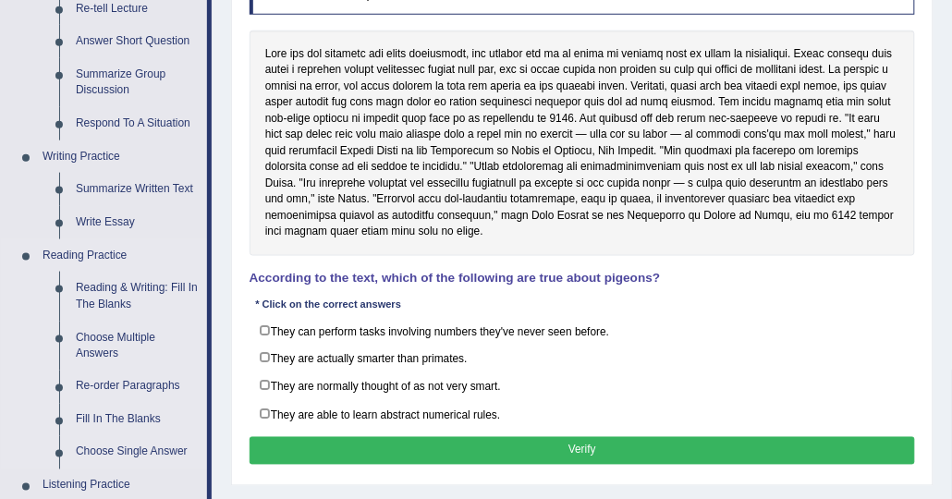
scroll to position [370, 0]
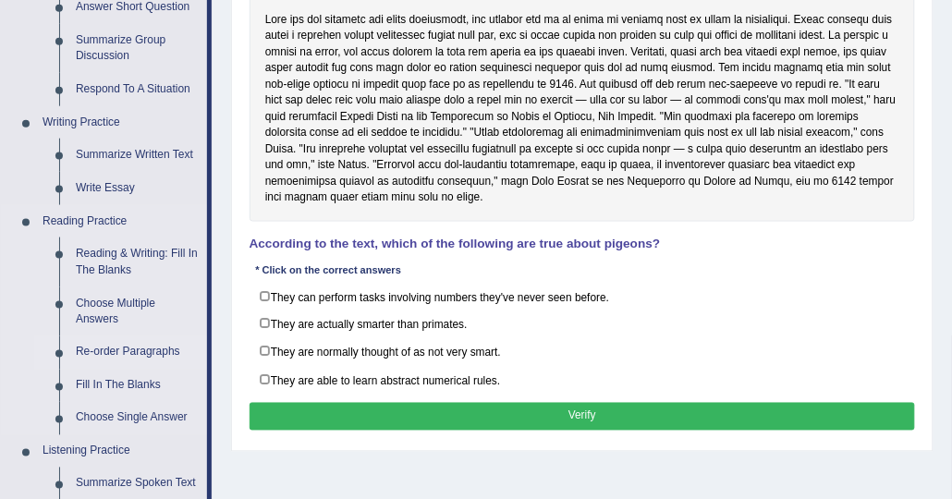
click at [166, 355] on link "Re-order Paragraphs" at bounding box center [138, 353] width 140 height 33
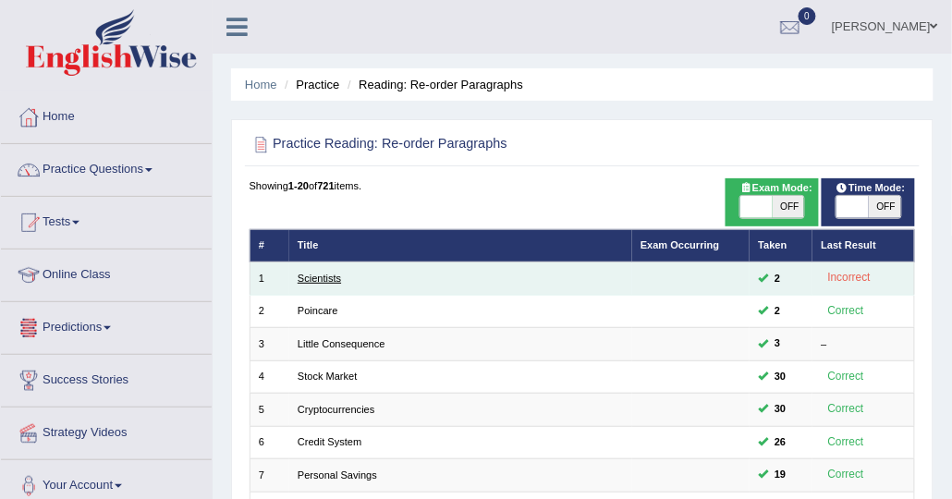
click at [301, 273] on link "Scientists" at bounding box center [319, 278] width 43 height 11
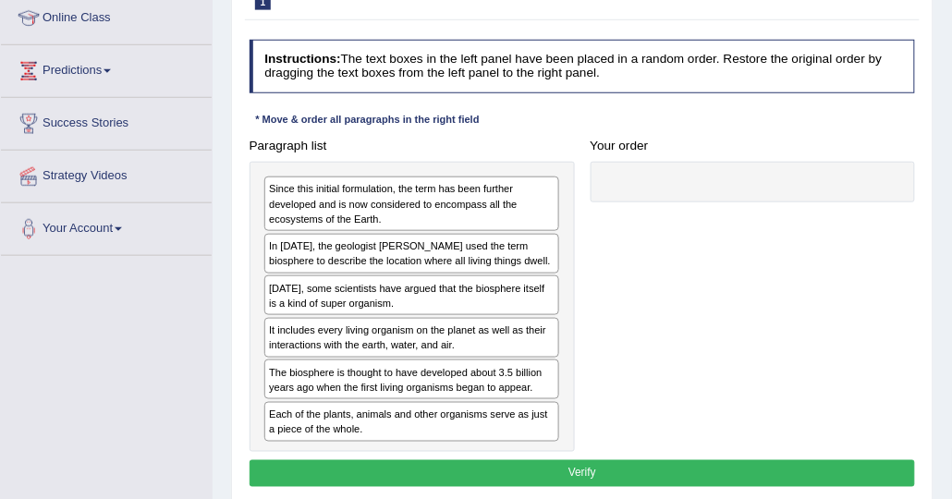
scroll to position [277, 0]
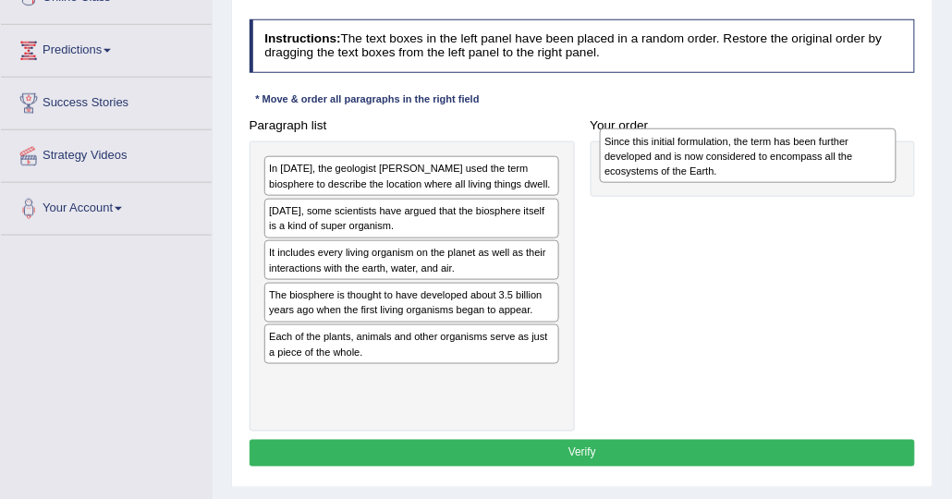
drag, startPoint x: 422, startPoint y: 178, endPoint x: 821, endPoint y: 154, distance: 400.1
click at [821, 154] on div "Since this initial formulation, the term has been further developed and is now …" at bounding box center [748, 156] width 297 height 54
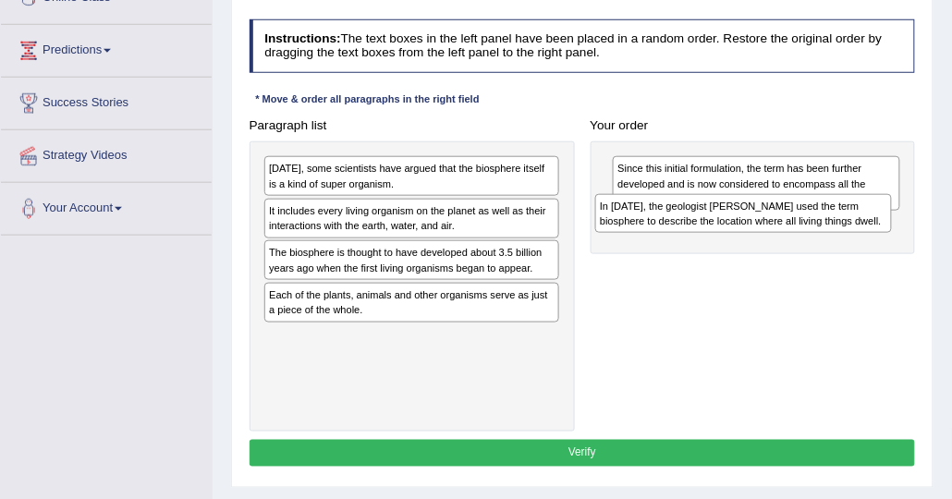
drag, startPoint x: 653, startPoint y: 178, endPoint x: 916, endPoint y: 233, distance: 269.3
click at [916, 233] on div "Paragraph list In 1875, the geologist Eduard Suess used the term biosphere to d…" at bounding box center [582, 272] width 682 height 320
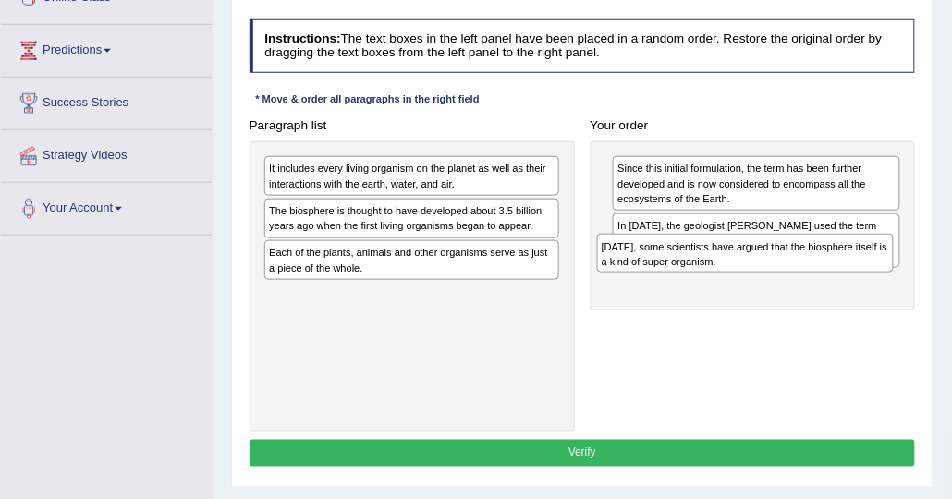
drag, startPoint x: 436, startPoint y: 176, endPoint x: 840, endPoint y: 275, distance: 416.0
click at [839, 276] on div "Paragraph list Today, some scientists have argued that the biosphere itself is …" at bounding box center [582, 272] width 682 height 320
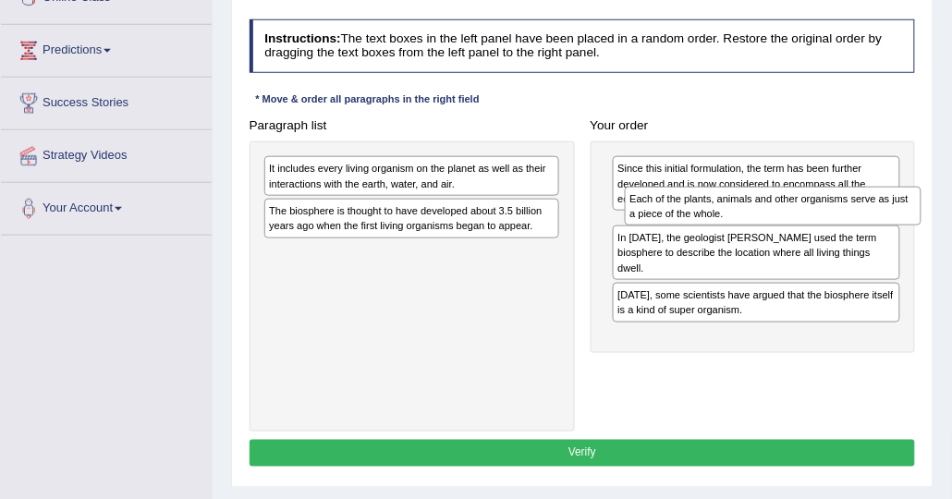
drag, startPoint x: 439, startPoint y: 256, endPoint x: 863, endPoint y: 197, distance: 427.6
click at [863, 197] on div "Each of the plants, animals and other organisms serve as just a piece of the wh…" at bounding box center [773, 206] width 297 height 39
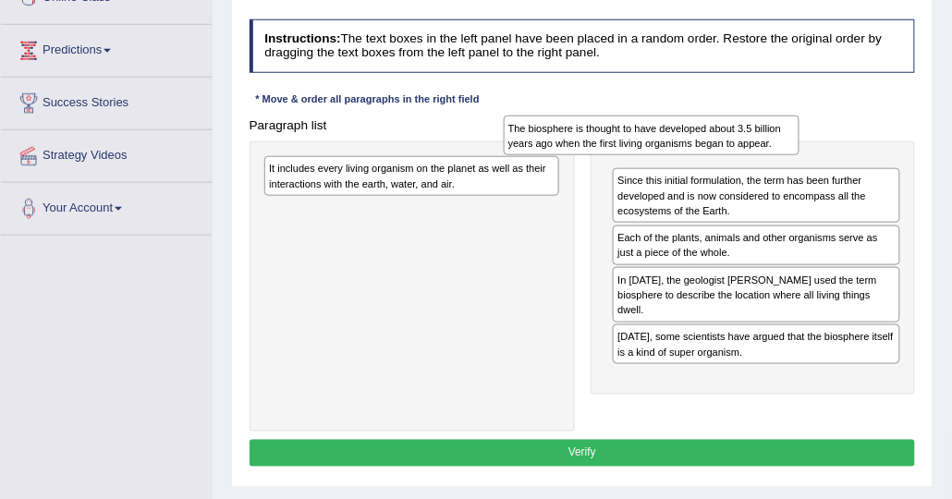
drag, startPoint x: 506, startPoint y: 221, endPoint x: 792, endPoint y: 141, distance: 296.8
click at [792, 141] on div "The biosphere is thought to have developed about 3.5 billion years ago when the…" at bounding box center [652, 135] width 297 height 39
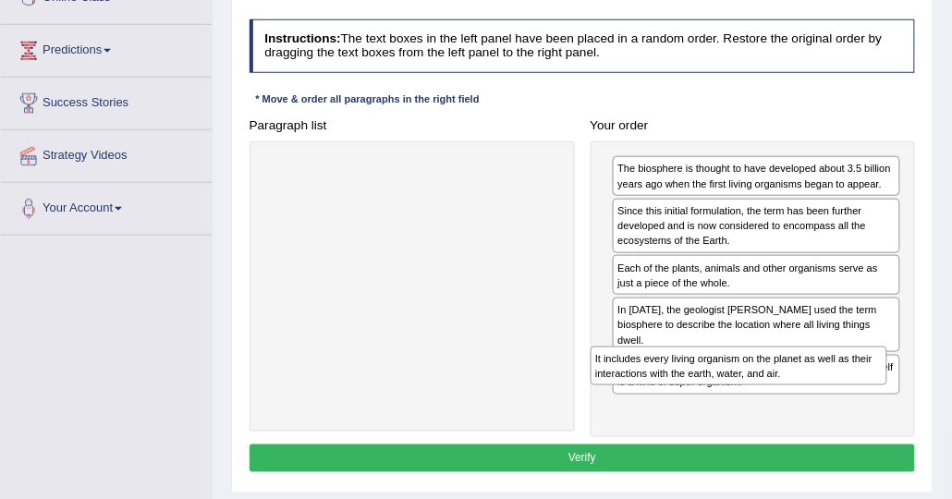
drag, startPoint x: 431, startPoint y: 175, endPoint x: 819, endPoint y: 407, distance: 452.4
click at [819, 407] on div "Paragraph list It includes every living organism on the planet as well as their…" at bounding box center [582, 274] width 682 height 325
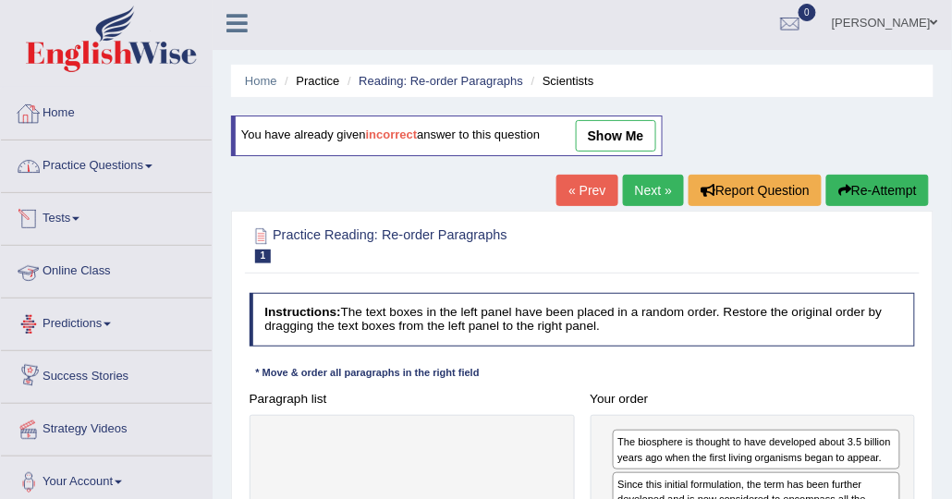
scroll to position [0, 0]
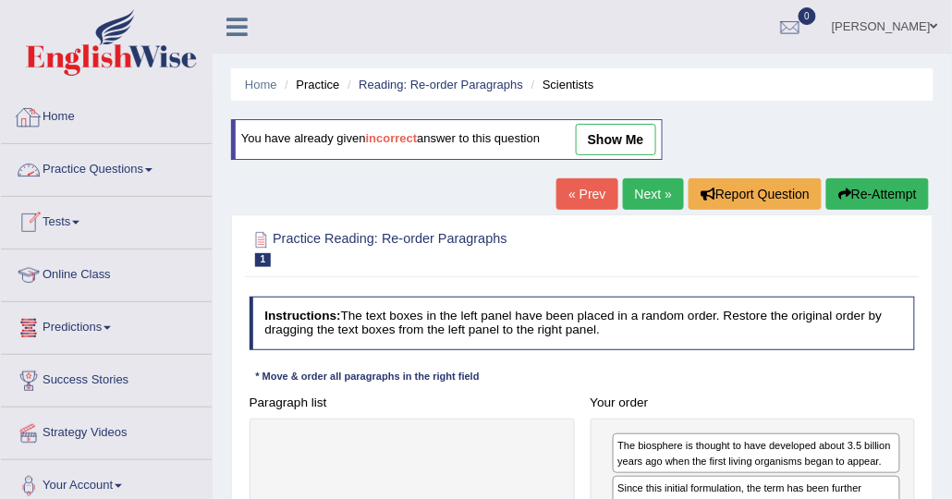
click at [111, 184] on link "Practice Questions" at bounding box center [106, 167] width 211 height 46
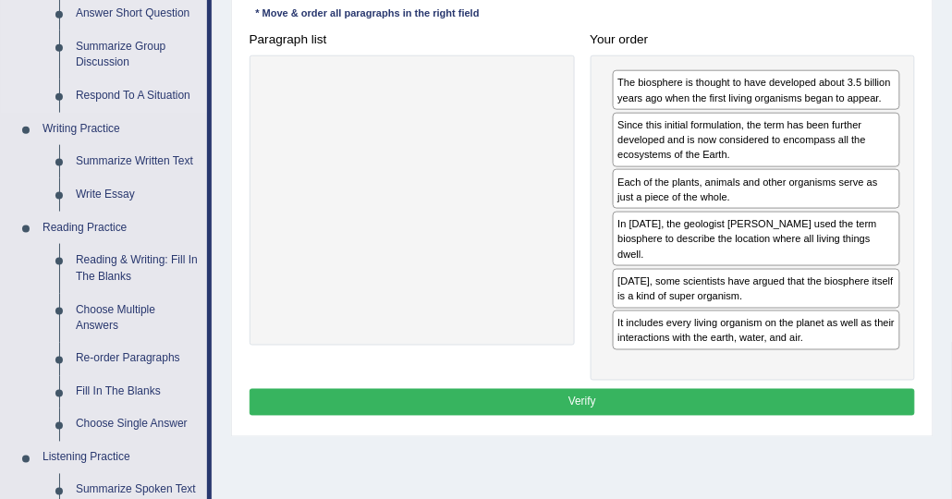
scroll to position [462, 0]
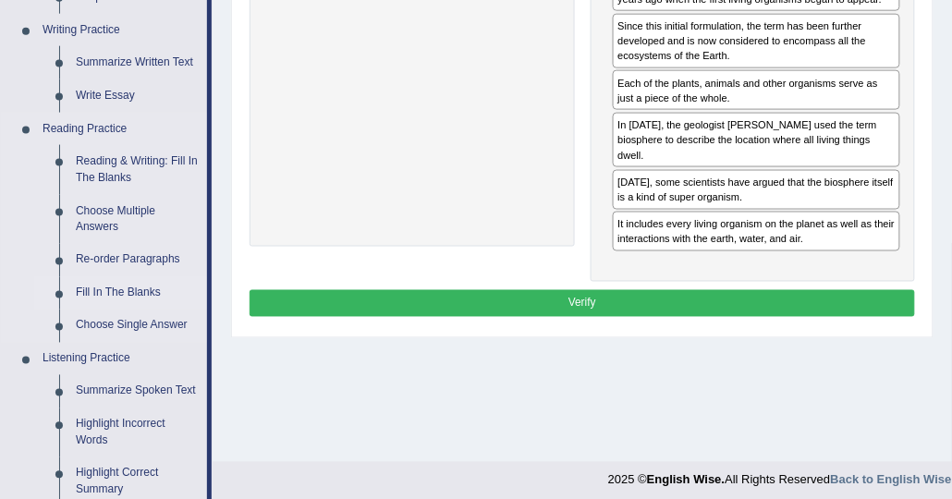
click at [147, 292] on link "Fill In The Blanks" at bounding box center [138, 293] width 140 height 33
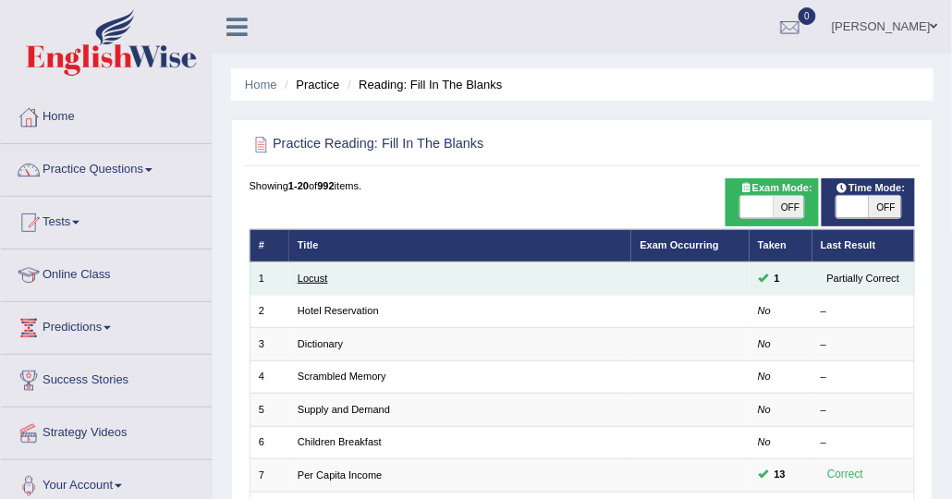
click at [304, 279] on link "Locust" at bounding box center [313, 278] width 31 height 11
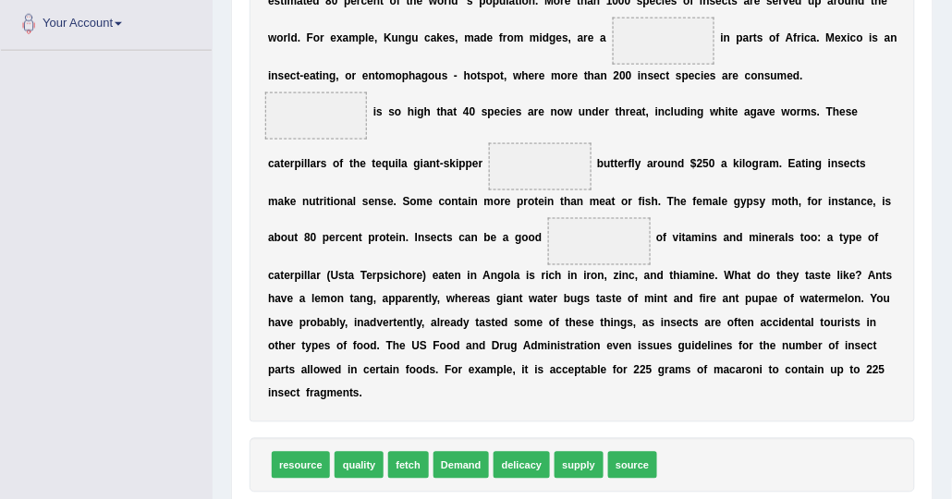
scroll to position [548, 0]
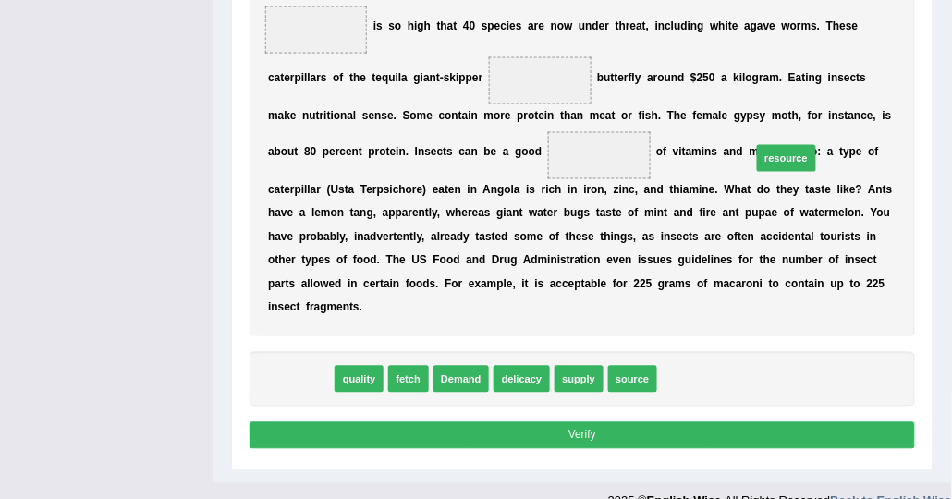
drag, startPoint x: 289, startPoint y: 357, endPoint x: 859, endPoint y: 95, distance: 626.8
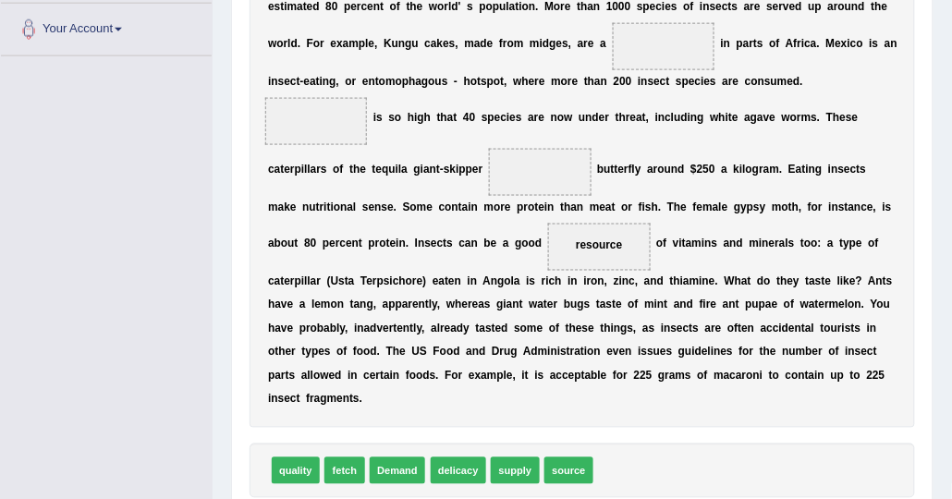
scroll to position [363, 0]
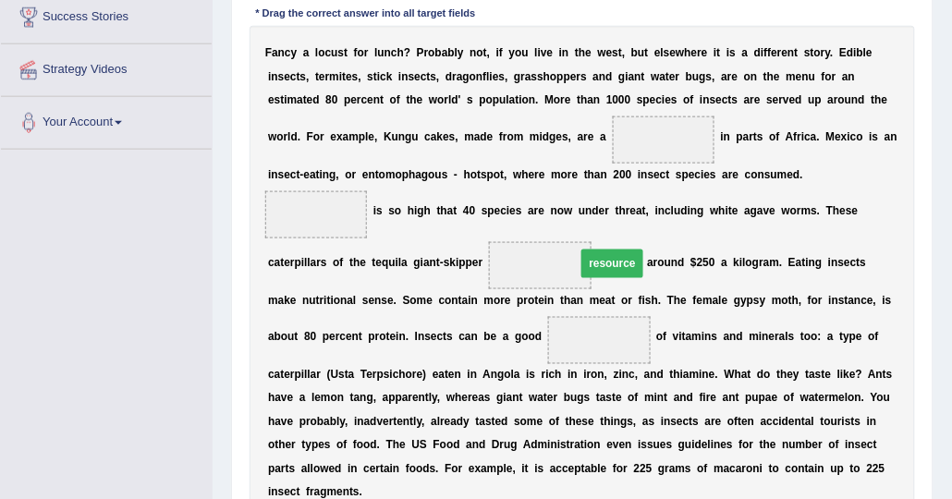
drag, startPoint x: 755, startPoint y: 306, endPoint x: 773, endPoint y: 211, distance: 96.8
drag, startPoint x: 792, startPoint y: 240, endPoint x: 701, endPoint y: 194, distance: 102.6
click at [701, 194] on div "F a n c y a l o c u s t f o r l u n c h ? P r o b a b l y n o t , i f y o u l i…" at bounding box center [583, 274] width 667 height 496
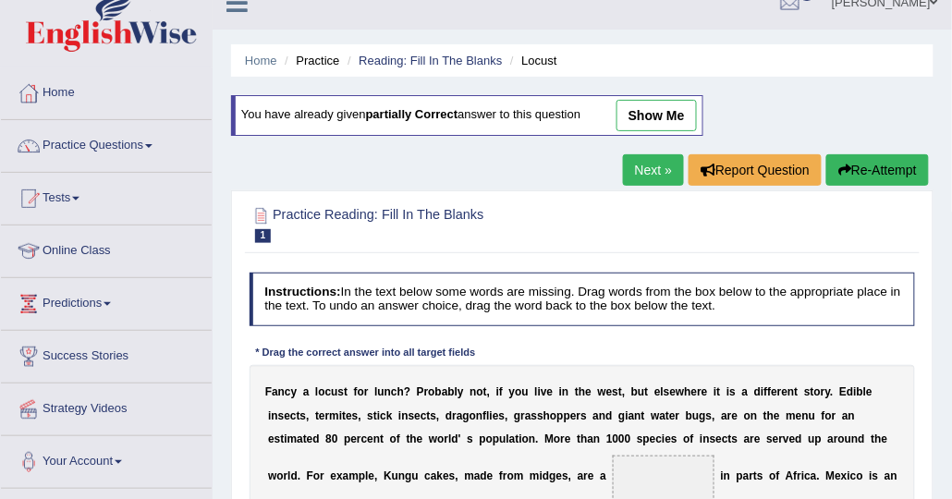
scroll to position [0, 0]
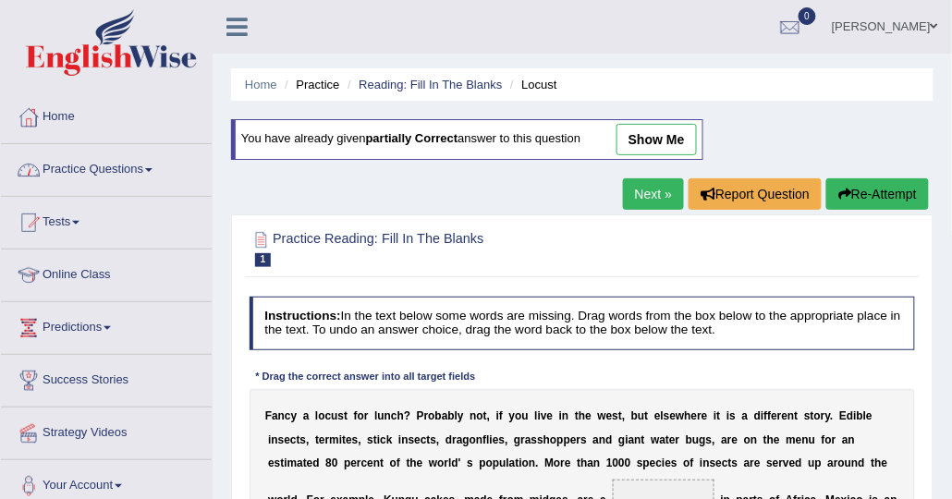
click at [126, 183] on link "Practice Questions" at bounding box center [106, 167] width 211 height 46
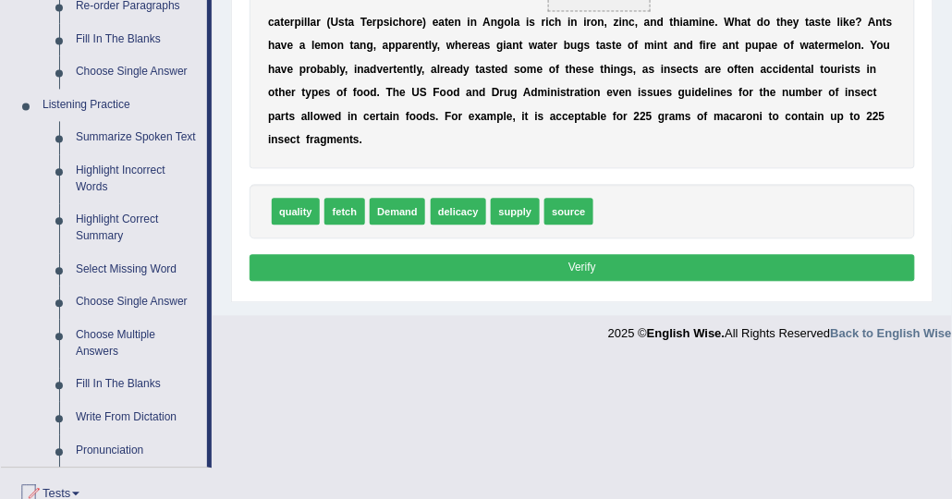
scroll to position [740, 0]
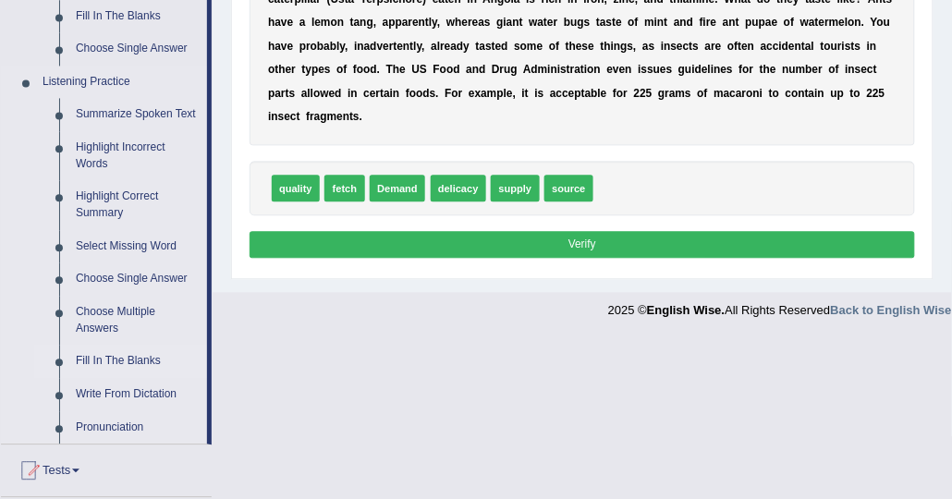
click at [126, 358] on link "Fill In The Blanks" at bounding box center [138, 361] width 140 height 33
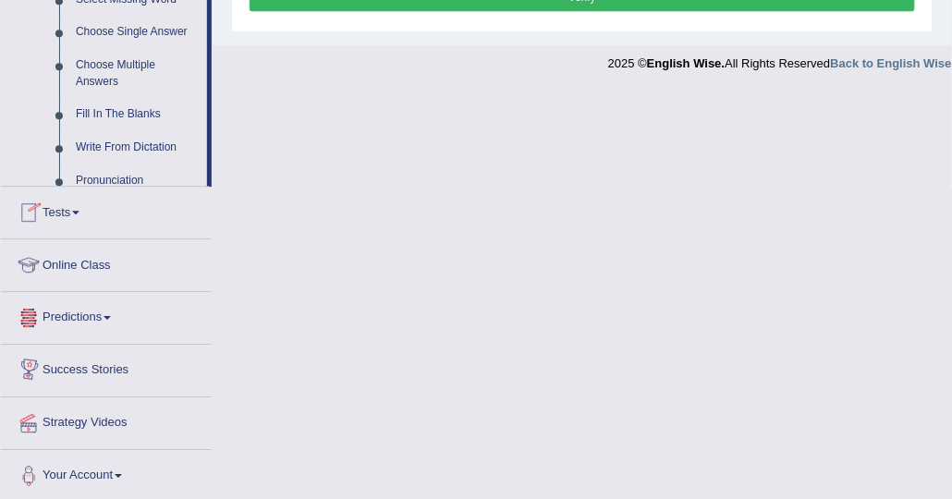
scroll to position [998, 0]
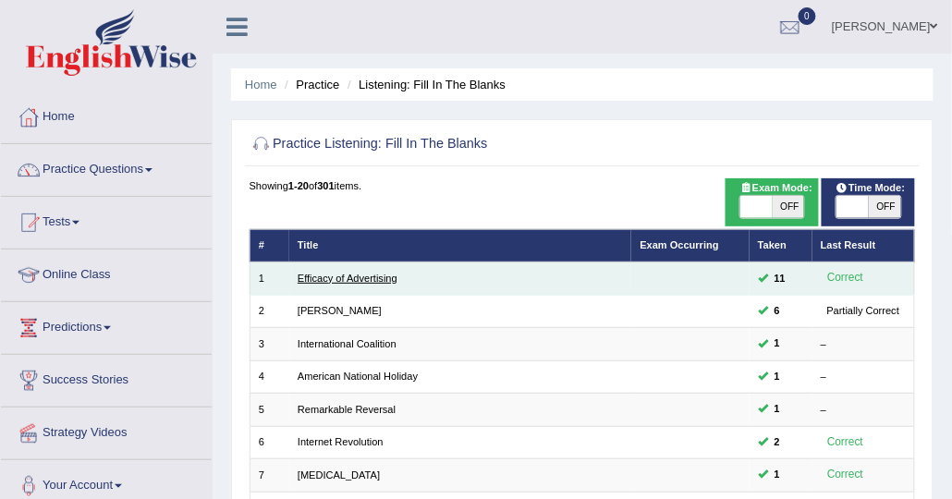
click at [368, 277] on link "Efficacy of Advertising" at bounding box center [348, 278] width 100 height 11
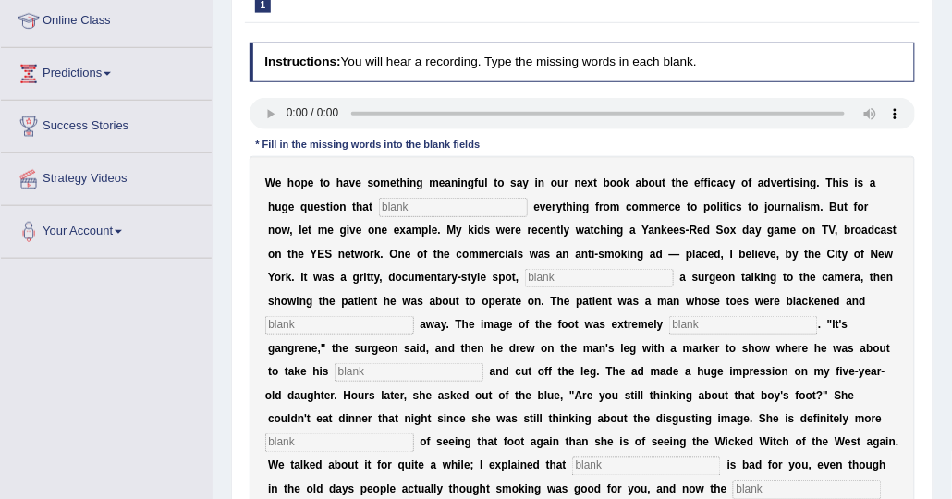
scroll to position [277, 0]
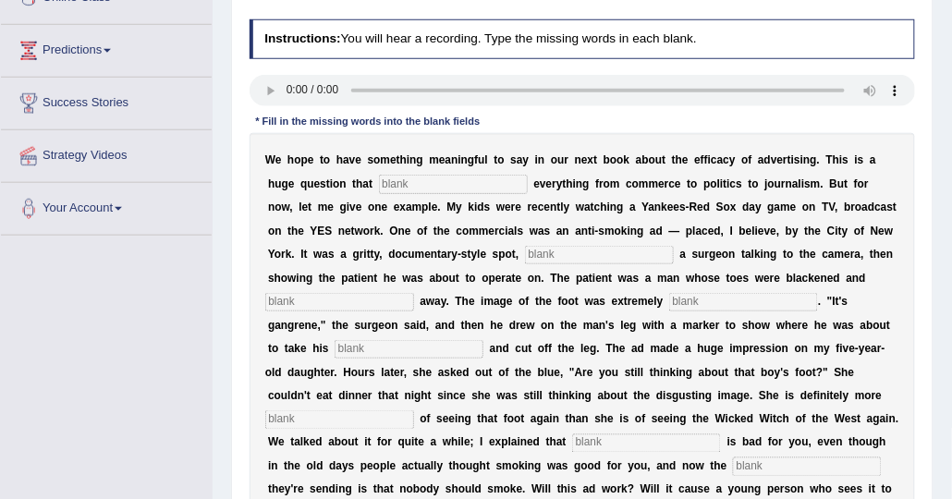
click at [525, 256] on input "text" at bounding box center [599, 255] width 149 height 18
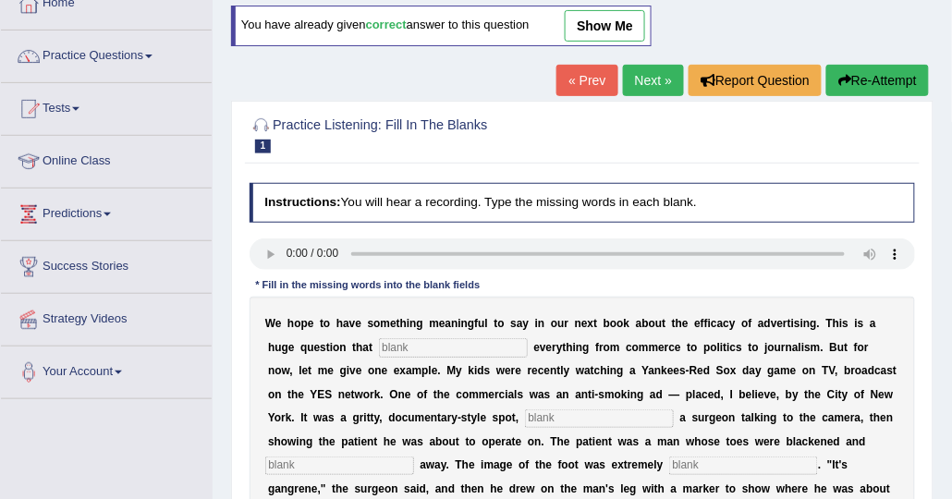
scroll to position [92, 0]
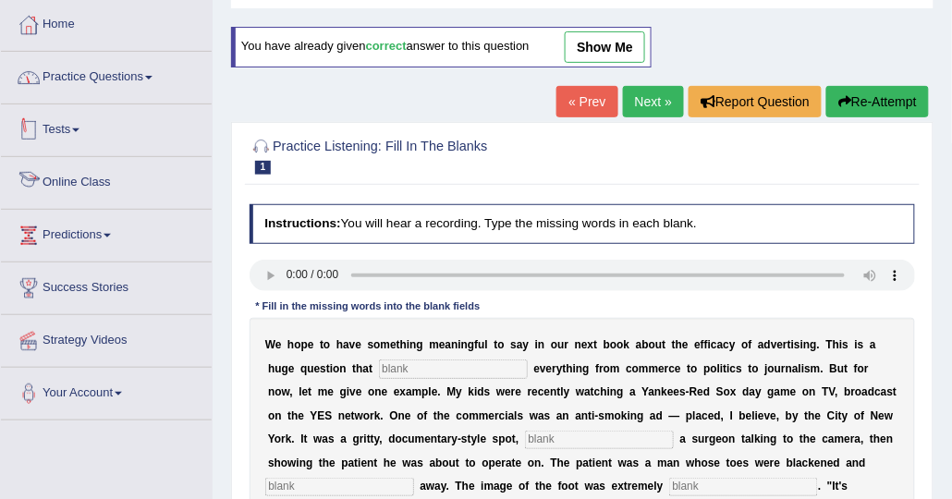
click at [77, 79] on link "Practice Questions" at bounding box center [106, 75] width 211 height 46
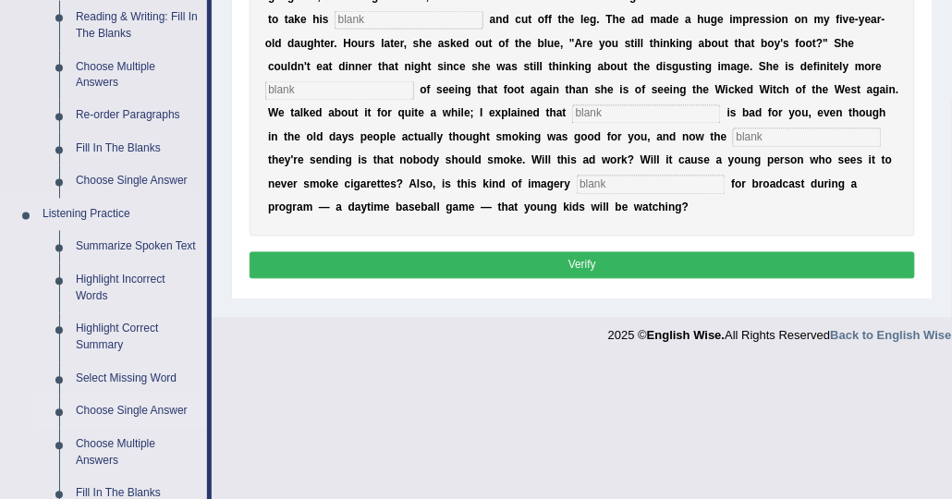
scroll to position [647, 0]
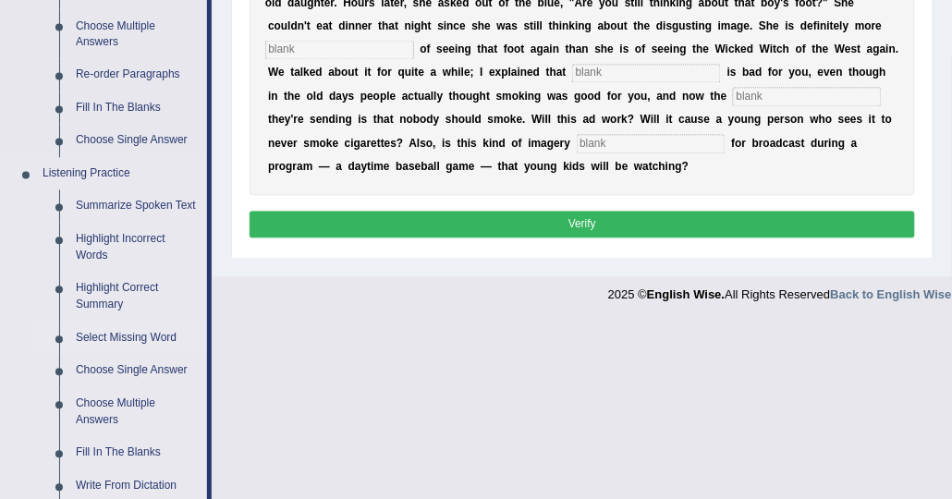
click at [113, 343] on link "Select Missing Word" at bounding box center [138, 339] width 140 height 33
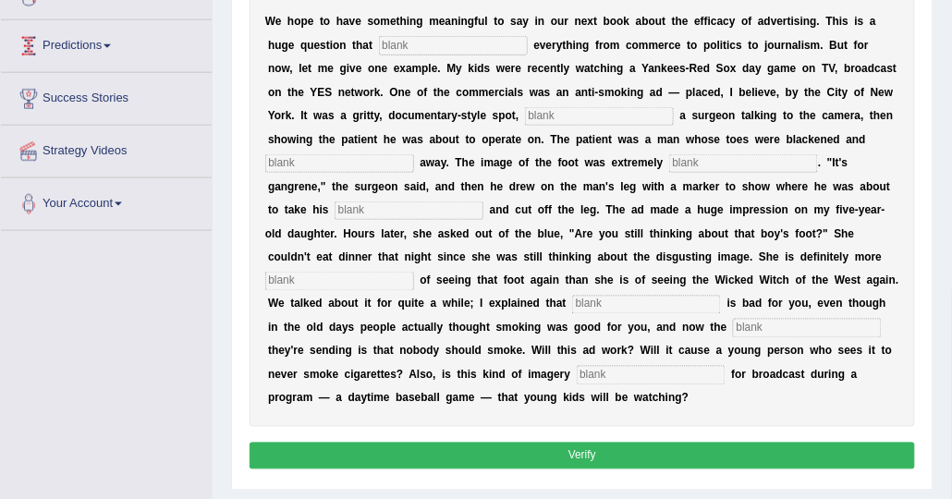
scroll to position [265, 0]
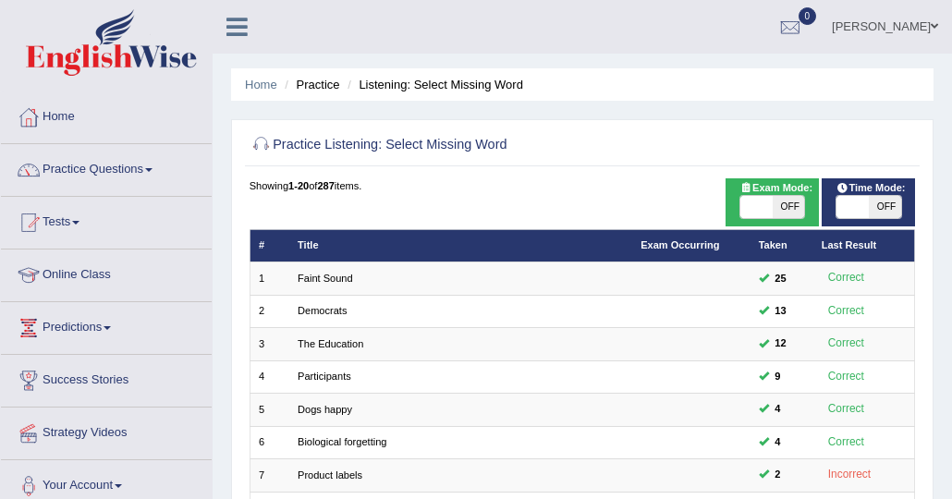
click at [330, 277] on link "Faint Sound" at bounding box center [325, 278] width 55 height 11
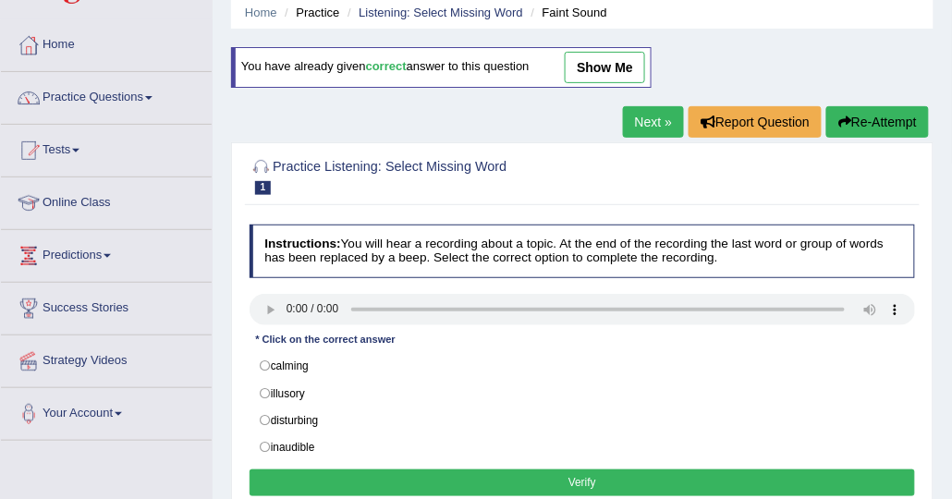
scroll to position [92, 0]
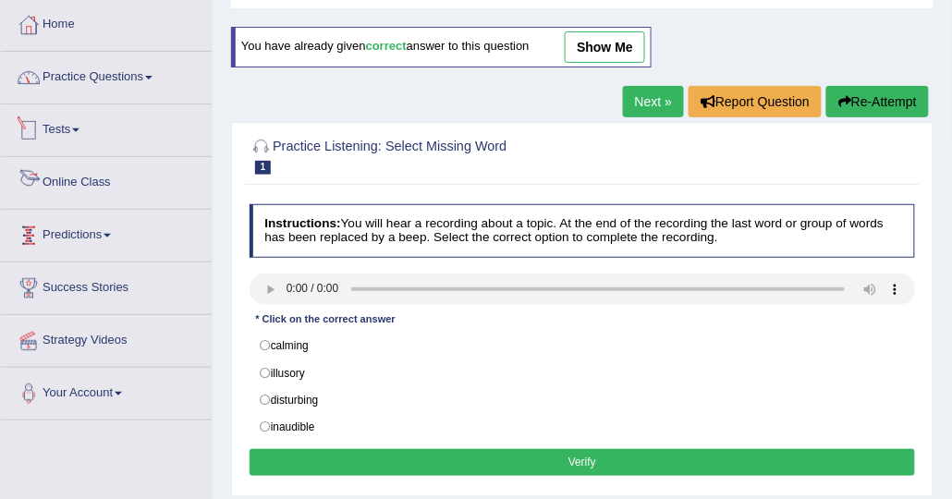
drag, startPoint x: 99, startPoint y: 82, endPoint x: 92, endPoint y: 97, distance: 16.1
click at [99, 82] on link "Practice Questions" at bounding box center [106, 75] width 211 height 46
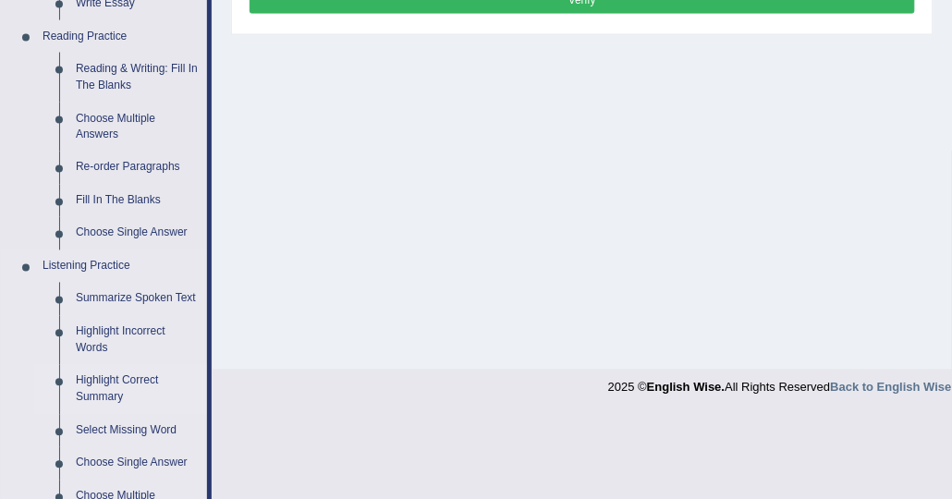
scroll to position [740, 0]
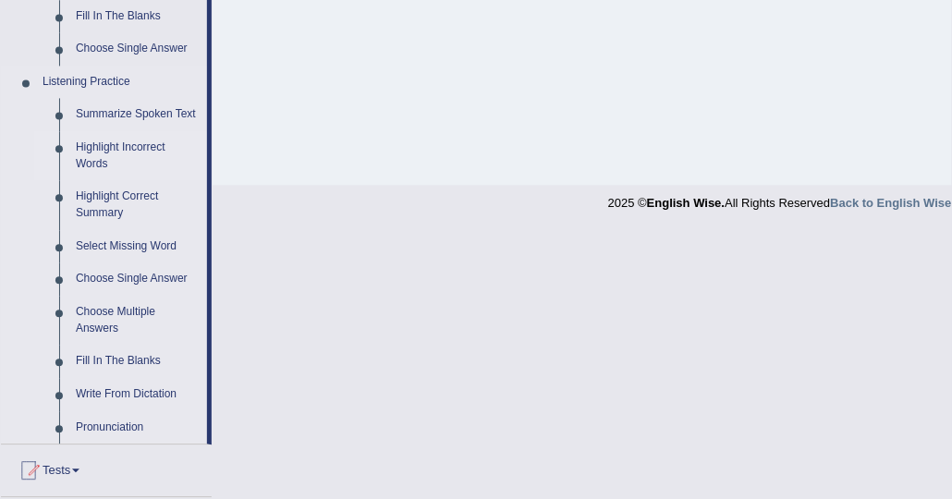
click at [136, 151] on link "Highlight Incorrect Words" at bounding box center [138, 155] width 140 height 49
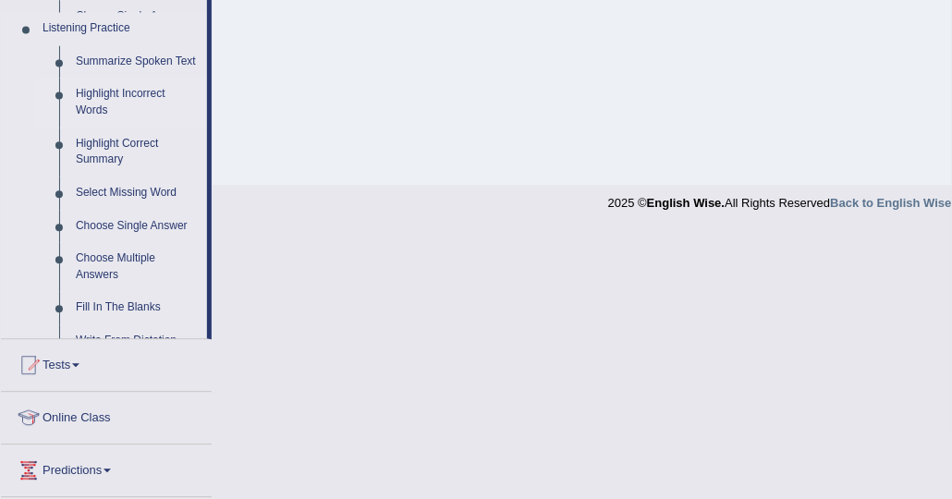
scroll to position [471, 0]
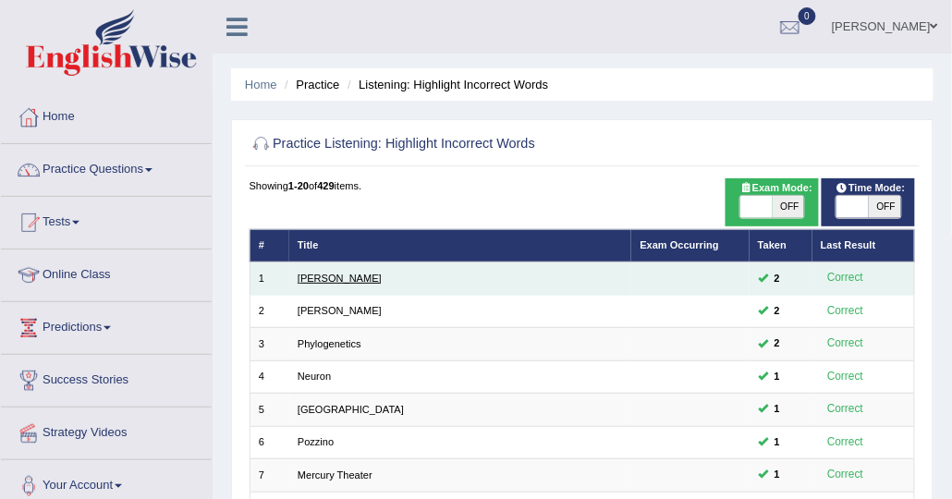
click at [303, 278] on link "Harold" at bounding box center [340, 278] width 84 height 11
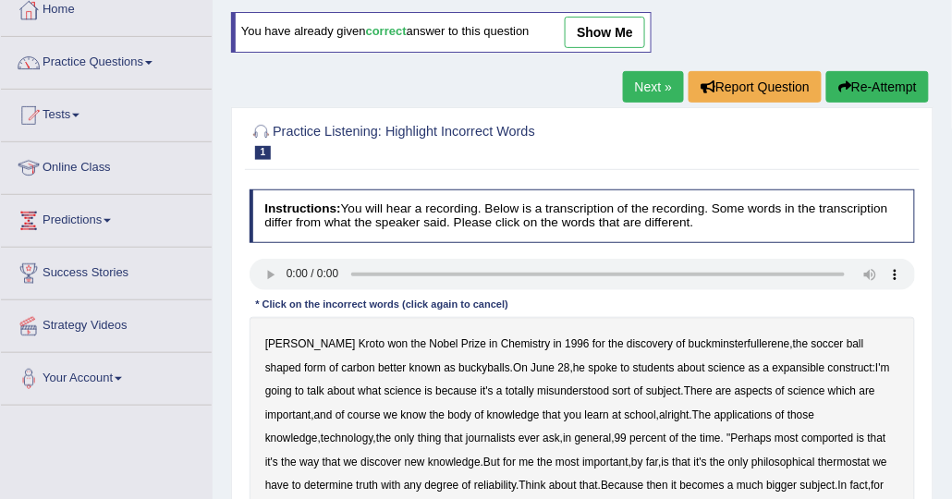
scroll to position [185, 0]
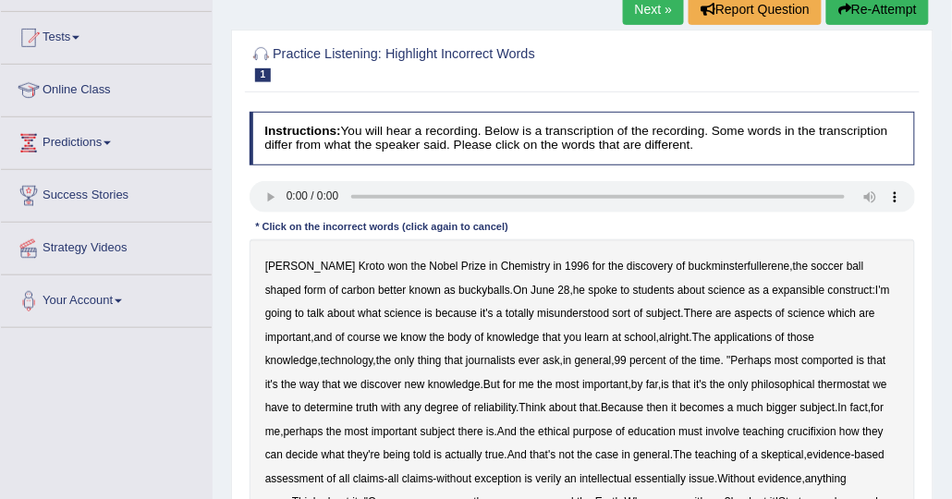
click at [430, 266] on b "Nobel" at bounding box center [444, 266] width 29 height 13
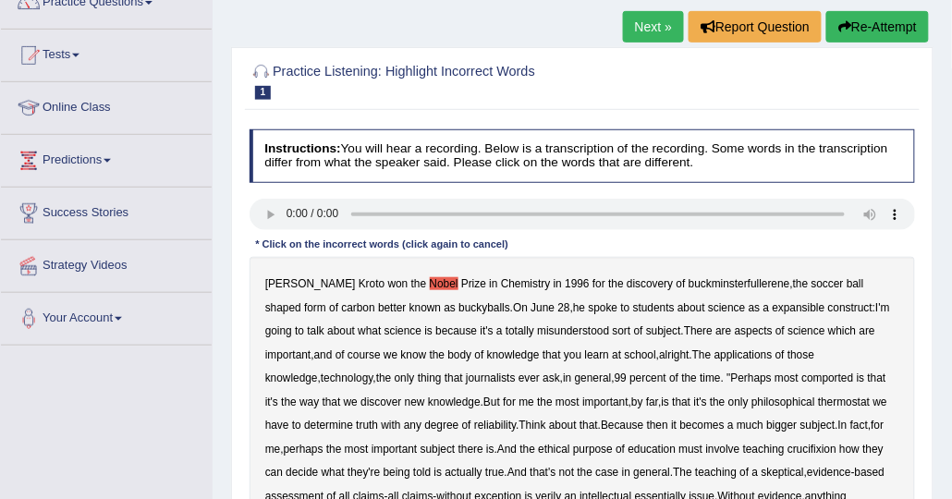
scroll to position [92, 0]
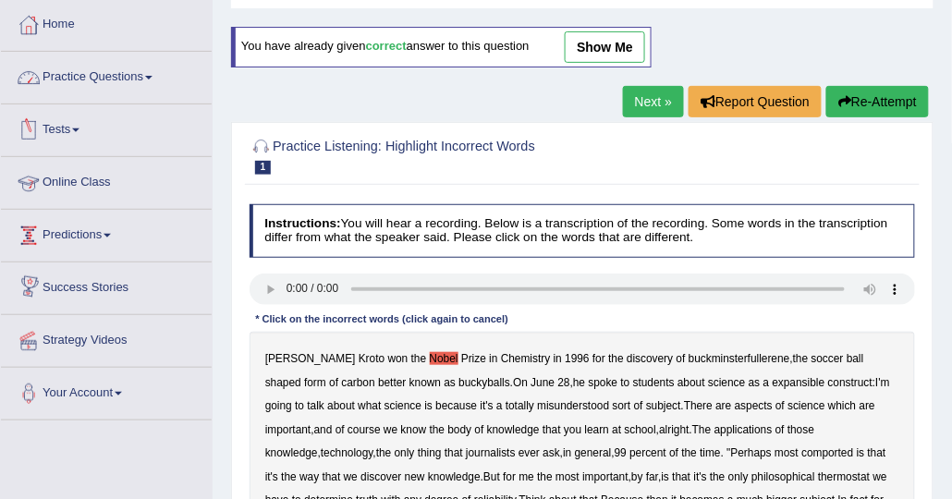
click at [131, 87] on link "Practice Questions" at bounding box center [106, 75] width 211 height 46
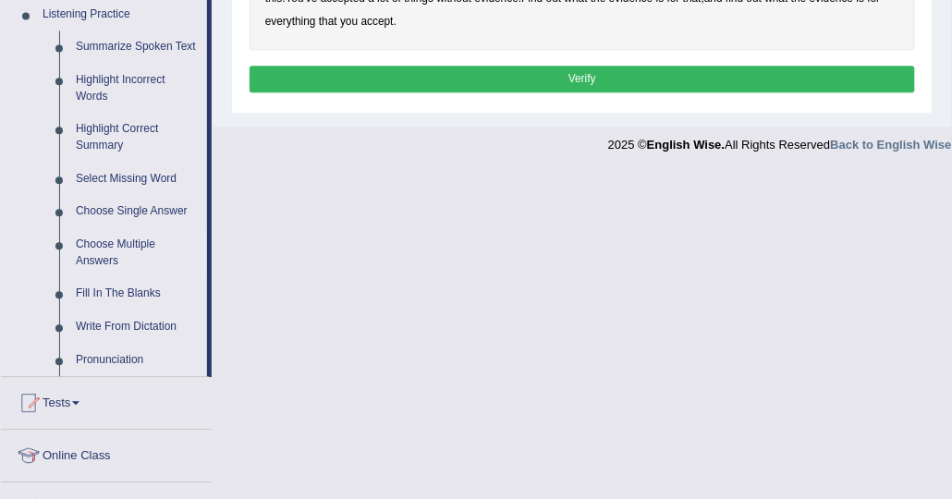
scroll to position [832, 0]
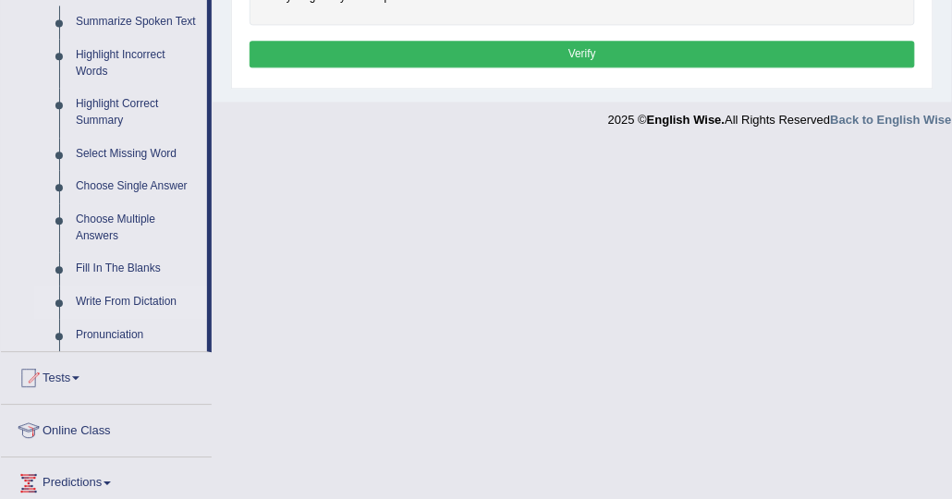
click at [142, 304] on link "Write From Dictation" at bounding box center [138, 302] width 140 height 33
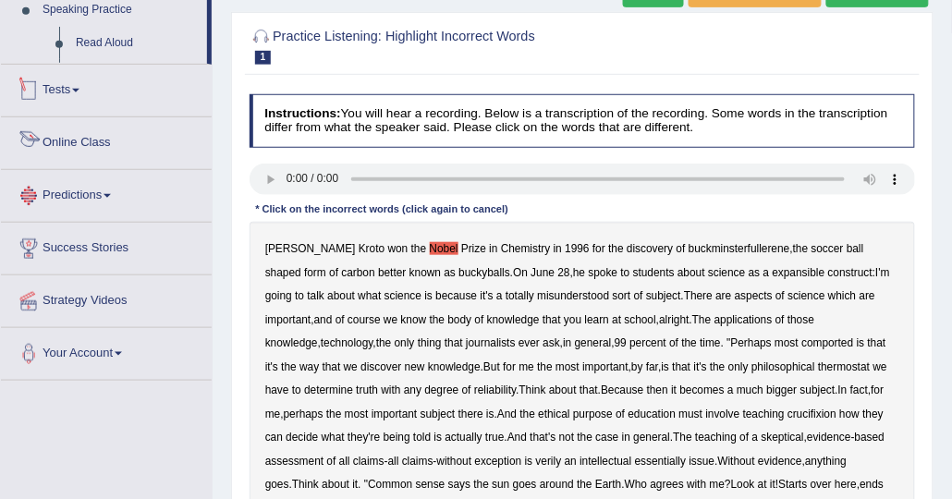
scroll to position [271, 0]
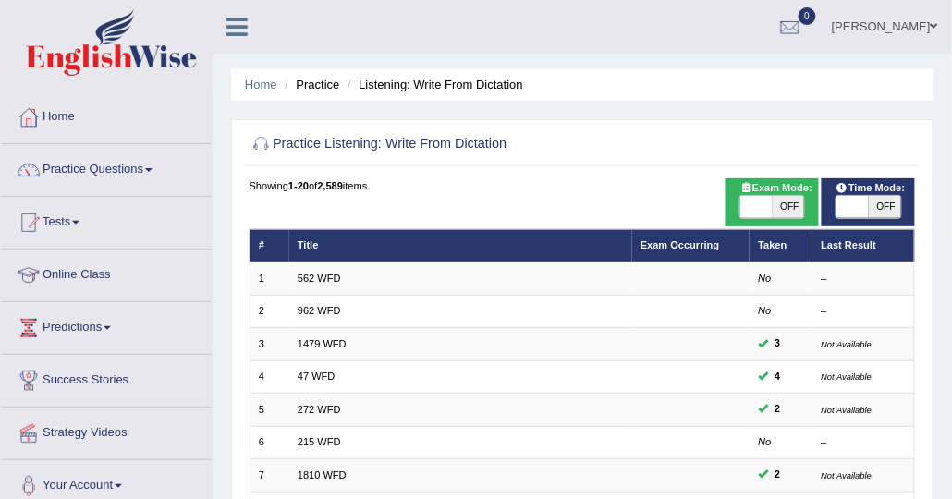
click at [325, 277] on link "562 WFD" at bounding box center [319, 278] width 43 height 11
